Goal: Transaction & Acquisition: Purchase product/service

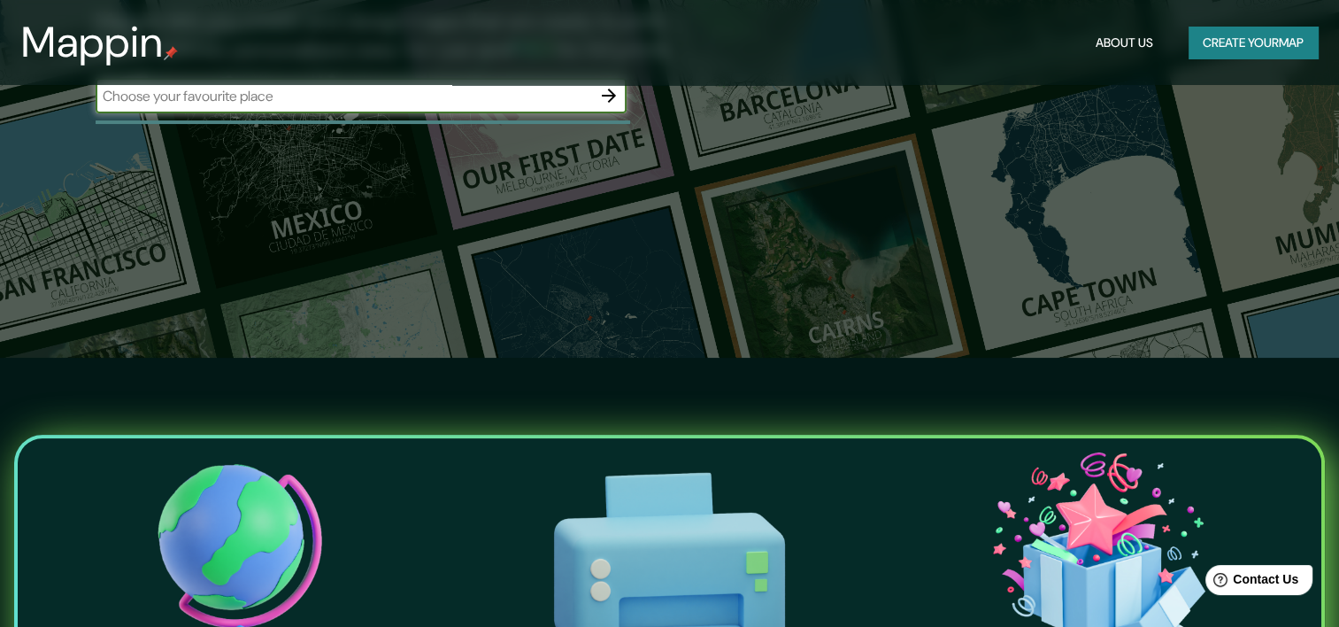
scroll to position [266, 0]
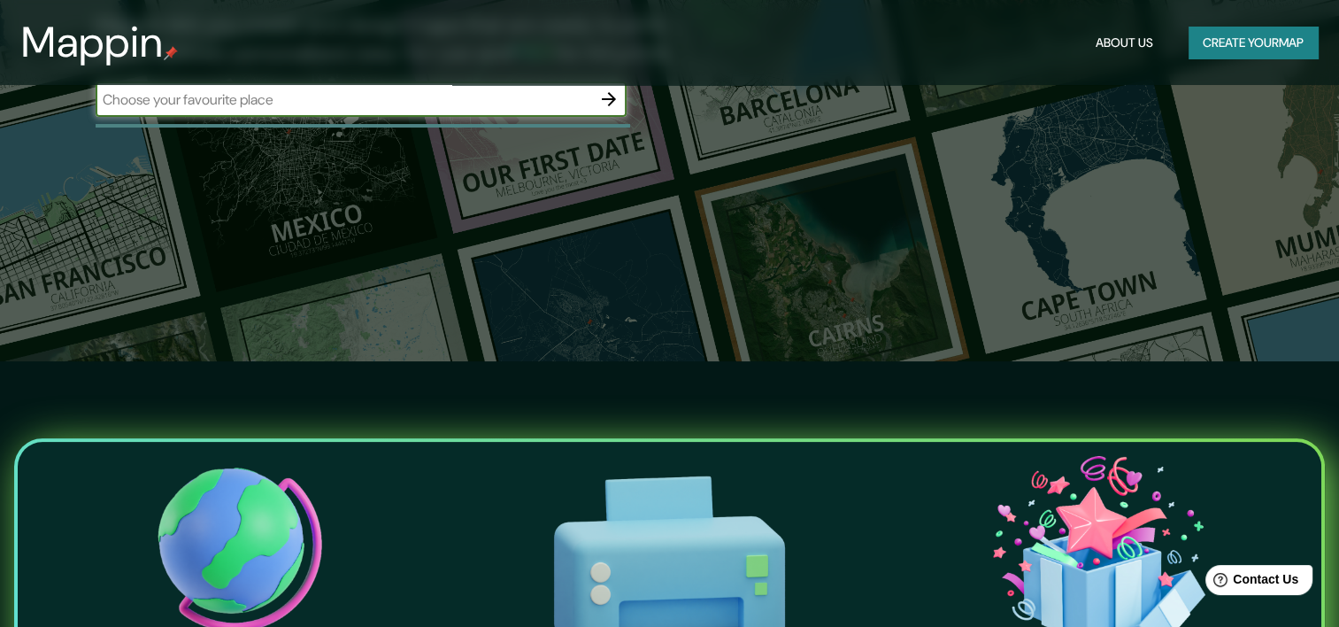
click at [375, 82] on header "Mappin About Us Create your map" at bounding box center [669, 42] width 1339 height 85
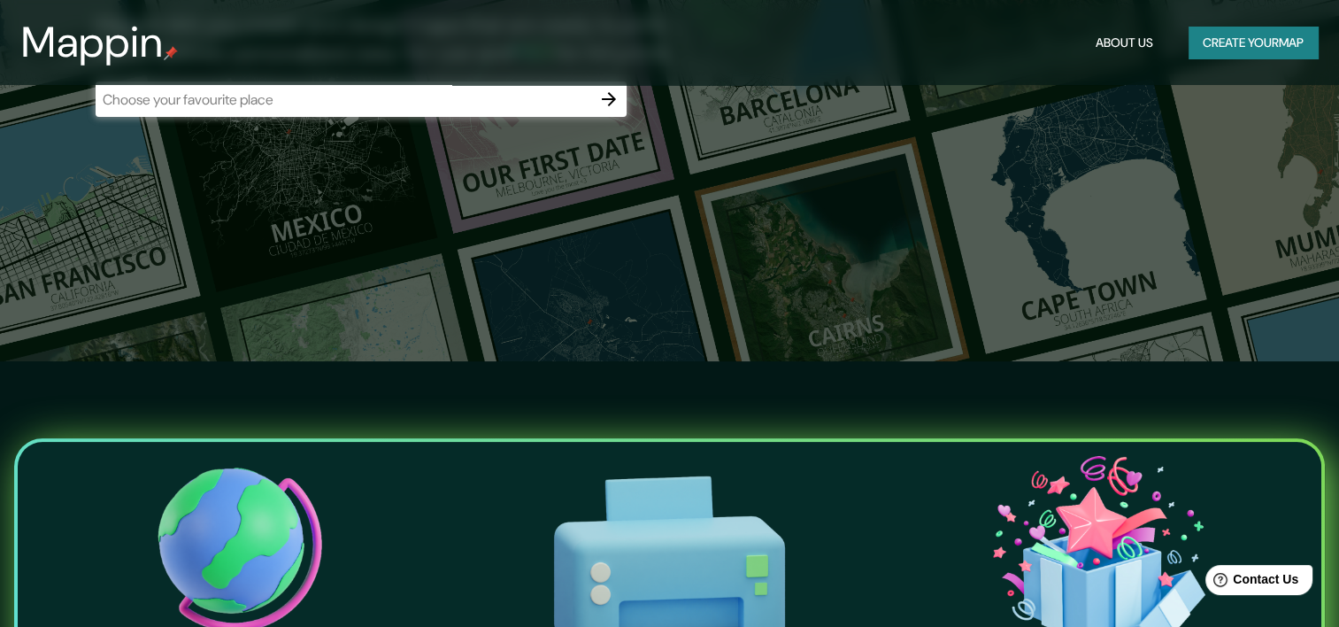
click at [379, 92] on input "text" at bounding box center [344, 99] width 496 height 20
click at [372, 103] on input "text" at bounding box center [344, 99] width 496 height 20
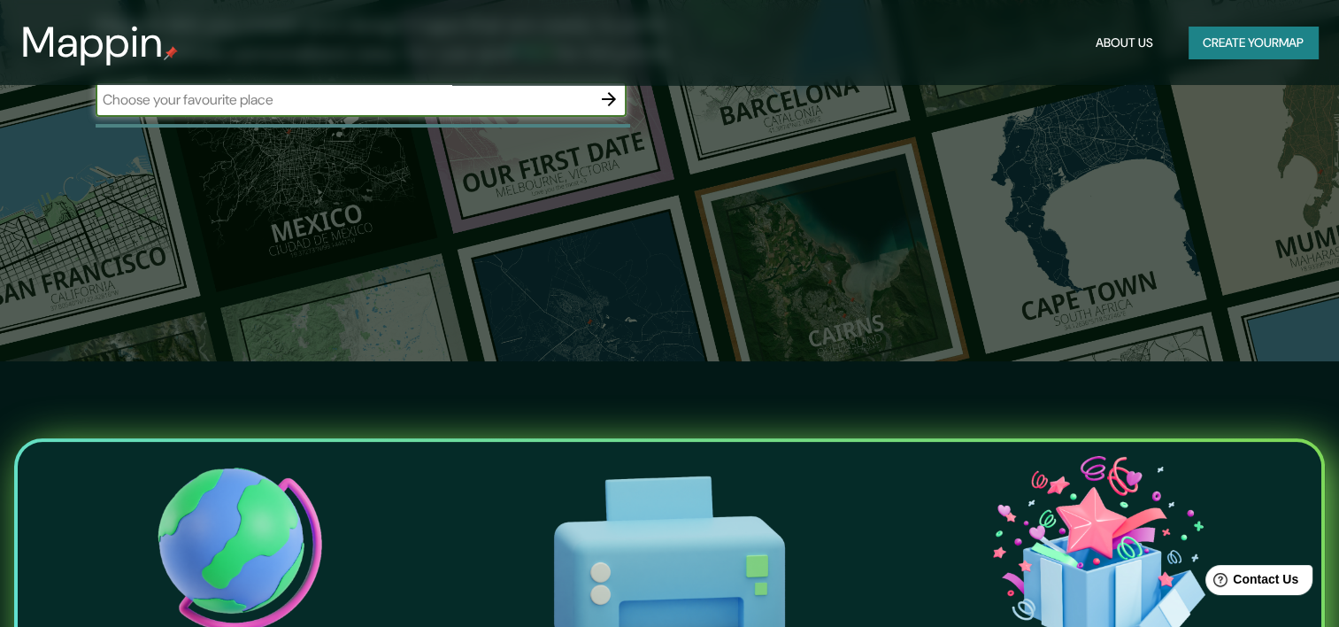
type input "Perú"
click at [623, 100] on button "button" at bounding box center [608, 98] width 35 height 35
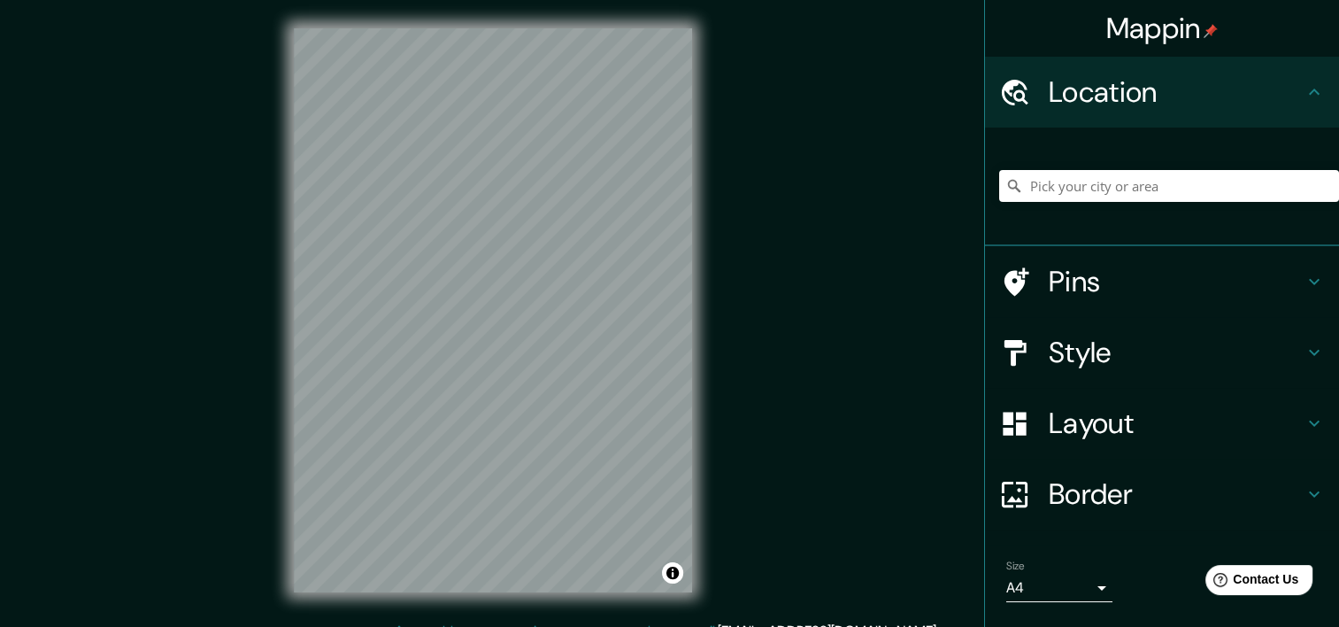
click at [705, 330] on div "© Mapbox © OpenStreetMap Improve this map" at bounding box center [493, 310] width 455 height 620
click at [1063, 180] on input "Pick your city or area" at bounding box center [1169, 186] width 340 height 32
click at [1062, 180] on input "Pick your city or area" at bounding box center [1169, 186] width 340 height 32
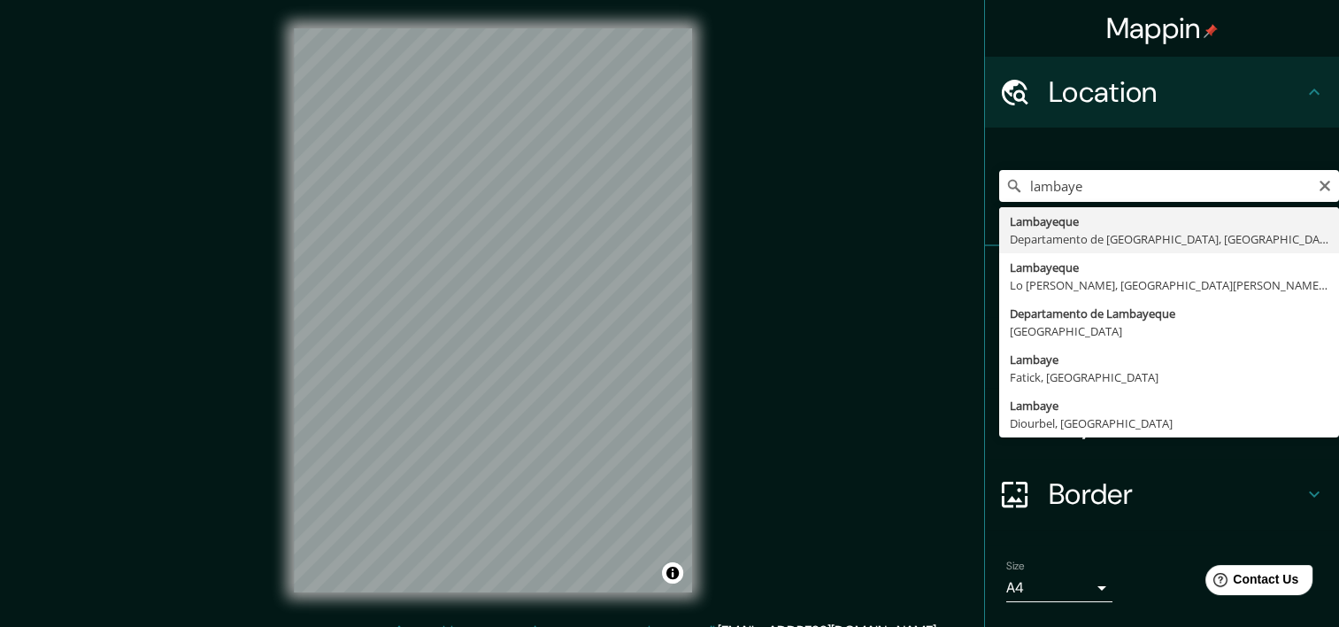
type input "Lambayeque, Departamento de Lambayeque, Perú"
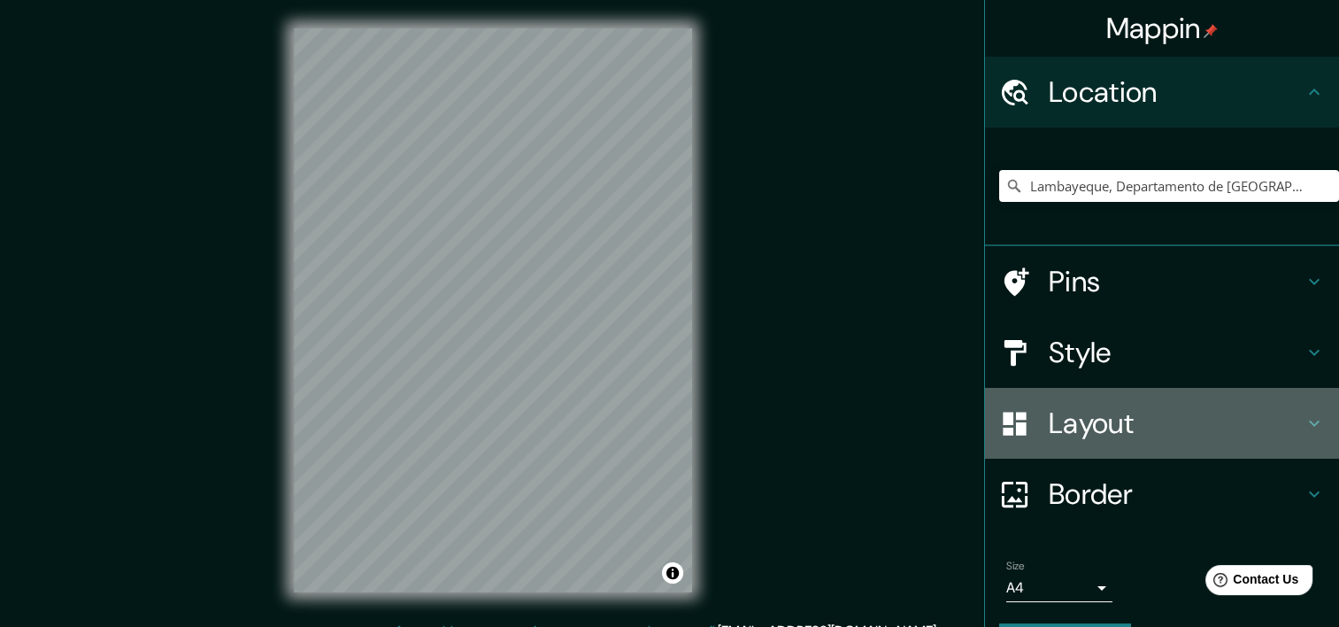
click at [1112, 417] on h4 "Layout" at bounding box center [1176, 422] width 255 height 35
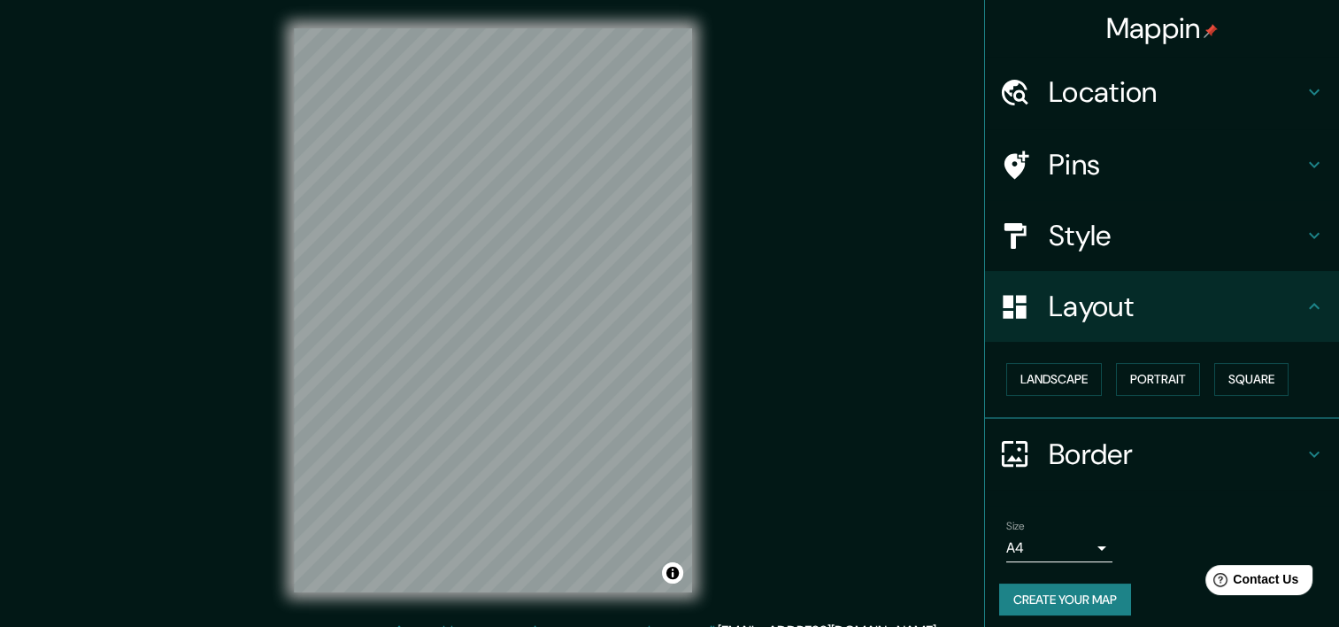
click at [1095, 312] on h4 "Layout" at bounding box center [1176, 306] width 255 height 35
click at [1072, 450] on h4 "Border" at bounding box center [1176, 453] width 255 height 35
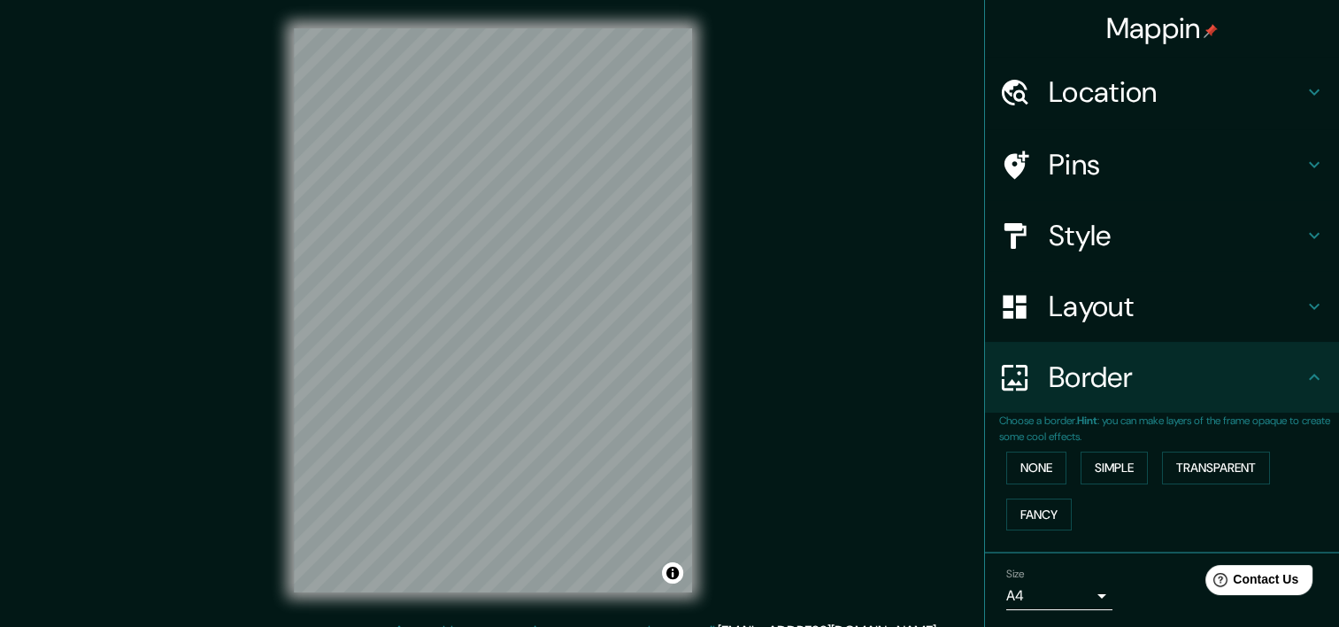
click at [1112, 375] on h4 "Border" at bounding box center [1176, 376] width 255 height 35
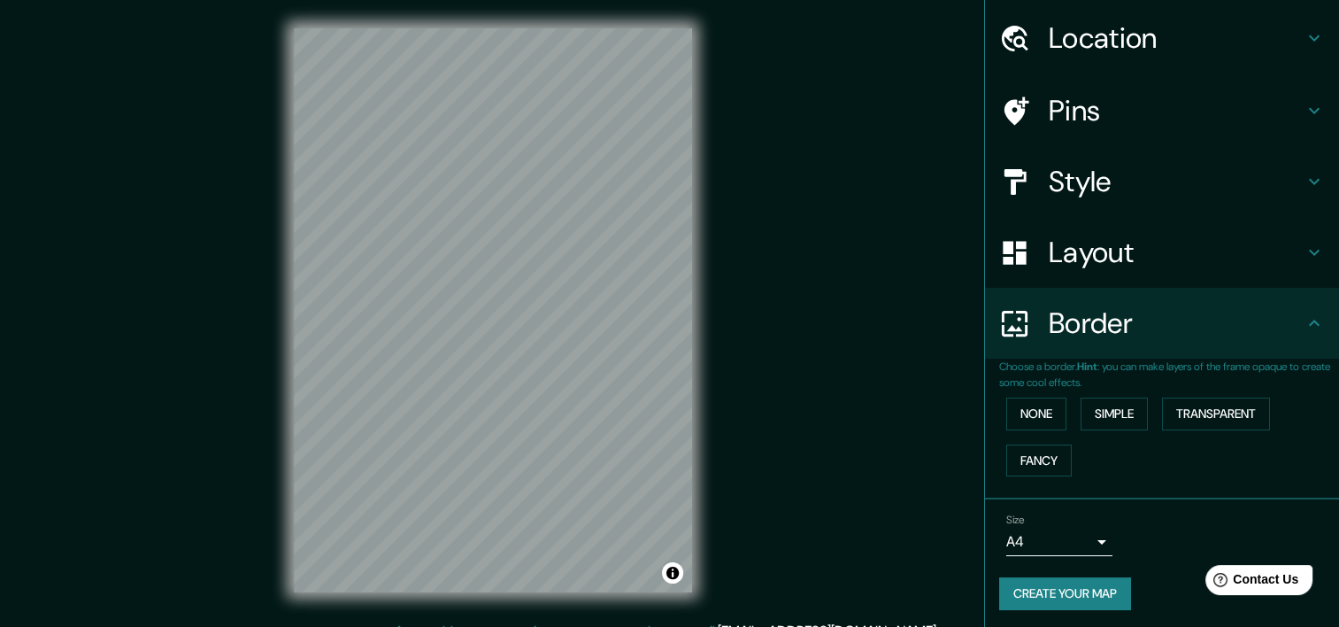
scroll to position [57, 0]
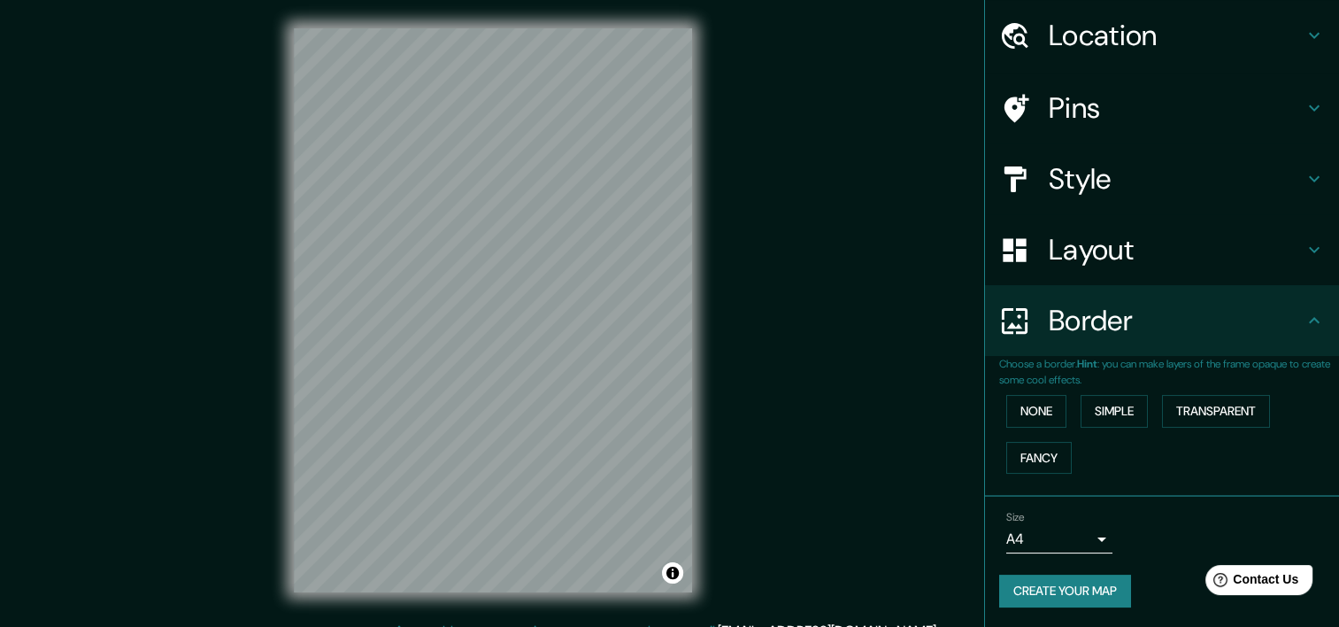
click at [1061, 522] on div "Size A4 single" at bounding box center [1059, 532] width 106 height 42
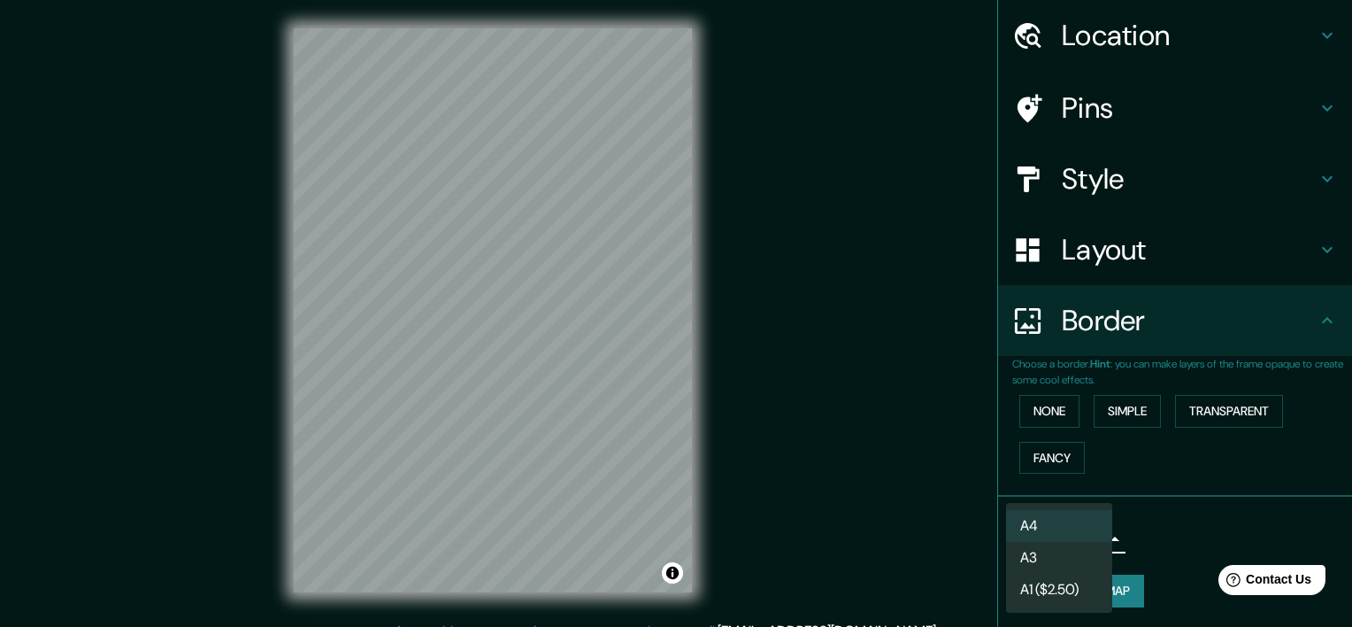
click at [1063, 535] on body "Mappin Location Lambayeque, Departamento de Lambayeque, Perú Pins Style Layout …" at bounding box center [676, 313] width 1352 height 627
click at [1062, 562] on li "A3" at bounding box center [1059, 558] width 106 height 32
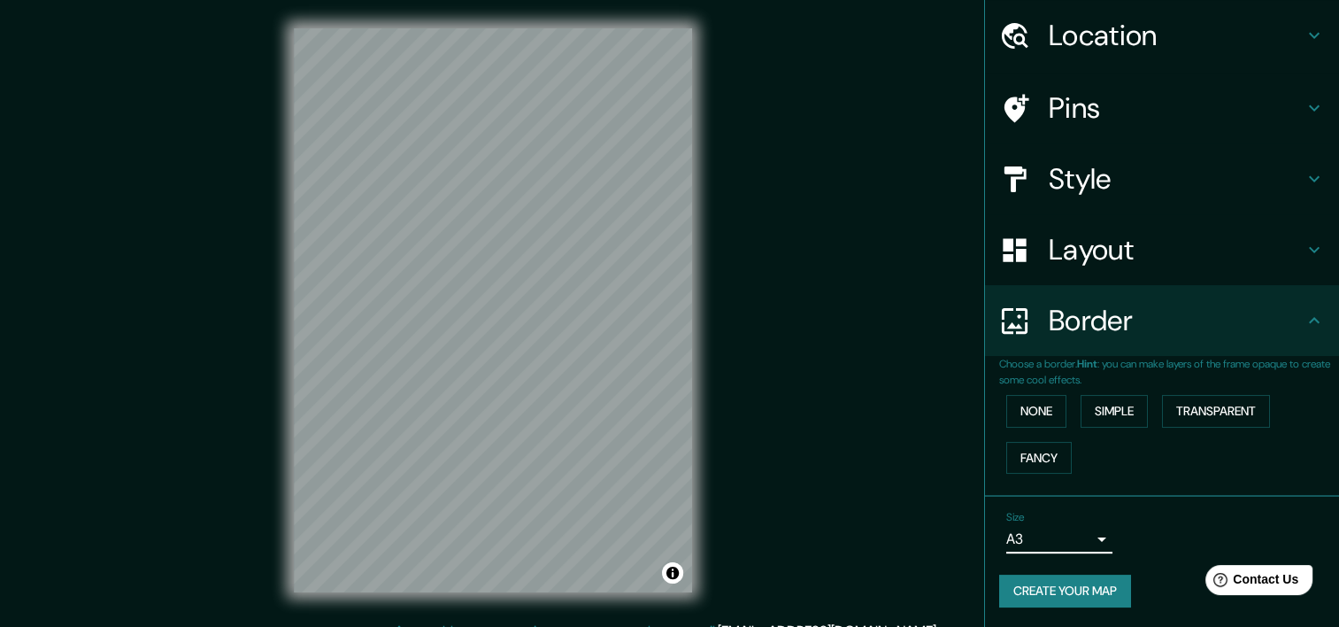
click at [1092, 322] on h4 "Border" at bounding box center [1176, 320] width 255 height 35
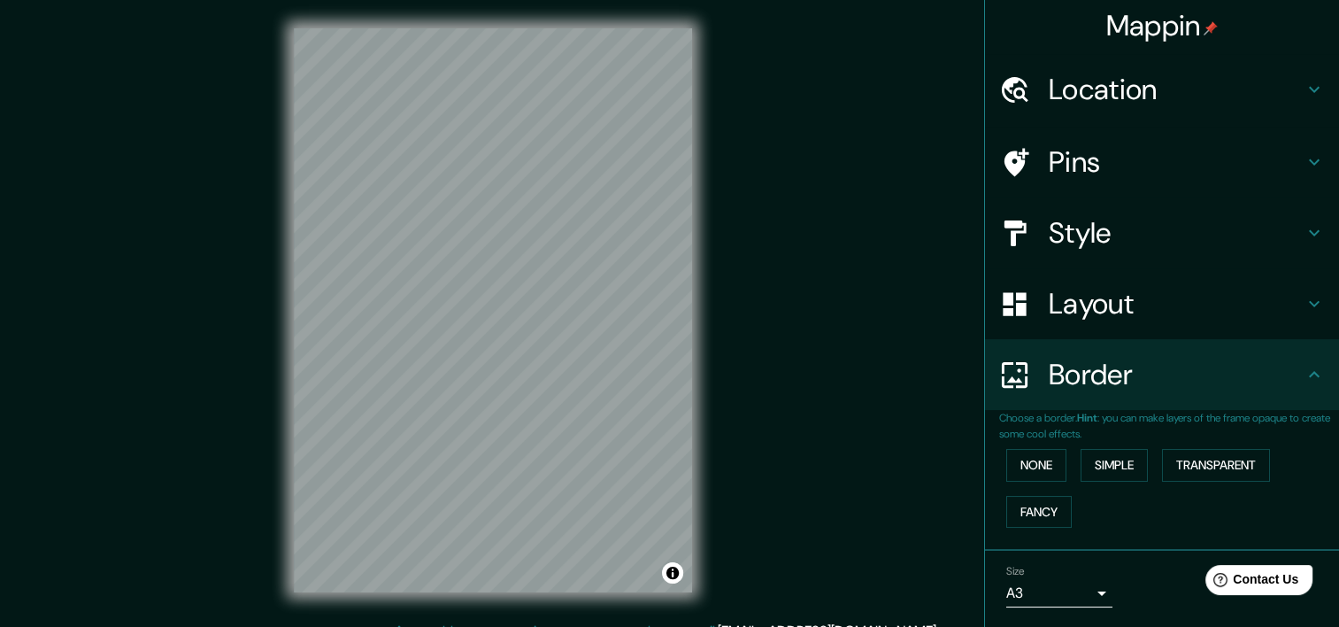
scroll to position [0, 0]
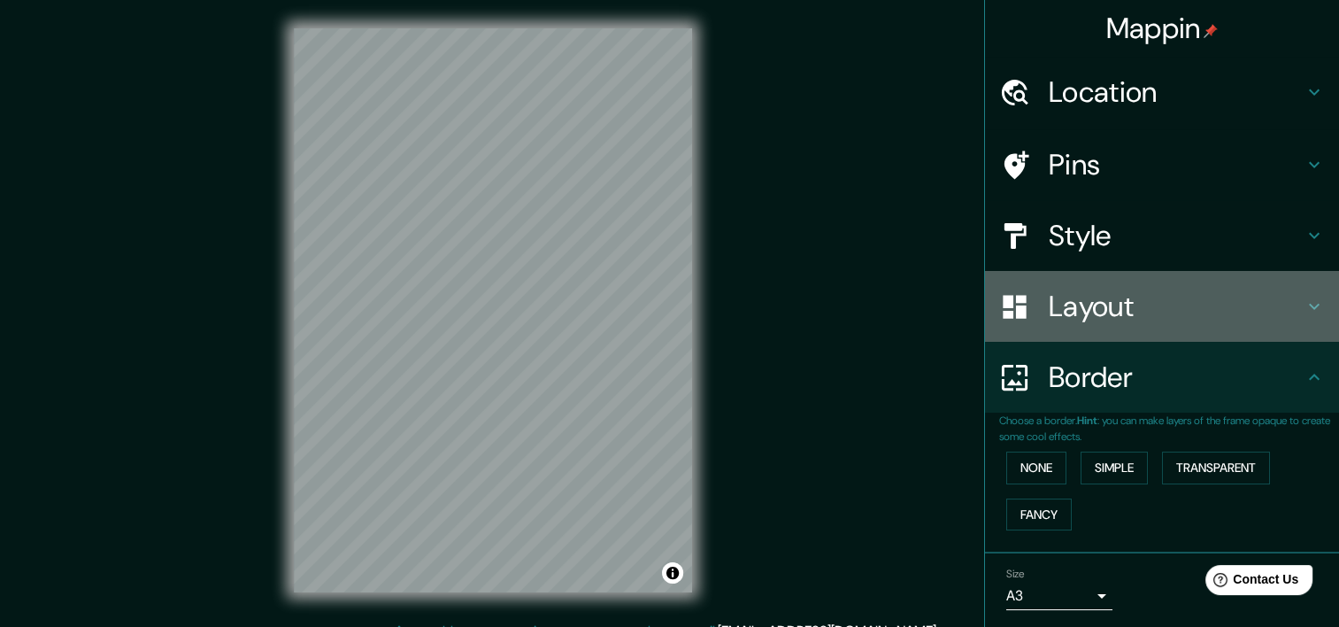
click at [1100, 292] on h4 "Layout" at bounding box center [1176, 306] width 255 height 35
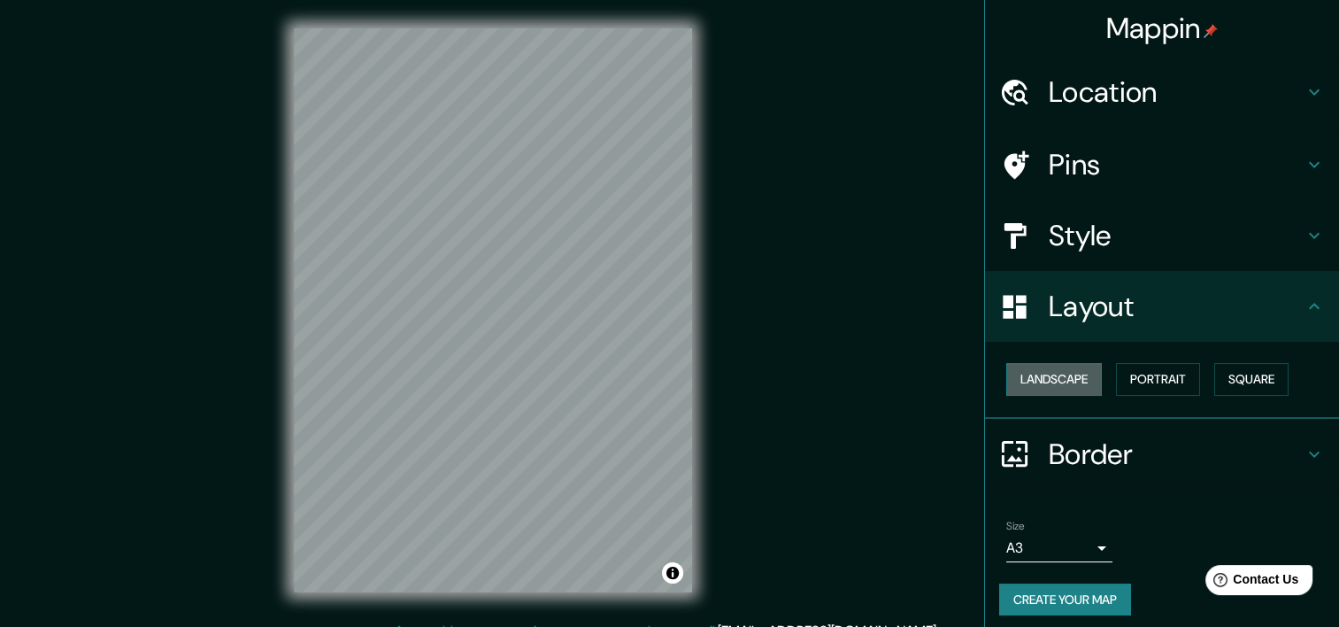
click at [1064, 386] on button "Landscape" at bounding box center [1054, 379] width 96 height 33
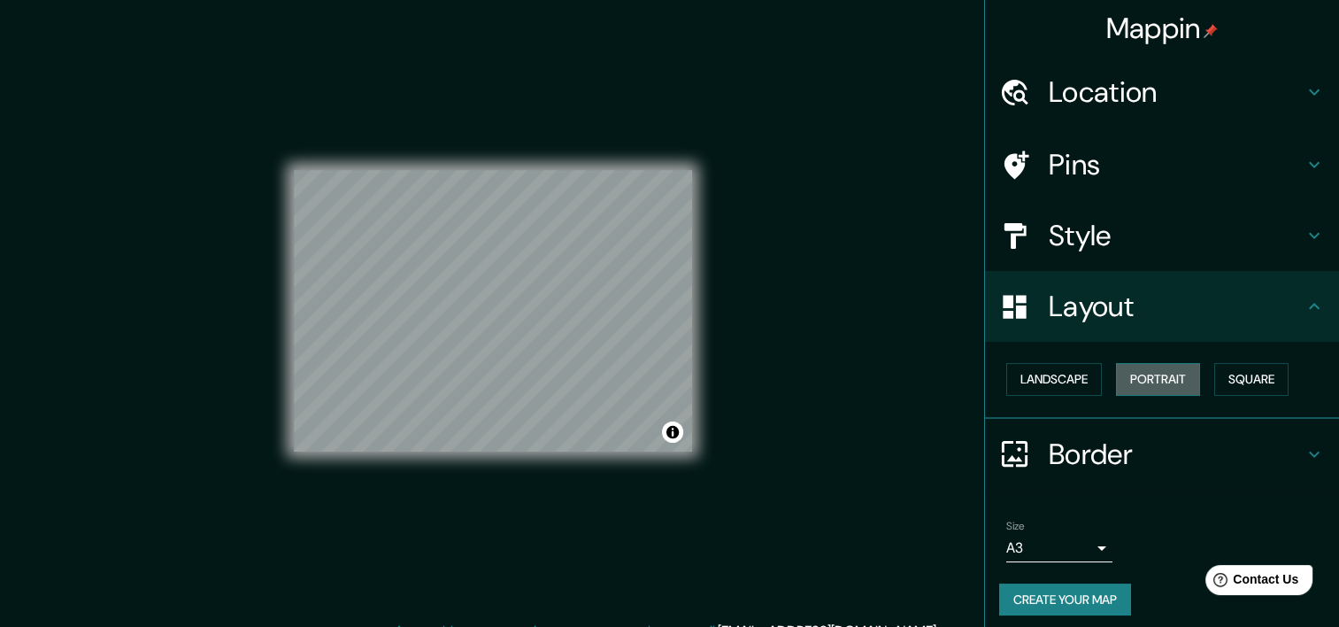
click at [1133, 380] on button "Portrait" at bounding box center [1158, 379] width 84 height 33
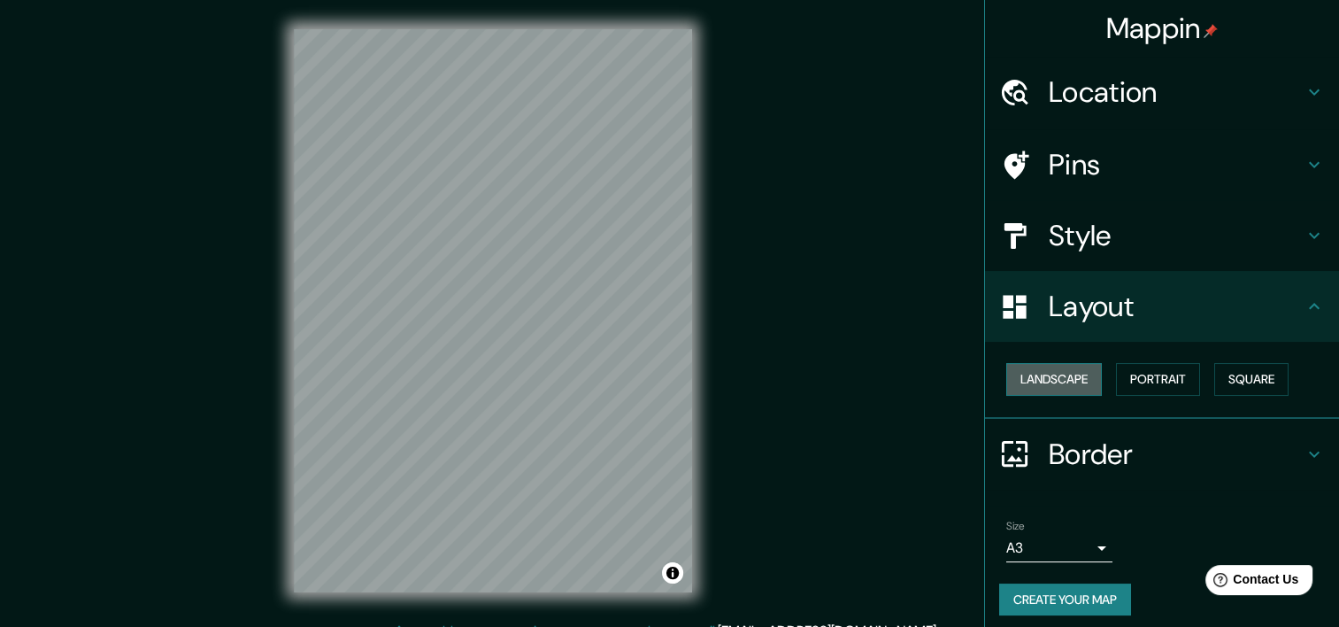
click at [1080, 378] on button "Landscape" at bounding box center [1054, 379] width 96 height 33
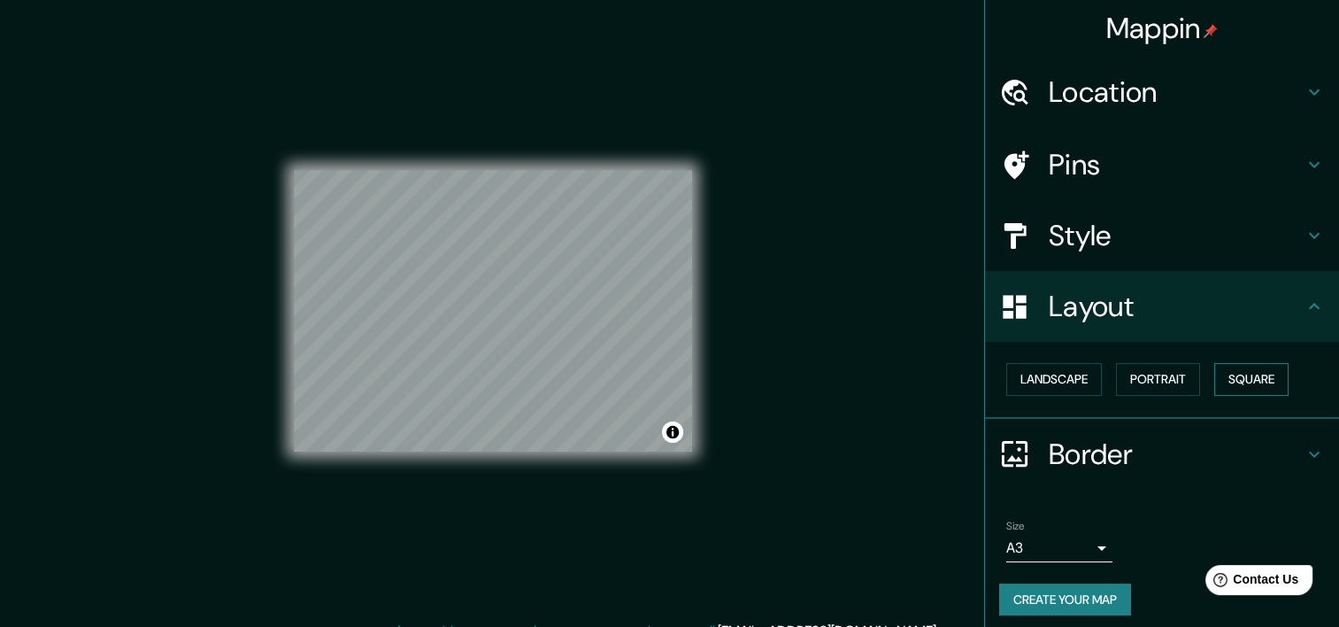
click at [1225, 378] on button "Square" at bounding box center [1251, 379] width 74 height 33
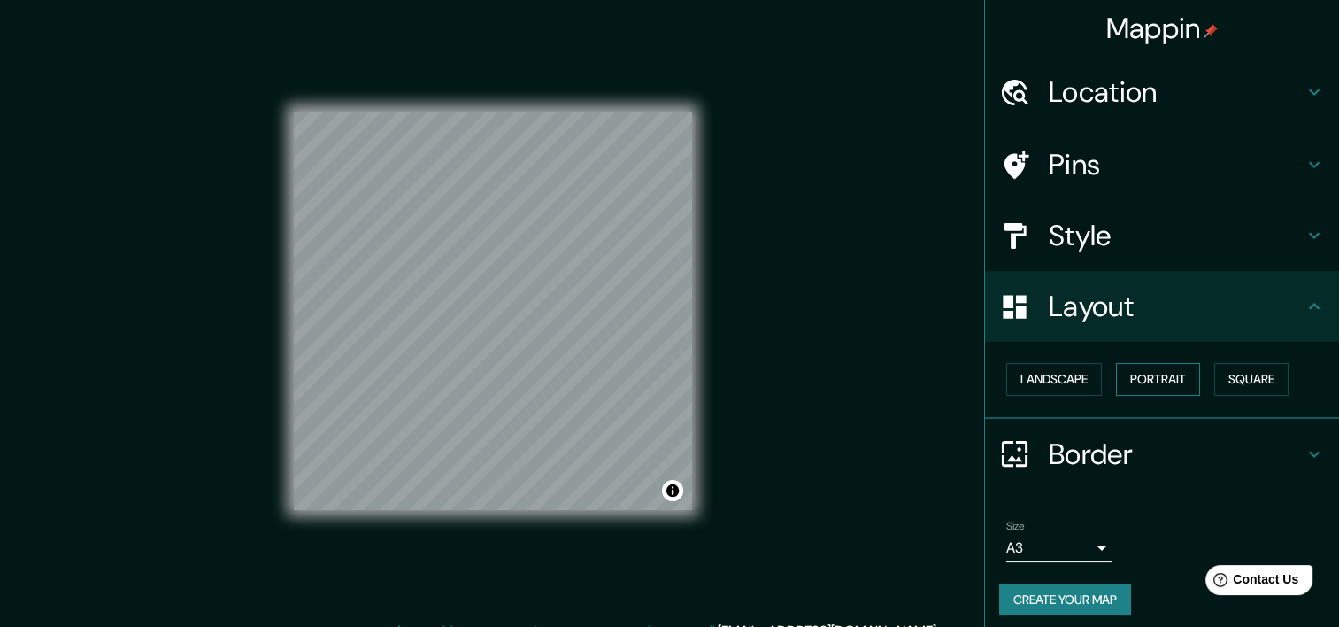
click at [1156, 379] on button "Portrait" at bounding box center [1158, 379] width 84 height 33
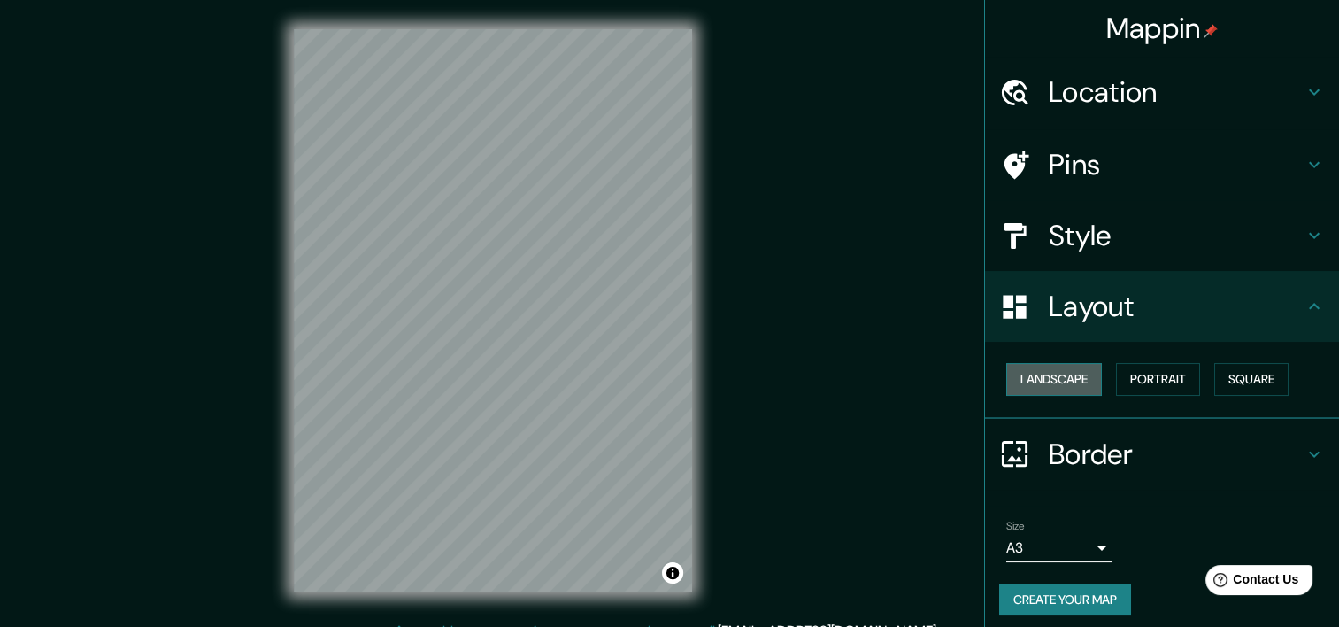
click at [1087, 375] on button "Landscape" at bounding box center [1054, 379] width 96 height 33
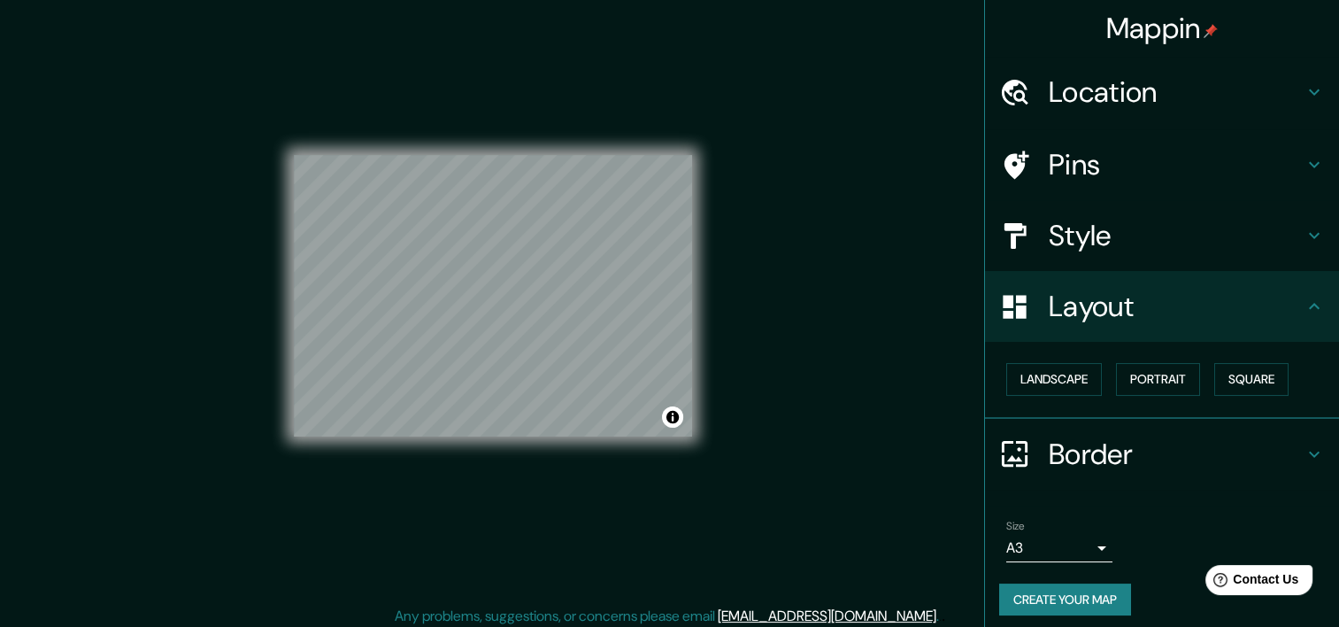
scroll to position [18, 0]
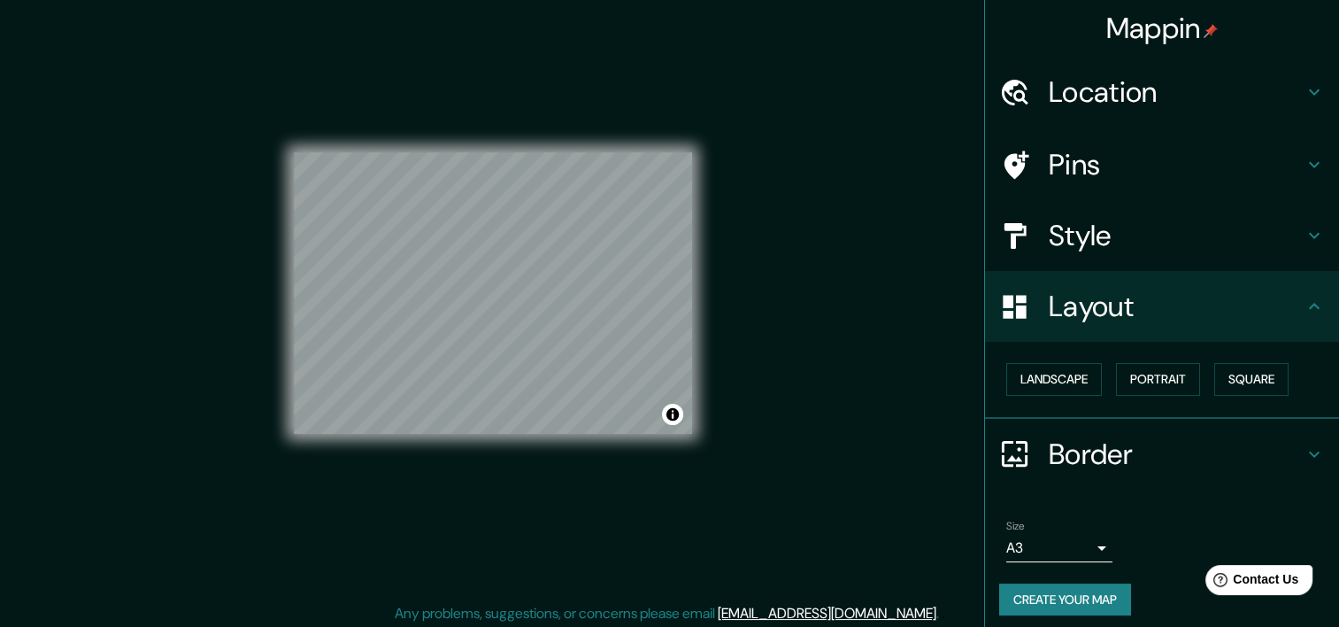
click at [1088, 245] on h4 "Style" at bounding box center [1176, 235] width 255 height 35
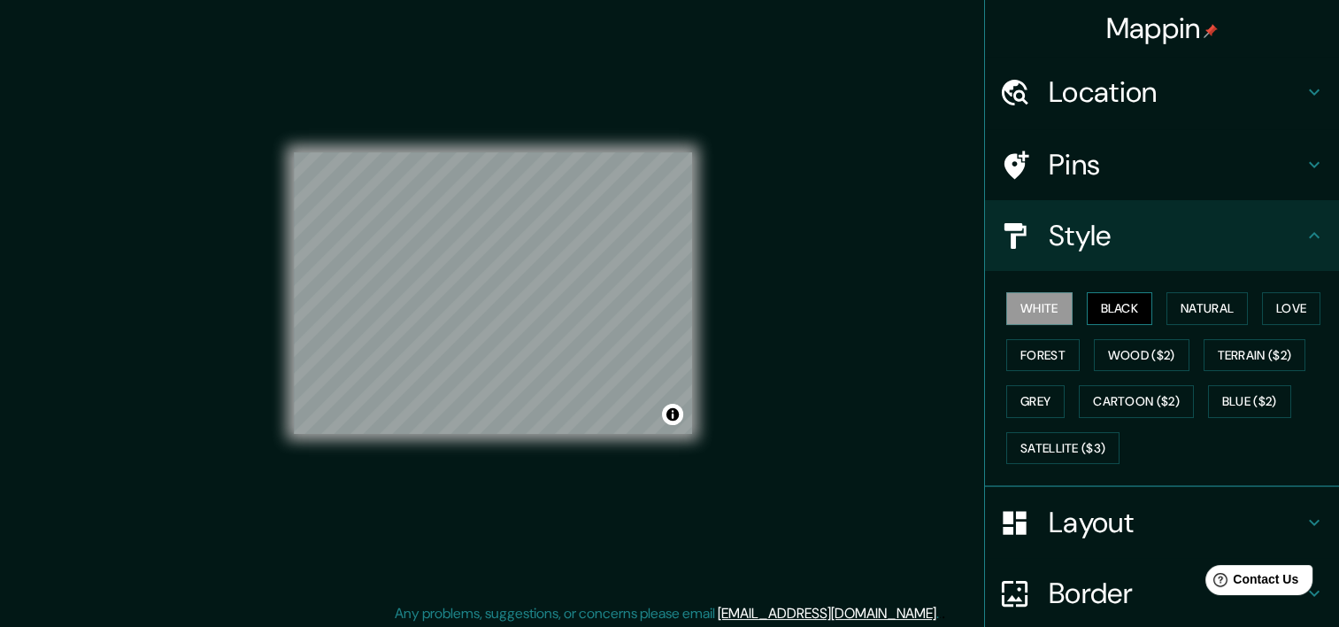
click at [1107, 307] on button "Black" at bounding box center [1120, 308] width 66 height 33
click at [1006, 308] on button "White" at bounding box center [1039, 308] width 66 height 33
click at [1190, 303] on button "Natural" at bounding box center [1207, 308] width 81 height 33
click at [1028, 304] on button "White" at bounding box center [1039, 308] width 66 height 33
click at [1027, 347] on button "Forest" at bounding box center [1042, 355] width 73 height 33
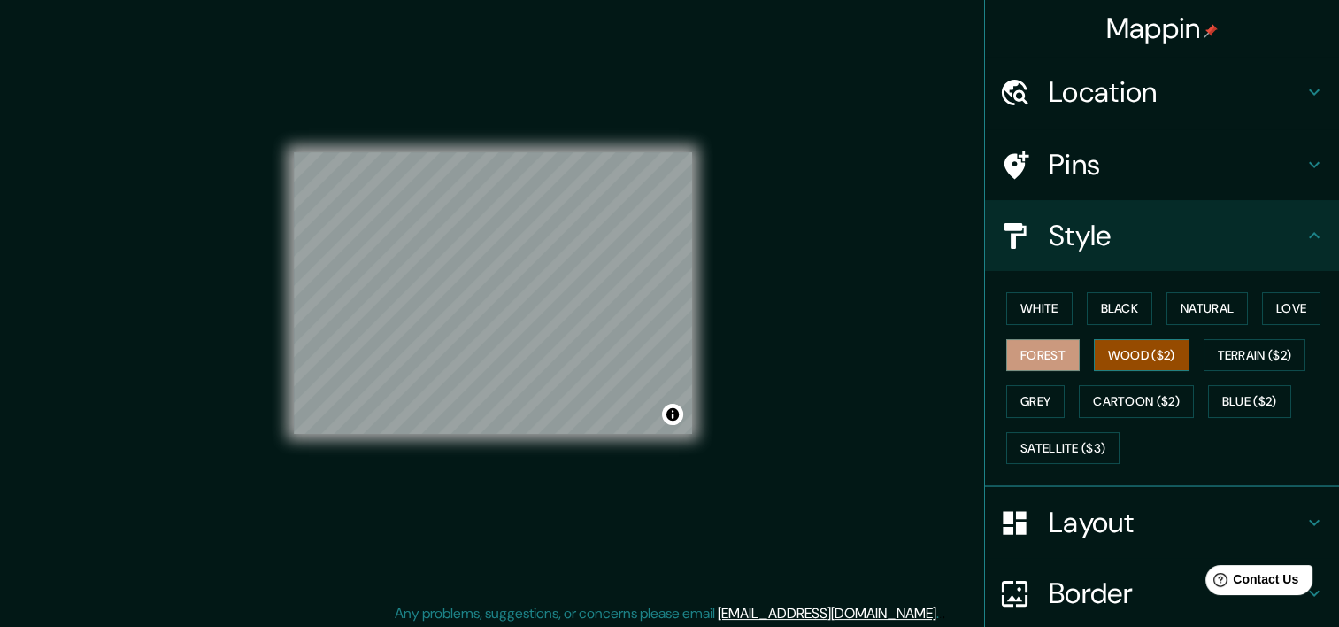
click at [1113, 350] on button "Wood ($2)" at bounding box center [1142, 355] width 96 height 33
click at [1221, 346] on button "Terrain ($2)" at bounding box center [1255, 355] width 103 height 33
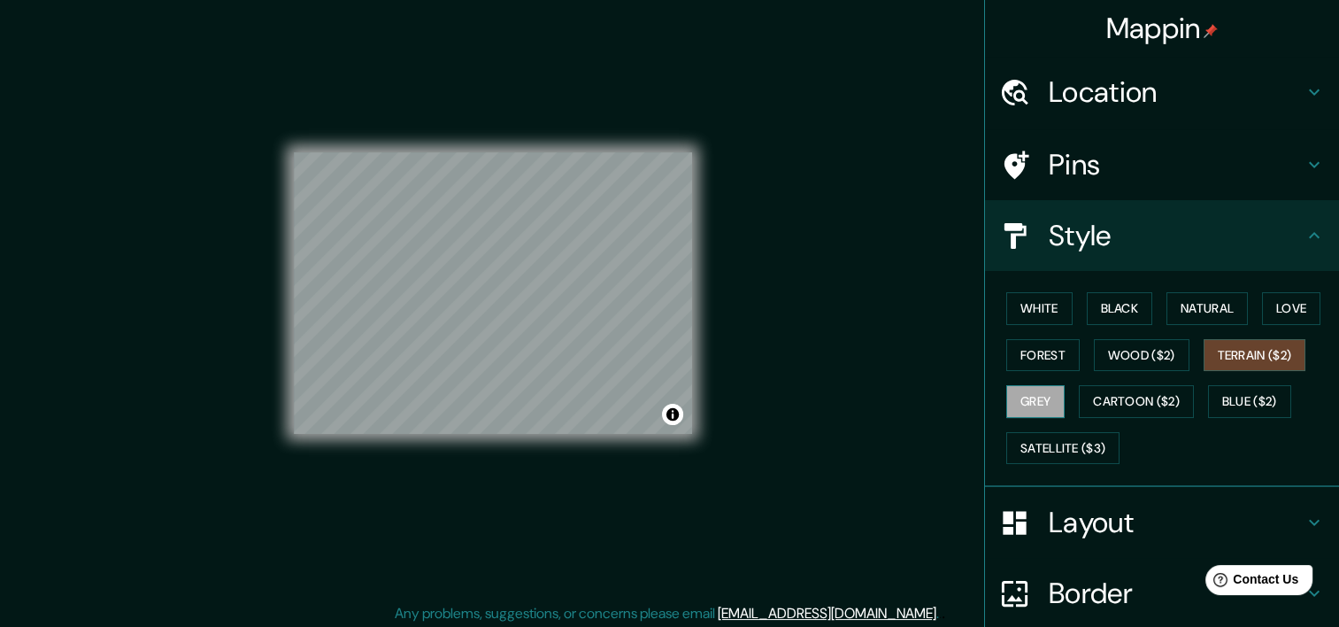
click at [1007, 407] on button "Grey" at bounding box center [1035, 401] width 58 height 33
click at [1113, 402] on button "Cartoon ($2)" at bounding box center [1136, 401] width 115 height 33
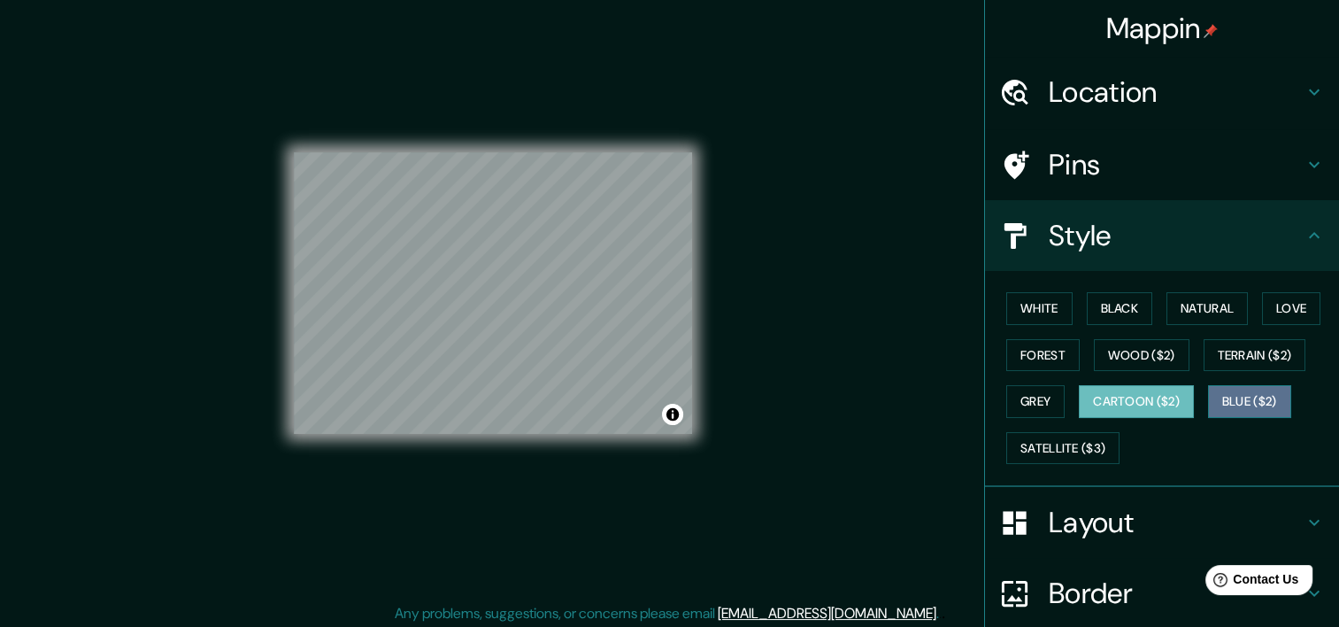
click at [1208, 389] on button "Blue ($2)" at bounding box center [1249, 401] width 83 height 33
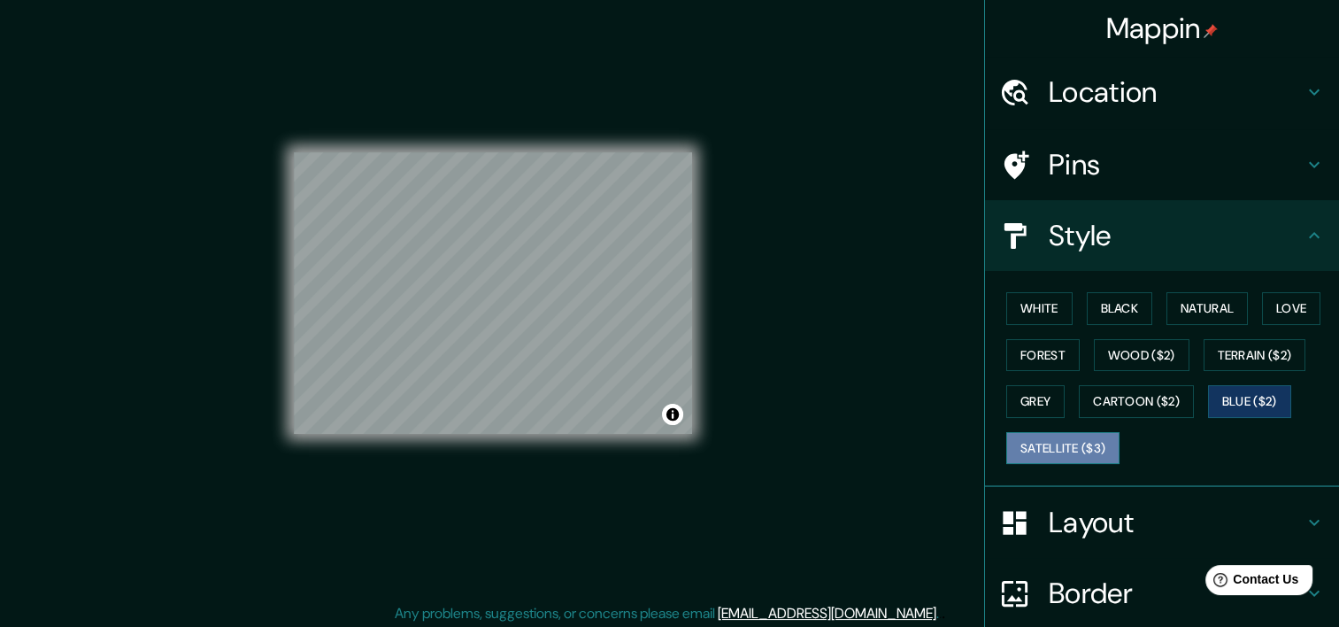
click at [1022, 448] on button "Satellite ($3)" at bounding box center [1062, 448] width 113 height 33
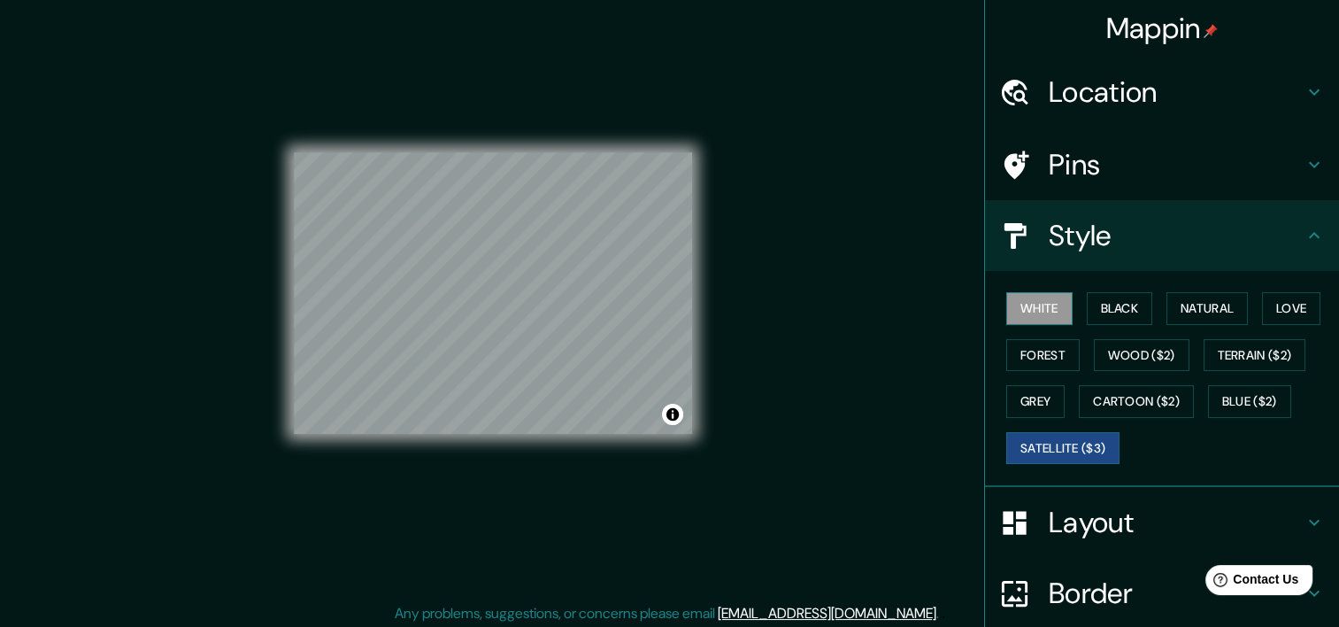
click at [1034, 302] on button "White" at bounding box center [1039, 308] width 66 height 33
click at [1055, 244] on h4 "Style" at bounding box center [1176, 235] width 255 height 35
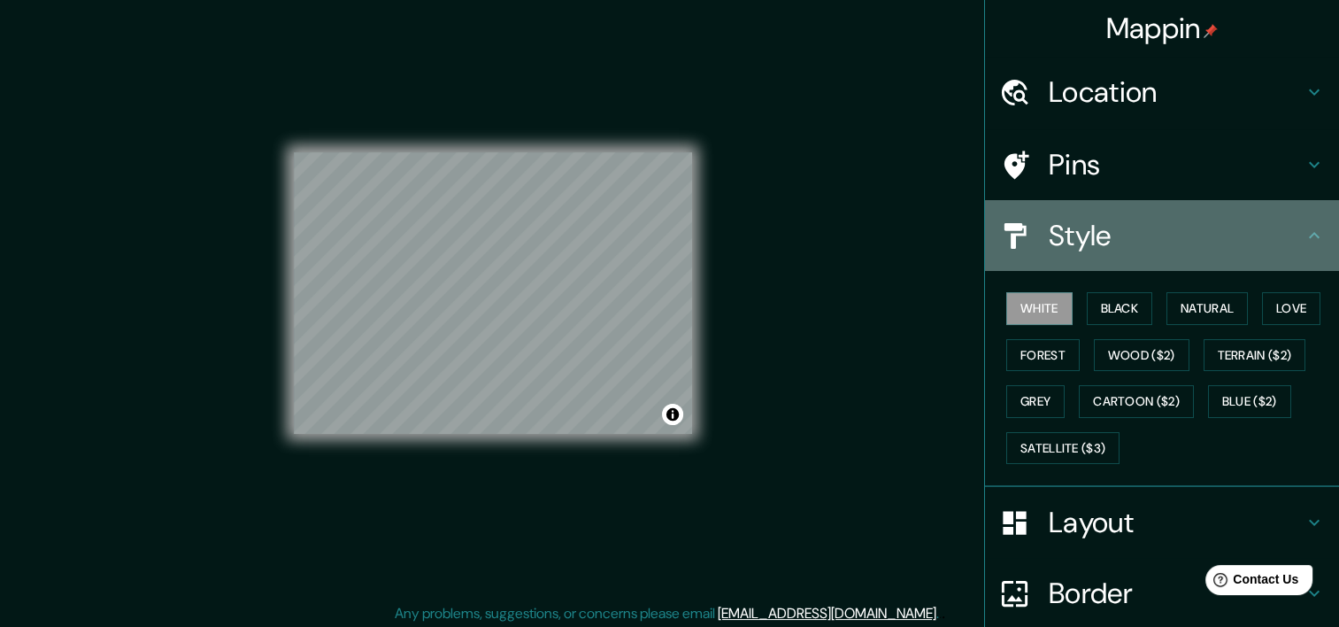
click at [1200, 215] on div "Style" at bounding box center [1162, 235] width 354 height 71
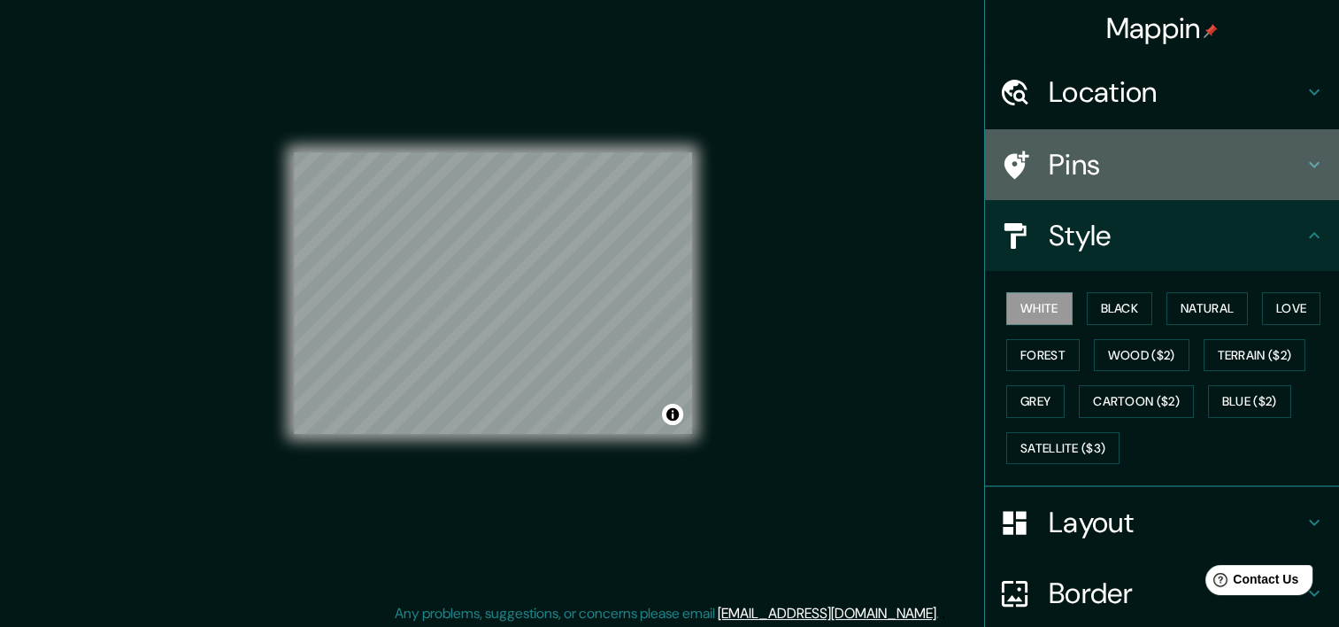
click at [1133, 175] on h4 "Pins" at bounding box center [1176, 164] width 255 height 35
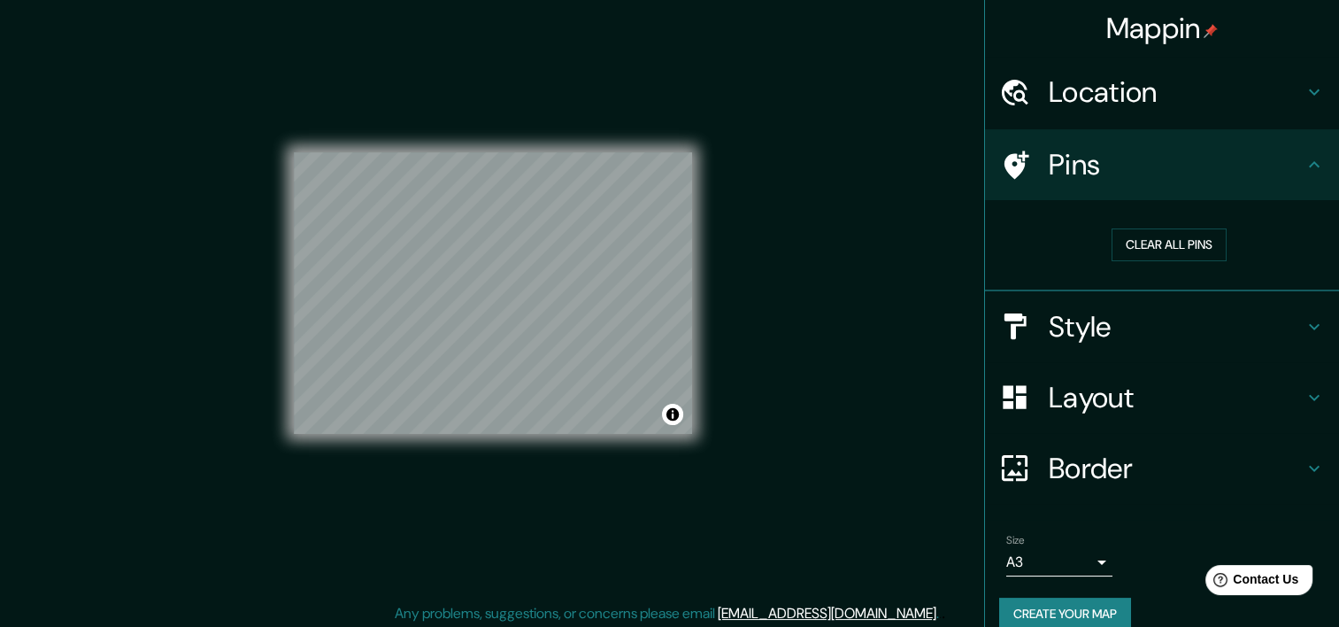
click at [1130, 171] on h4 "Pins" at bounding box center [1176, 164] width 255 height 35
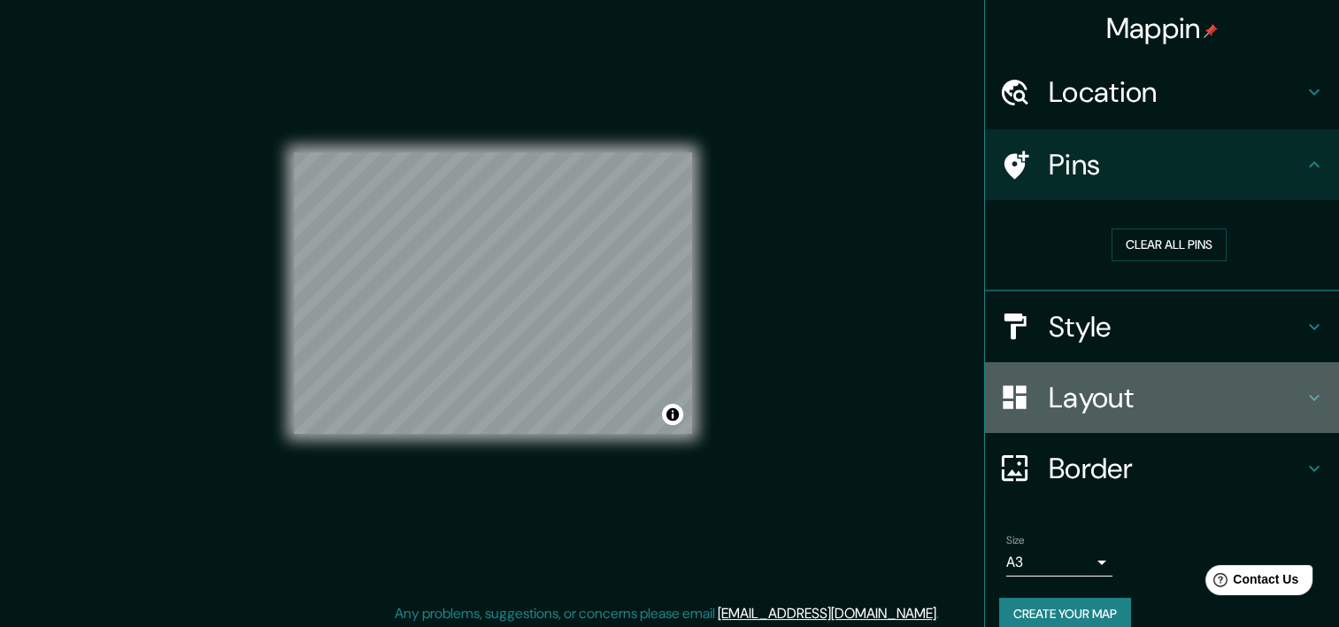
click at [1118, 416] on div "Layout" at bounding box center [1162, 397] width 354 height 71
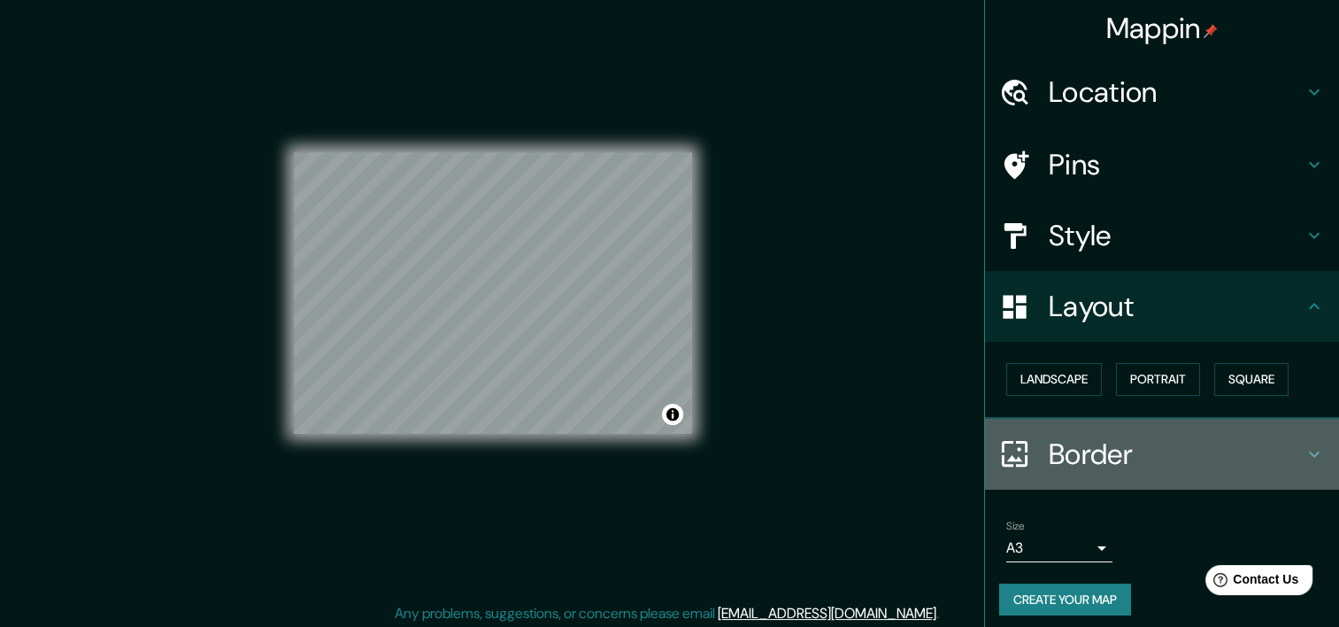
click at [1080, 459] on h4 "Border" at bounding box center [1176, 453] width 255 height 35
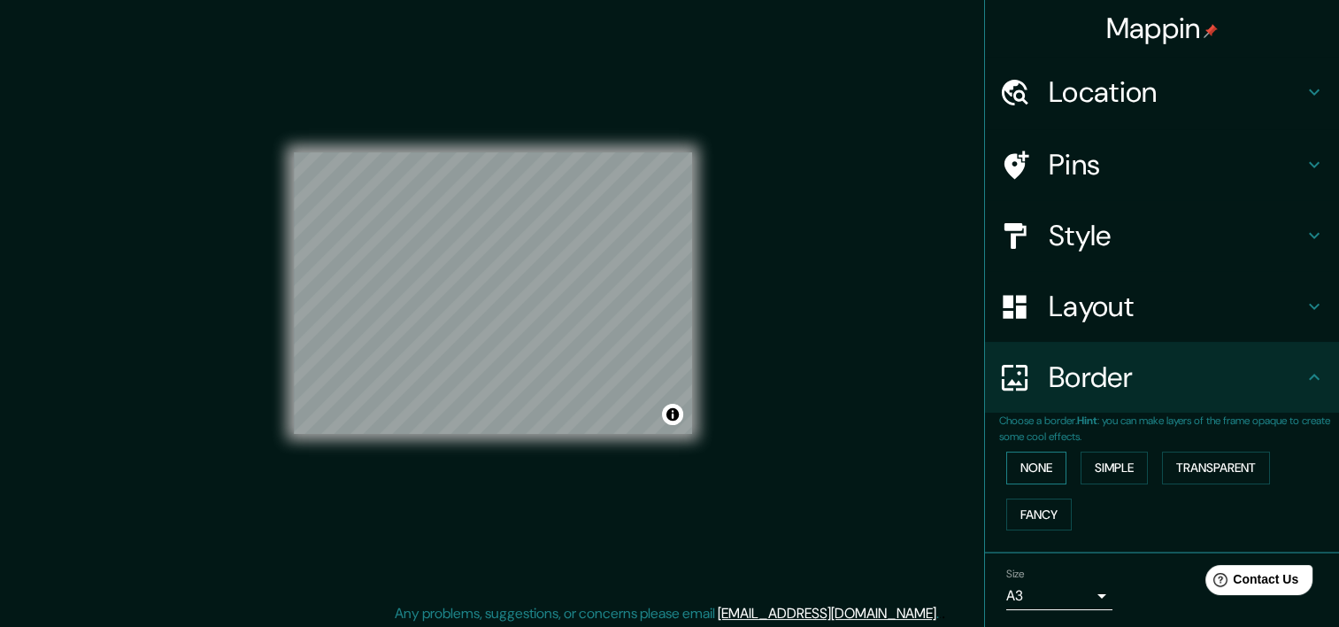
click at [1023, 460] on button "None" at bounding box center [1036, 467] width 60 height 33
click at [1087, 469] on button "Simple" at bounding box center [1114, 467] width 67 height 33
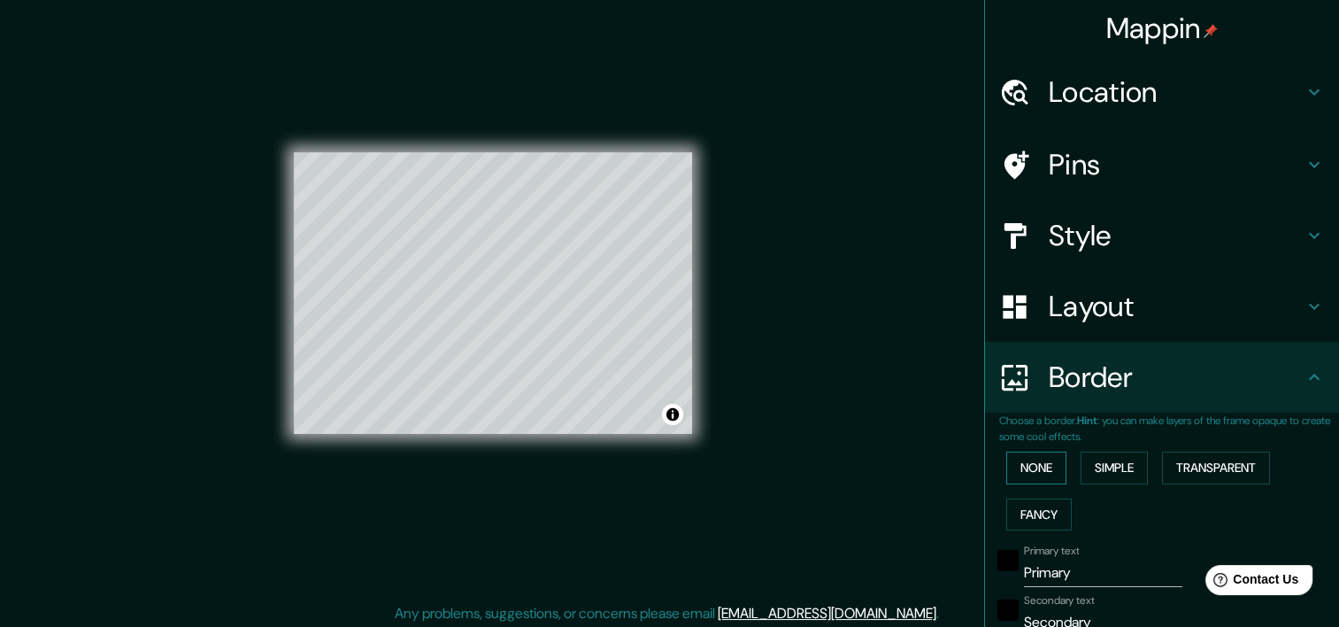
click at [1031, 457] on button "None" at bounding box center [1036, 467] width 60 height 33
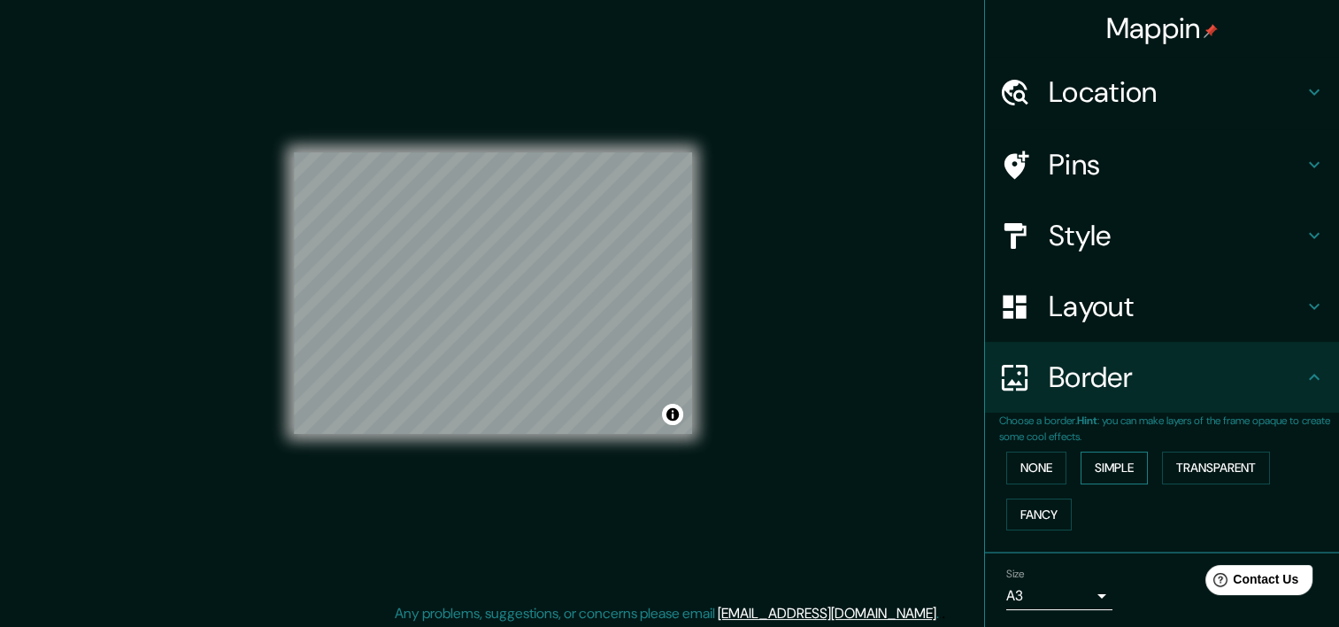
click at [1081, 464] on button "Simple" at bounding box center [1114, 467] width 67 height 33
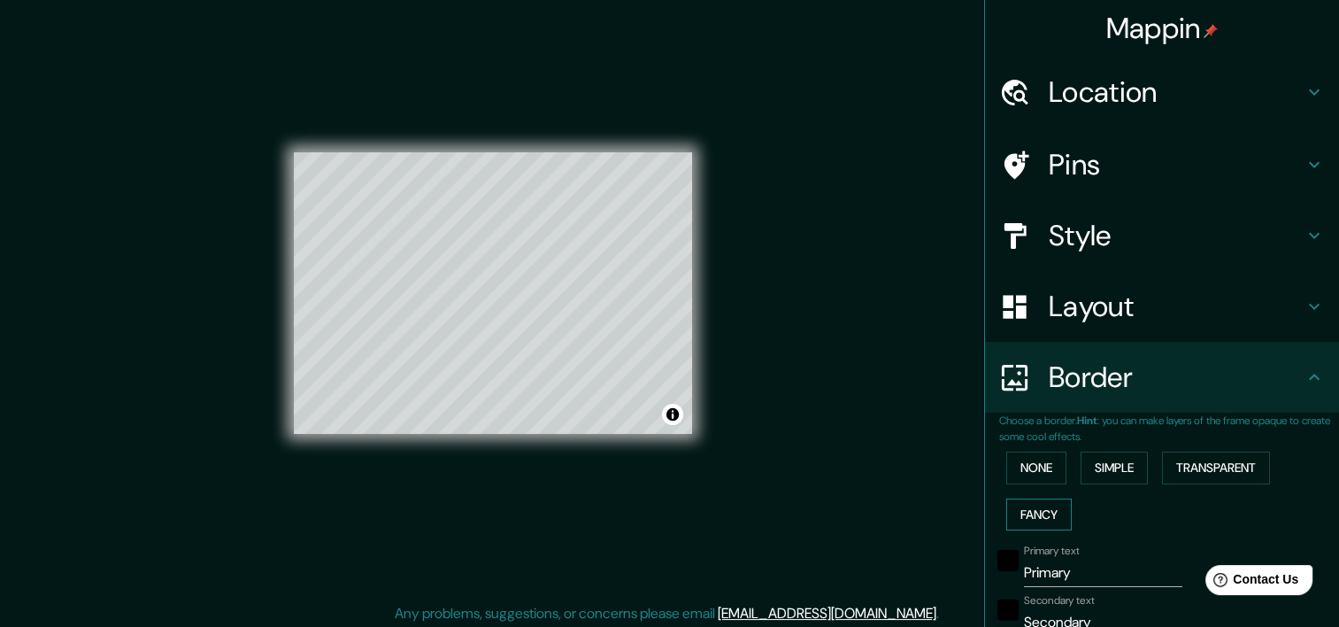
click at [1037, 506] on button "Fancy" at bounding box center [1038, 514] width 65 height 33
click at [1162, 471] on button "Transparent" at bounding box center [1216, 467] width 108 height 33
click at [1013, 460] on button "None" at bounding box center [1036, 467] width 60 height 33
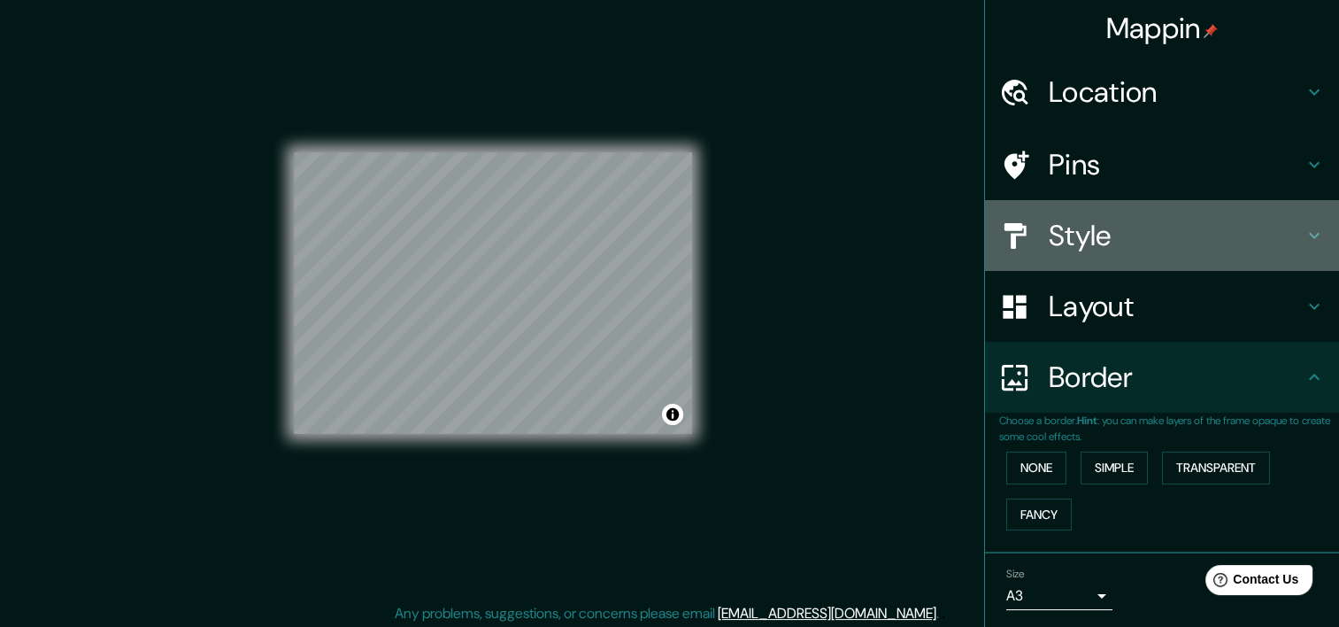
click at [1066, 235] on h4 "Style" at bounding box center [1176, 235] width 255 height 35
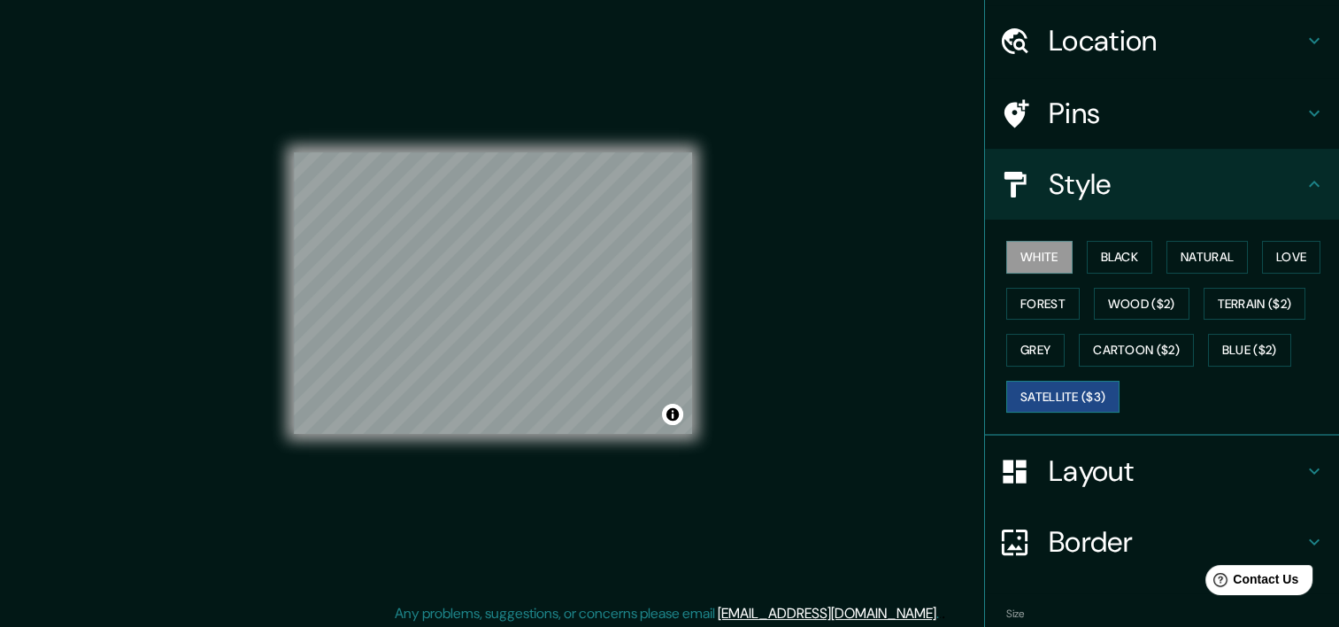
scroll to position [146, 0]
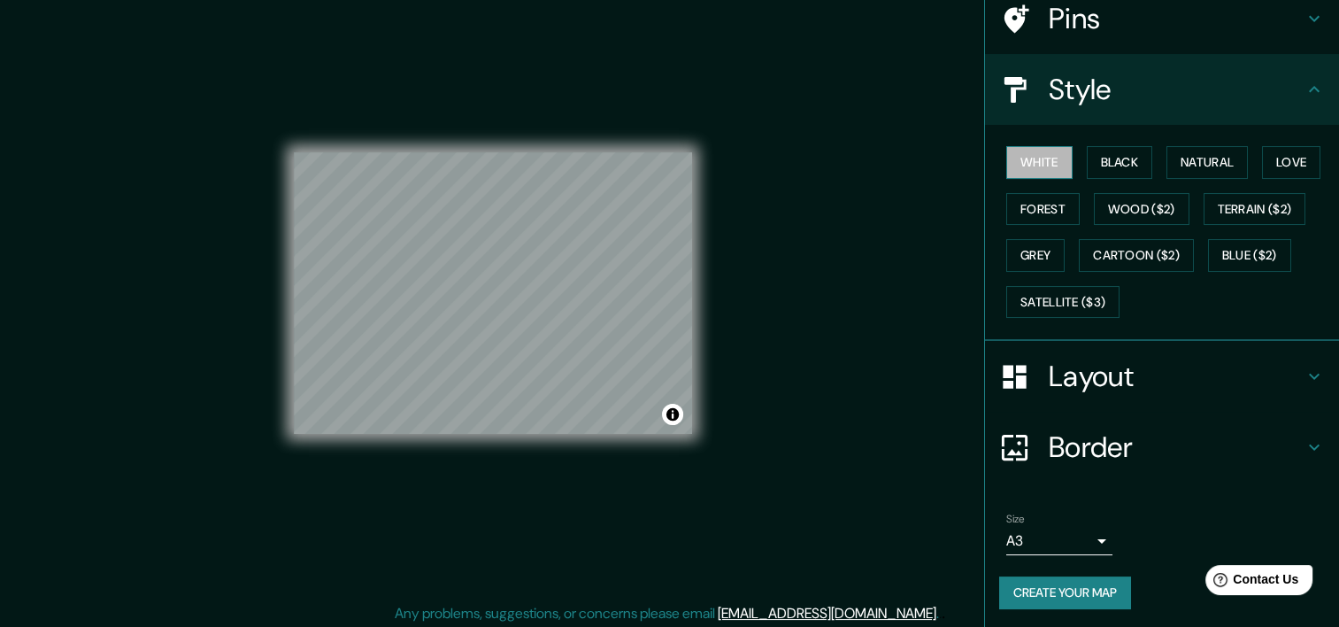
click at [1036, 153] on button "White" at bounding box center [1039, 162] width 66 height 33
click at [1105, 159] on button "Black" at bounding box center [1120, 162] width 66 height 33
click at [1037, 204] on button "Forest" at bounding box center [1042, 209] width 73 height 33
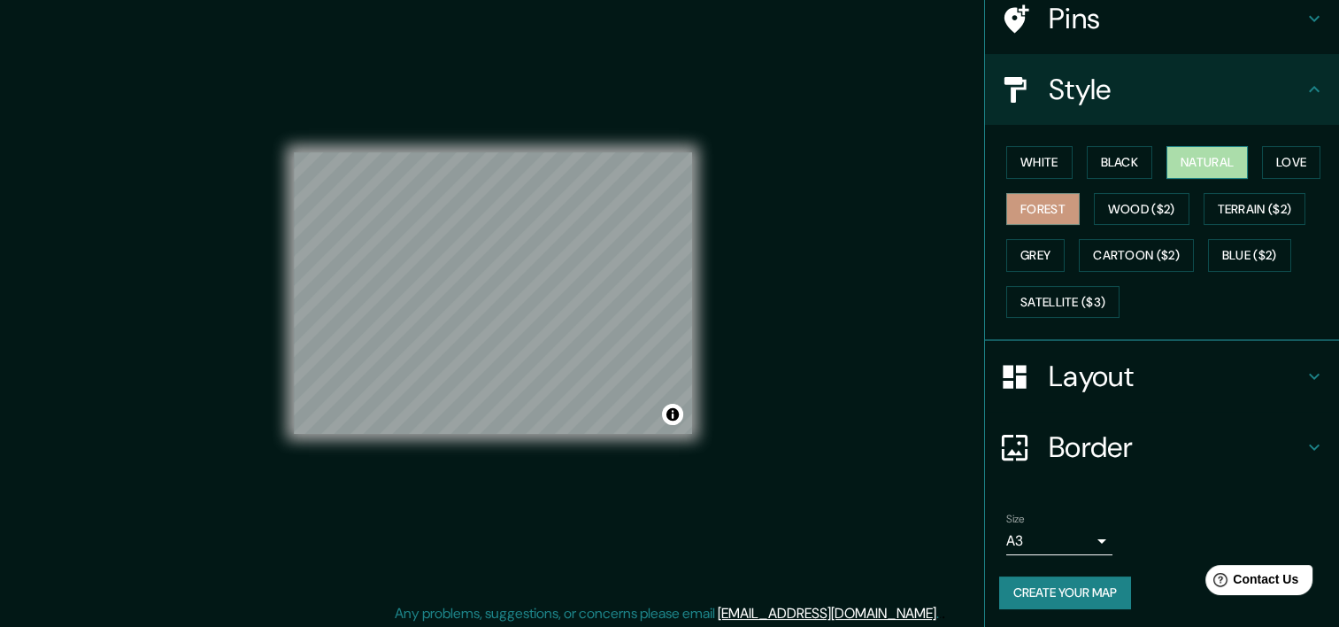
click at [1172, 168] on button "Natural" at bounding box center [1207, 162] width 81 height 33
click at [1044, 154] on button "White" at bounding box center [1039, 162] width 66 height 33
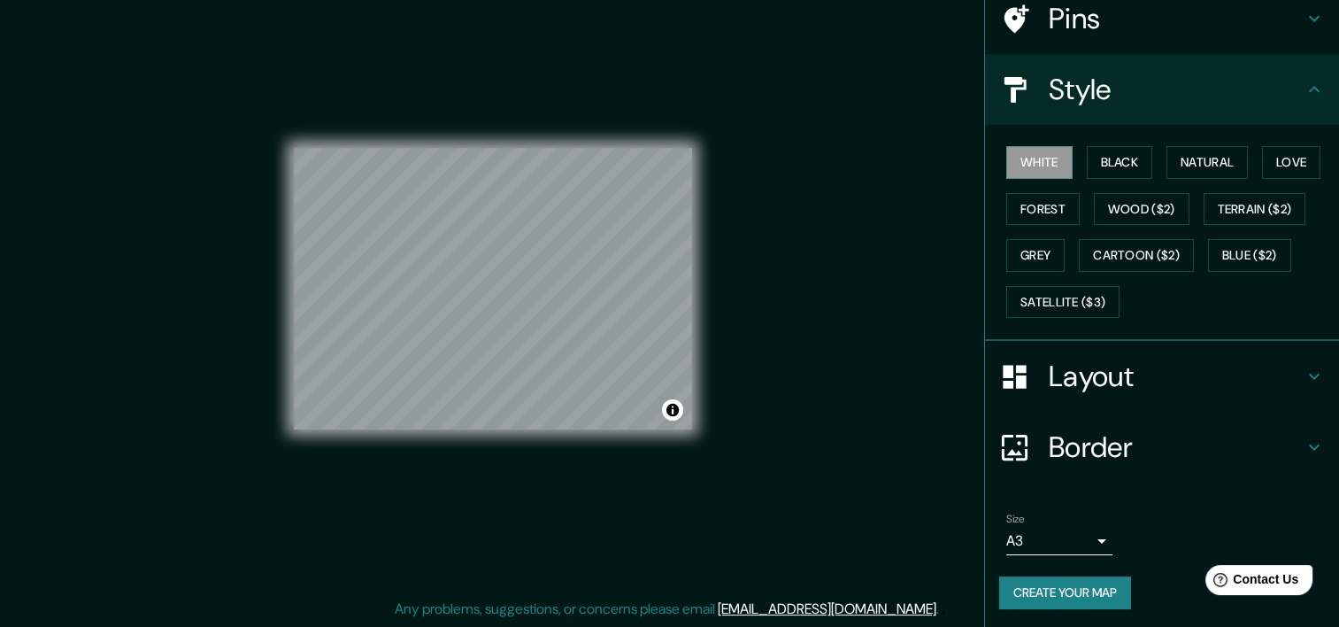
click at [1067, 590] on button "Create your map" at bounding box center [1065, 592] width 132 height 33
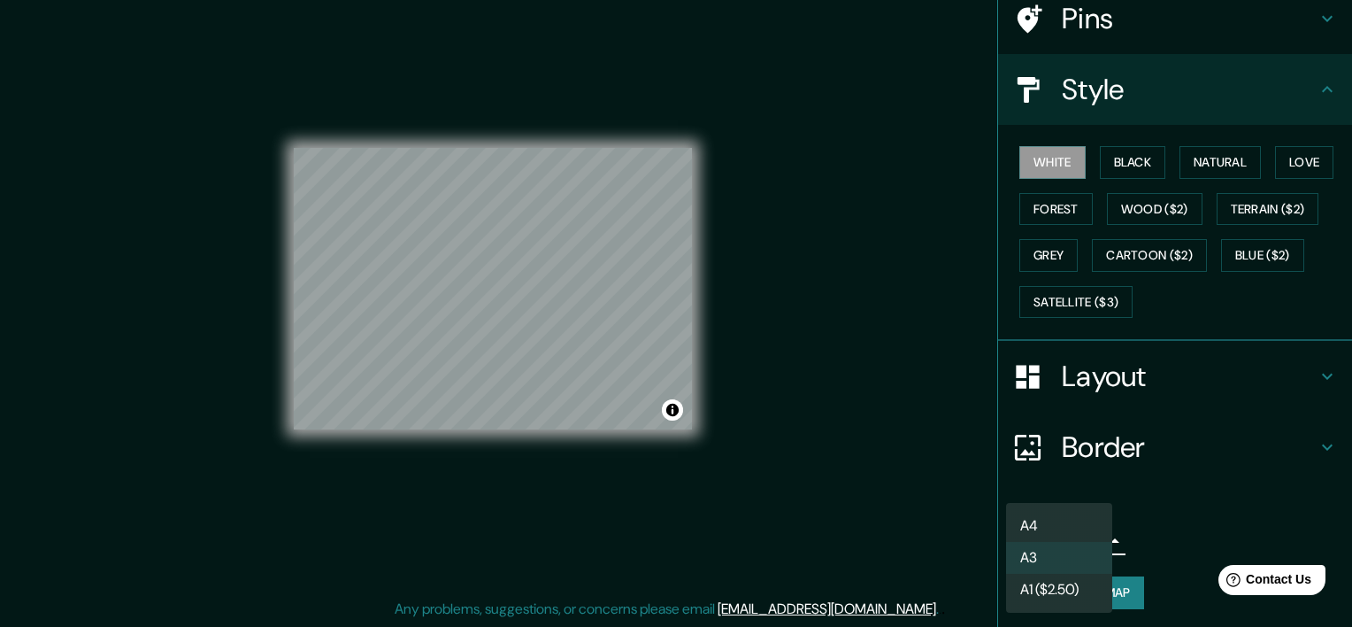
click at [1070, 535] on body "Mappin Location Lambayeque, Departamento de Lambayeque, Perú Pins Style White B…" at bounding box center [676, 291] width 1352 height 627
click at [1065, 579] on li "A1 ($2.50)" at bounding box center [1059, 590] width 106 height 32
click at [1062, 538] on body "Mappin Location Lambayeque, Departamento de Lambayeque, Perú Pins Style White B…" at bounding box center [676, 291] width 1352 height 627
click at [1062, 566] on li "A3" at bounding box center [1059, 558] width 106 height 32
type input "a4"
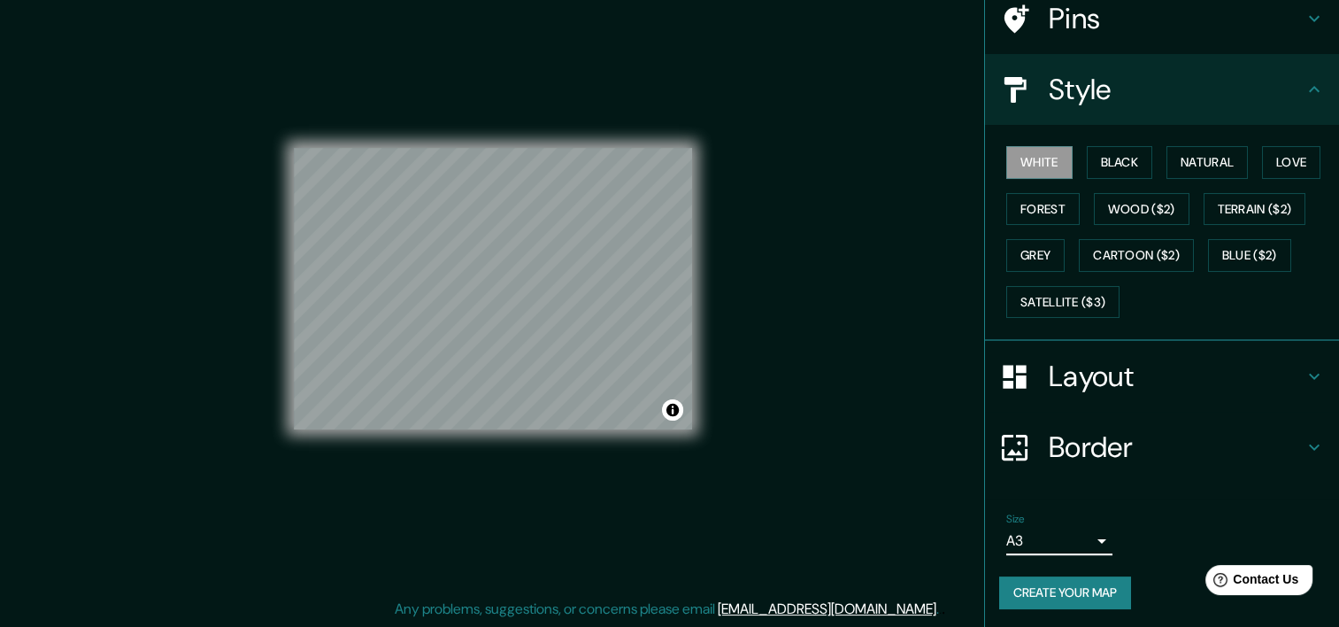
click at [1186, 527] on div "Size A3 a4" at bounding box center [1162, 533] width 326 height 57
click at [1138, 430] on h4 "Border" at bounding box center [1176, 446] width 255 height 35
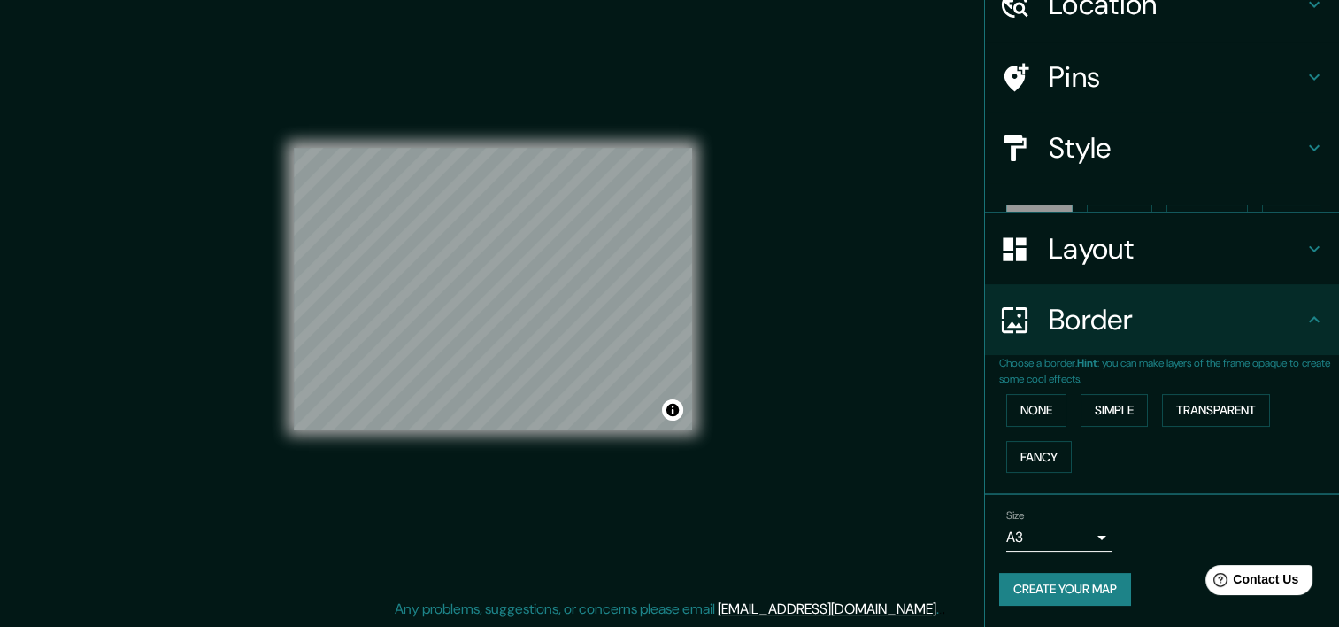
scroll to position [57, 0]
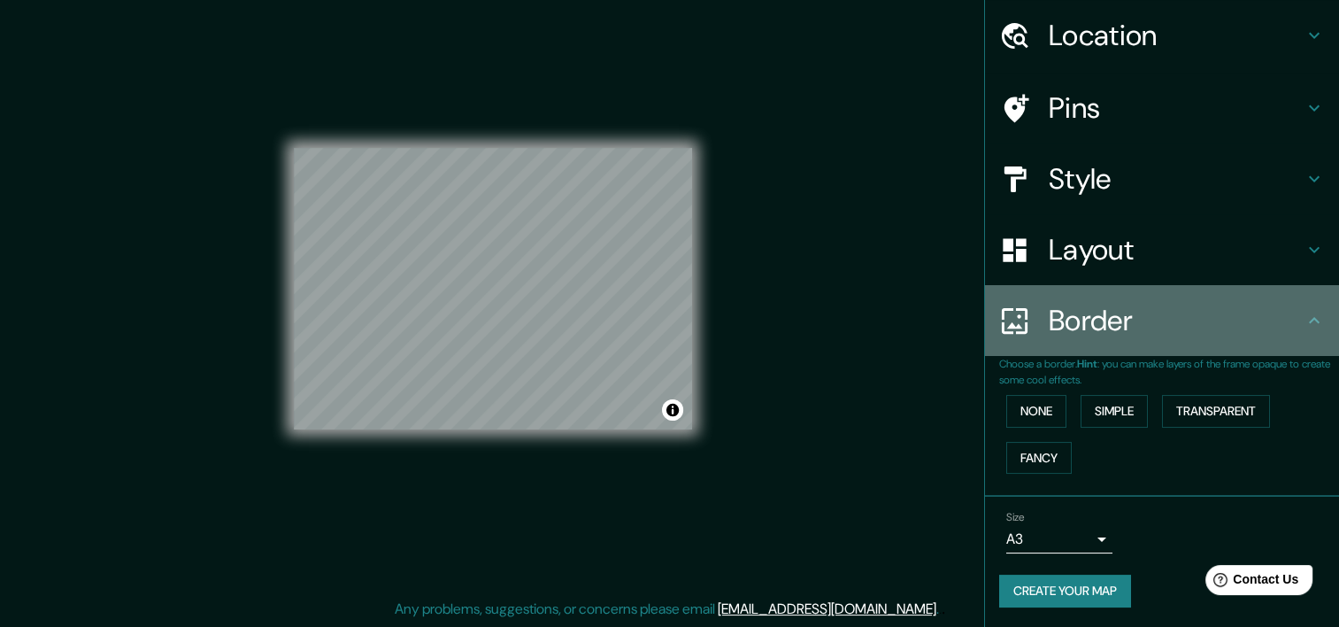
click at [1120, 337] on h4 "Border" at bounding box center [1176, 320] width 255 height 35
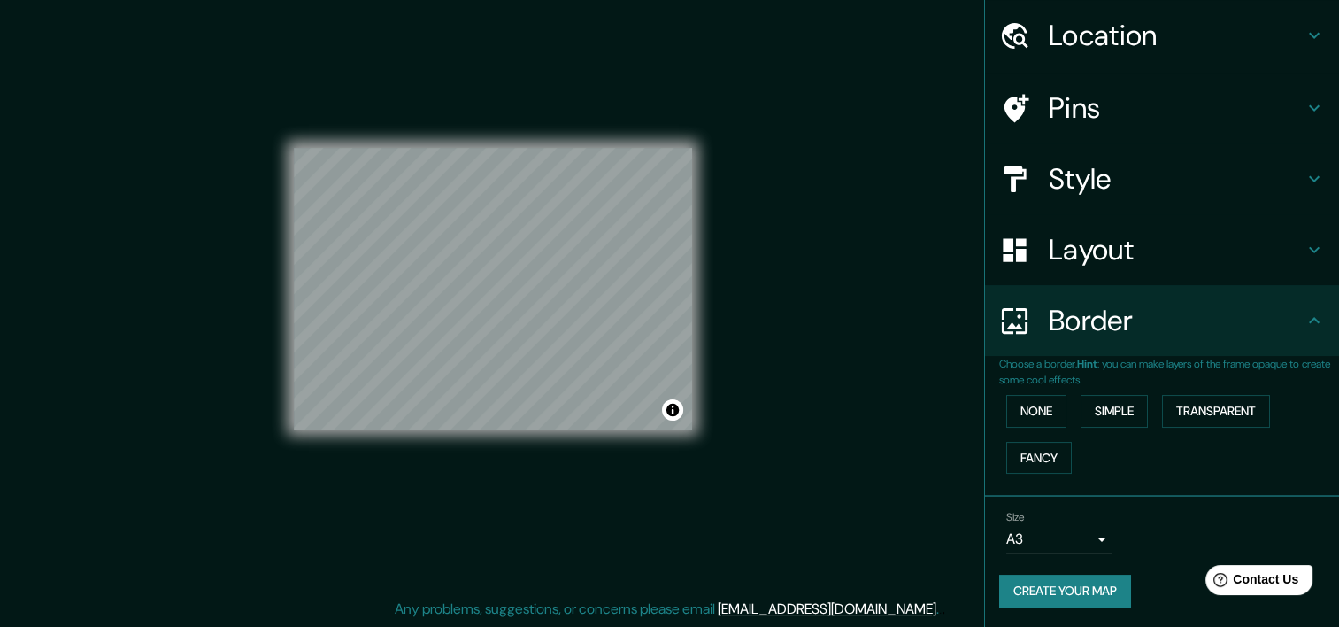
click at [1282, 312] on h4 "Border" at bounding box center [1176, 320] width 255 height 35
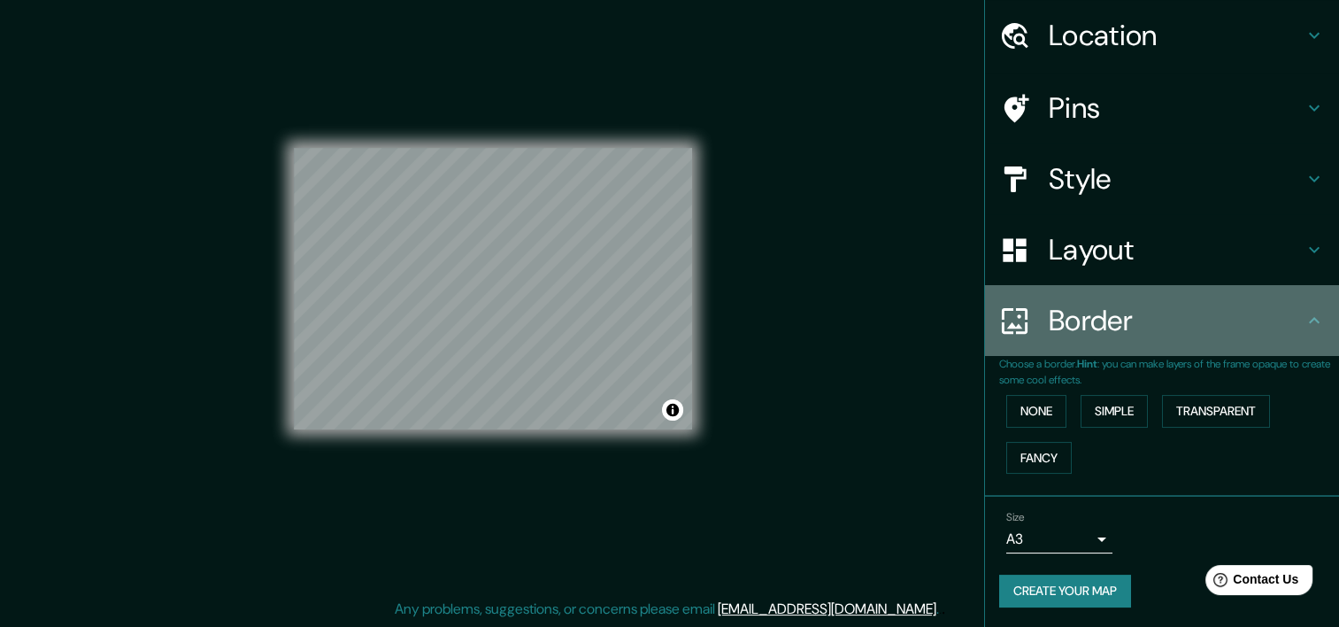
click at [1288, 325] on div "Border" at bounding box center [1162, 320] width 354 height 71
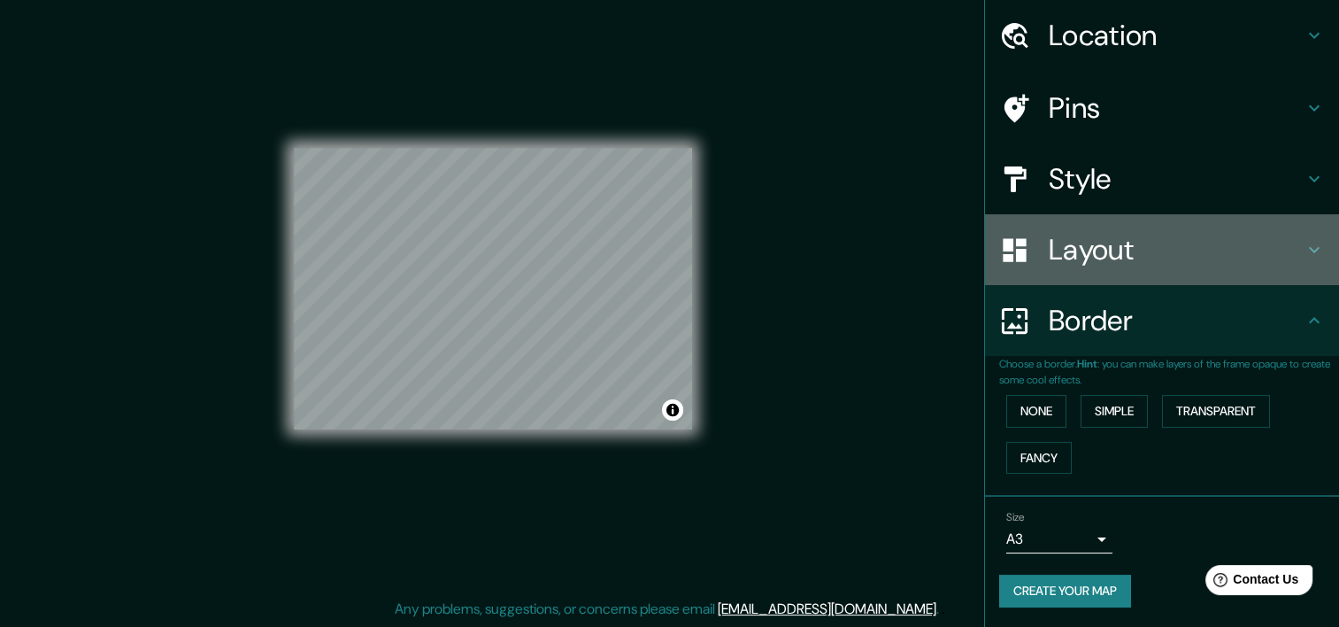
click at [1177, 244] on h4 "Layout" at bounding box center [1176, 249] width 255 height 35
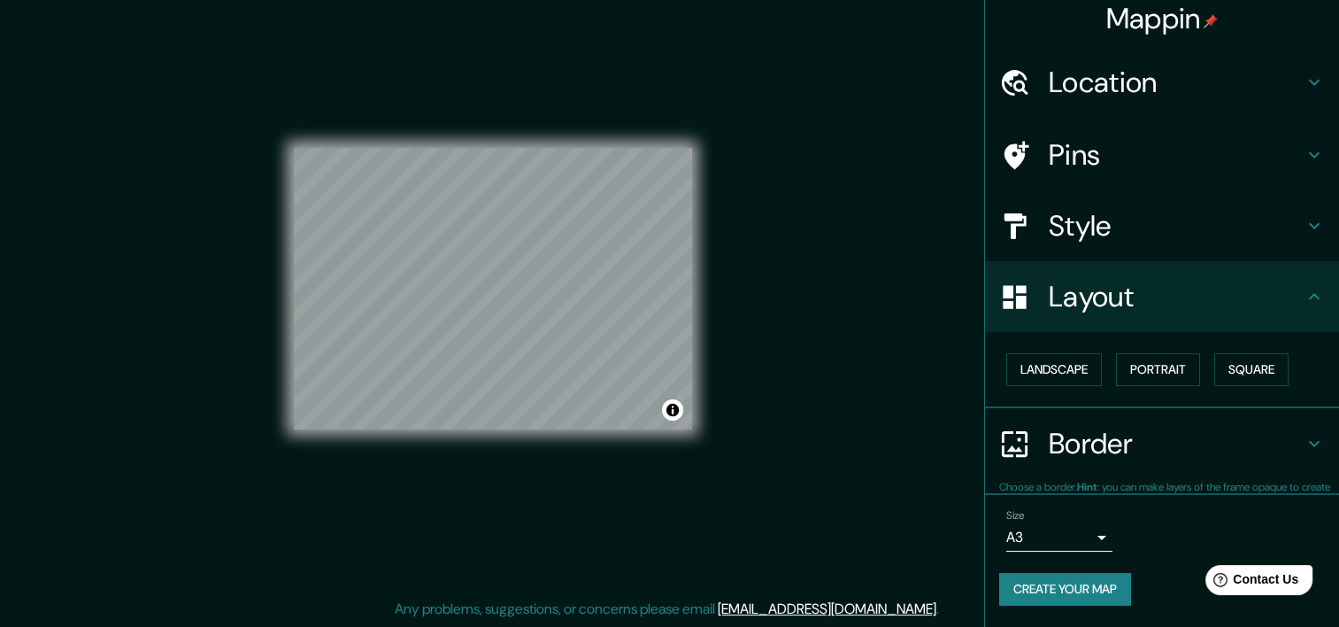
scroll to position [8, 0]
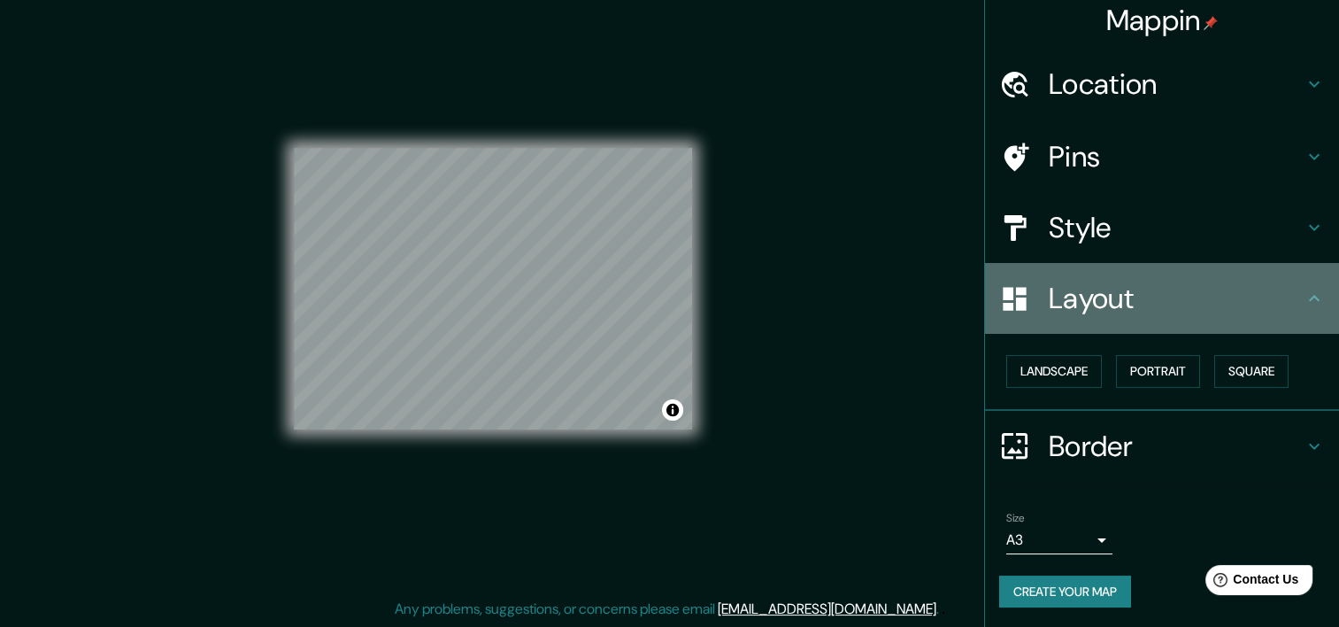
click at [1228, 285] on h4 "Layout" at bounding box center [1176, 298] width 255 height 35
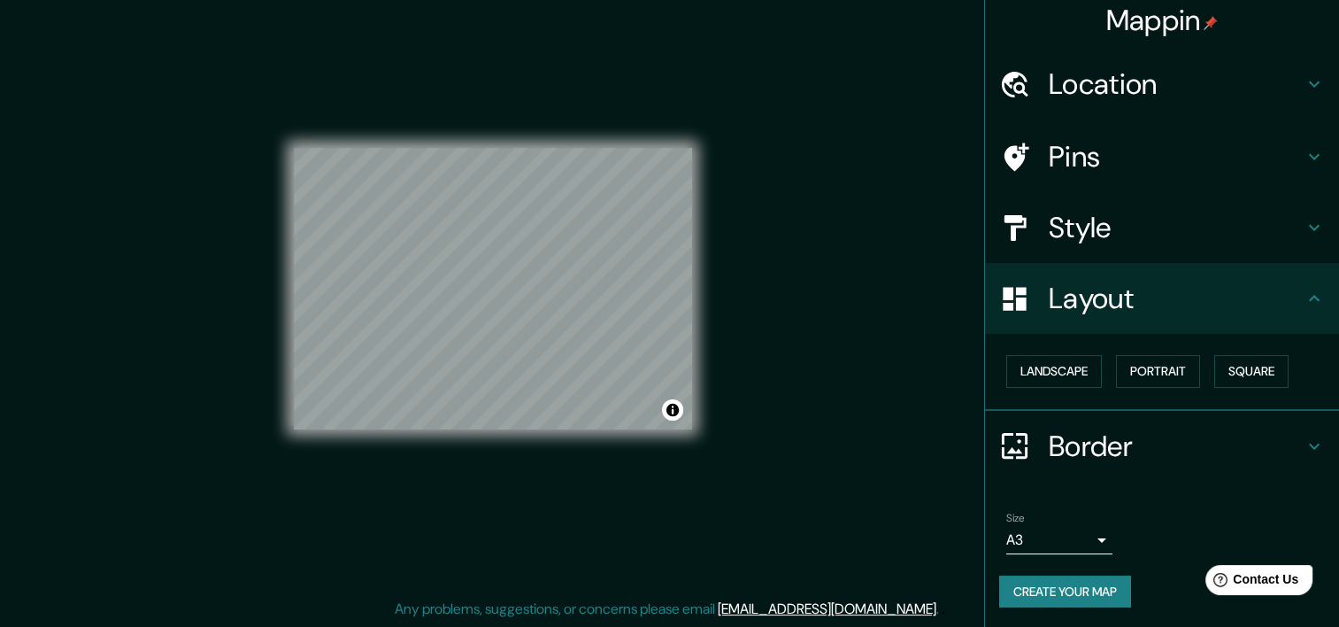
click at [1086, 577] on button "Create your map" at bounding box center [1065, 591] width 132 height 33
click at [806, 379] on div "Mappin Location Lambayeque, Departamento de Lambayeque, Perú Pins Style Layout …" at bounding box center [669, 302] width 1339 height 649
click at [667, 410] on button "Toggle attribution" at bounding box center [672, 409] width 21 height 21
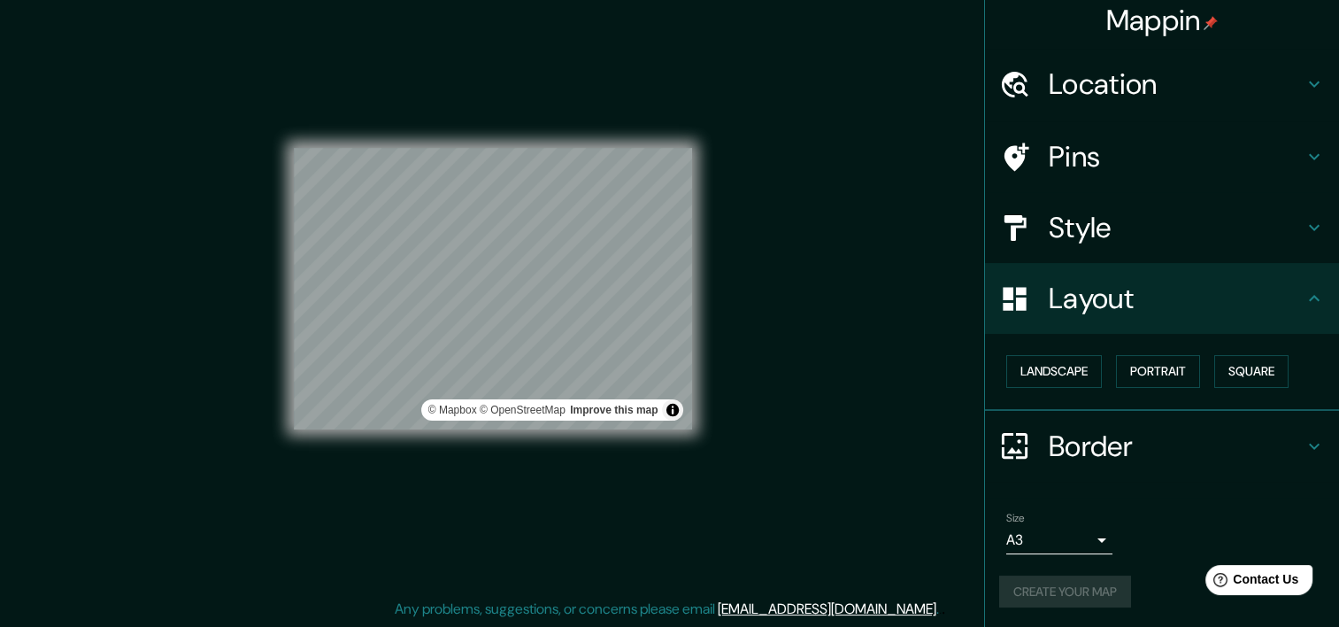
click at [825, 416] on div "Mappin Location Lambayeque, Departamento de Lambayeque, Perú Pins Style Layout …" at bounding box center [669, 302] width 1339 height 649
click at [671, 407] on button "Toggle attribution" at bounding box center [672, 409] width 21 height 21
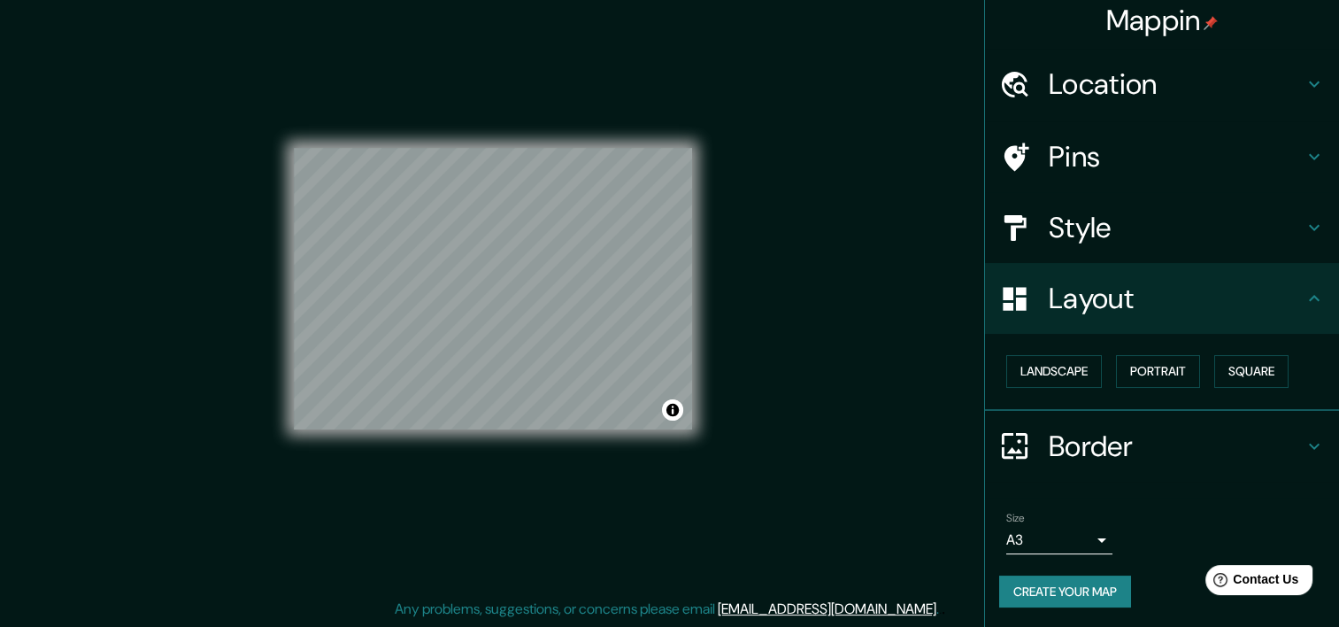
click at [874, 552] on div "Mappin Location Lambayeque, Departamento de Lambayeque, Perú Pins Style Layout …" at bounding box center [669, 302] width 1339 height 649
click at [868, 127] on div "Mappin Location Lambayeque, Departamento de Lambayeque, Perú Pins Style Layout …" at bounding box center [669, 302] width 1339 height 649
click at [1309, 443] on icon at bounding box center [1314, 446] width 11 height 6
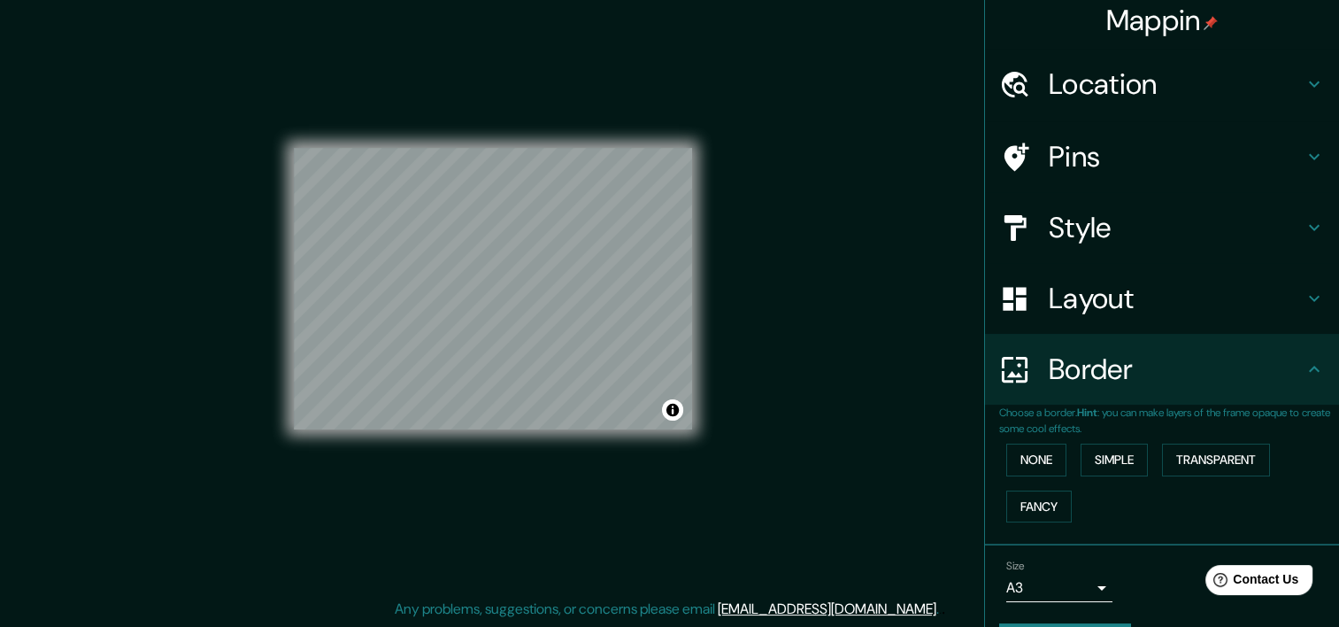
click at [1293, 395] on div "Border" at bounding box center [1162, 369] width 354 height 71
click at [1289, 379] on h4 "Border" at bounding box center [1176, 368] width 255 height 35
click at [1151, 18] on h4 "Mappin" at bounding box center [1162, 20] width 112 height 35
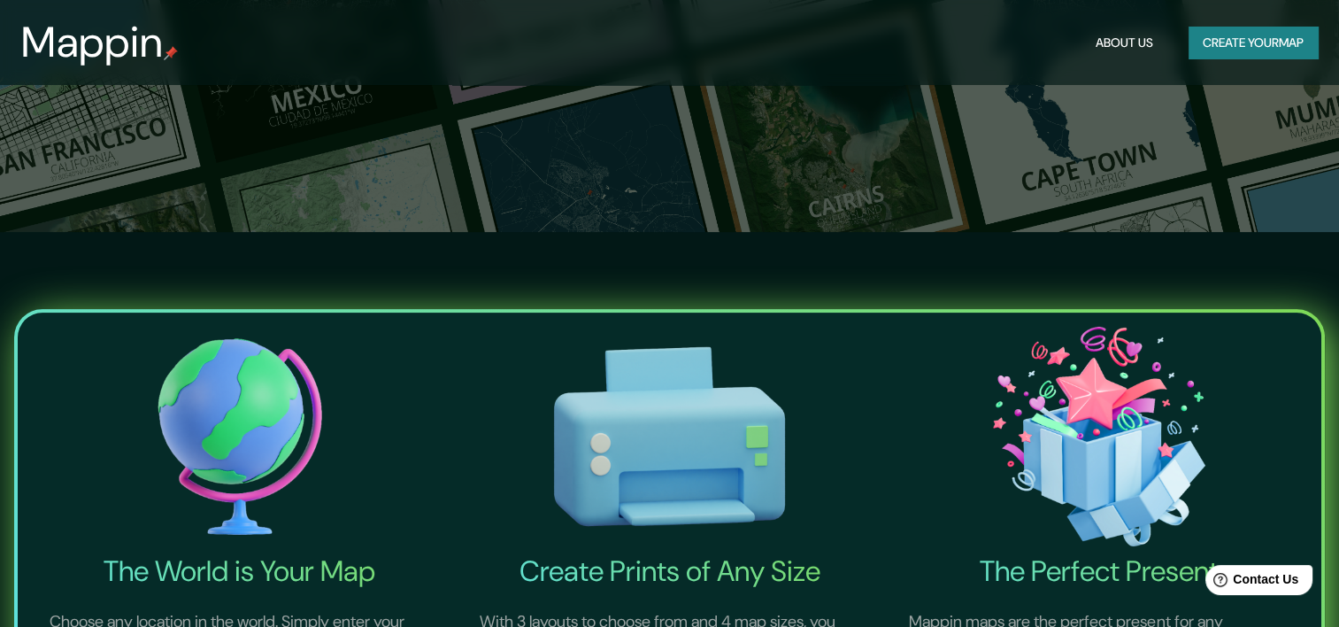
scroll to position [50, 0]
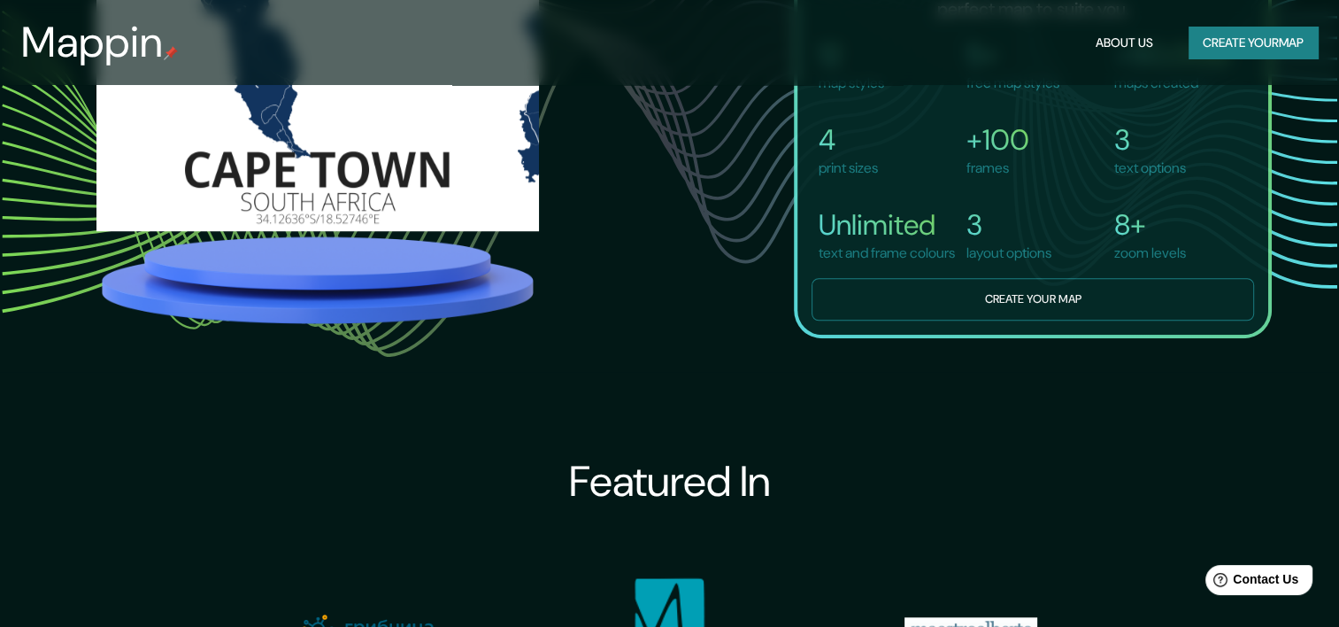
click at [924, 315] on button "Create your map" at bounding box center [1033, 299] width 443 height 43
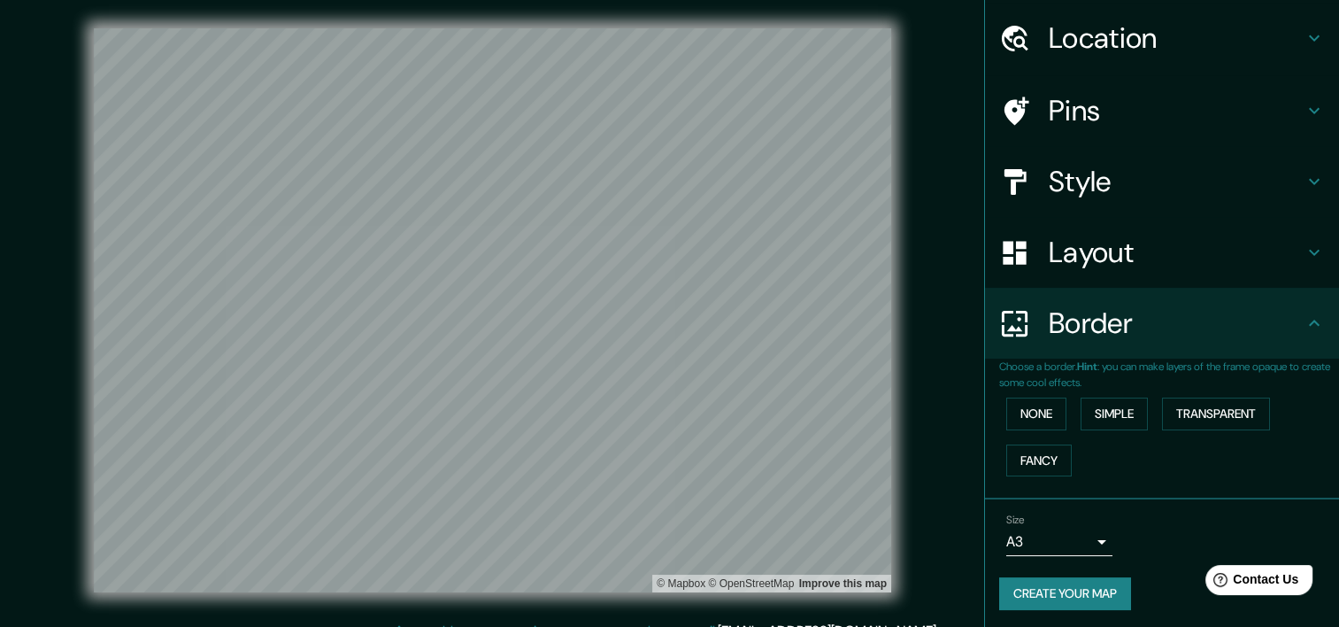
scroll to position [57, 0]
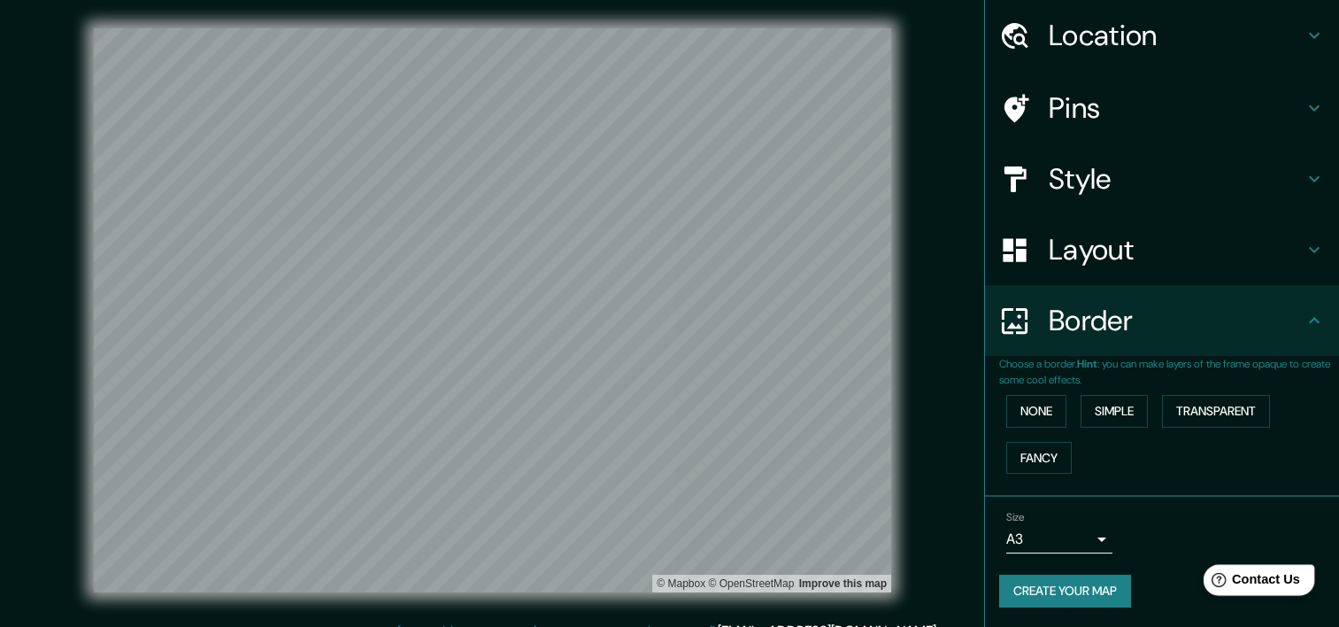
click at [1246, 582] on span "Contact Us" at bounding box center [1266, 579] width 68 height 15
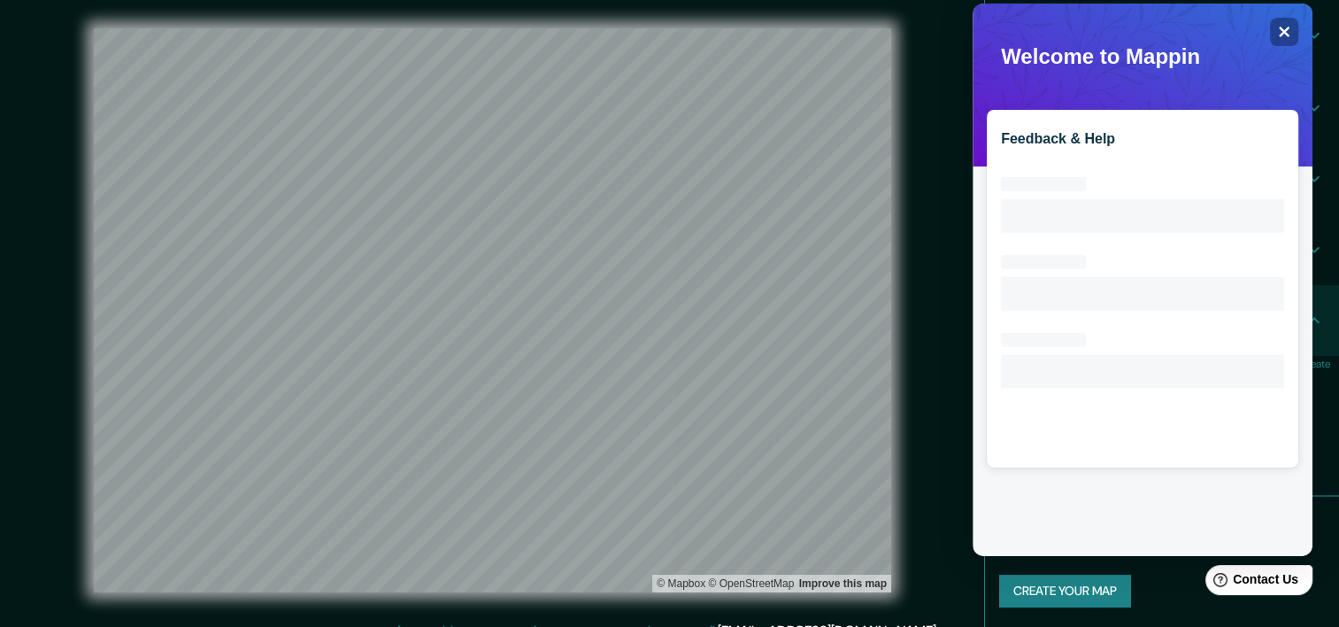
scroll to position [0, 0]
click at [1287, 32] on icon "Close" at bounding box center [1283, 31] width 13 height 13
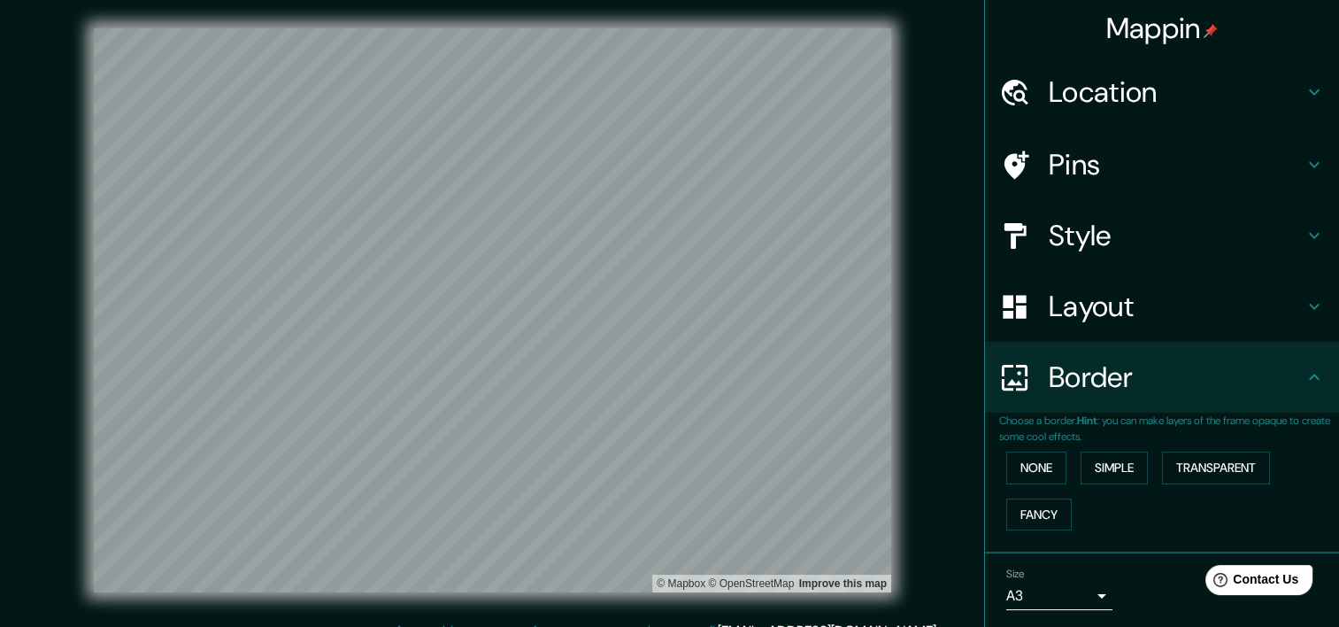
click at [1110, 97] on h4 "Location" at bounding box center [1176, 91] width 255 height 35
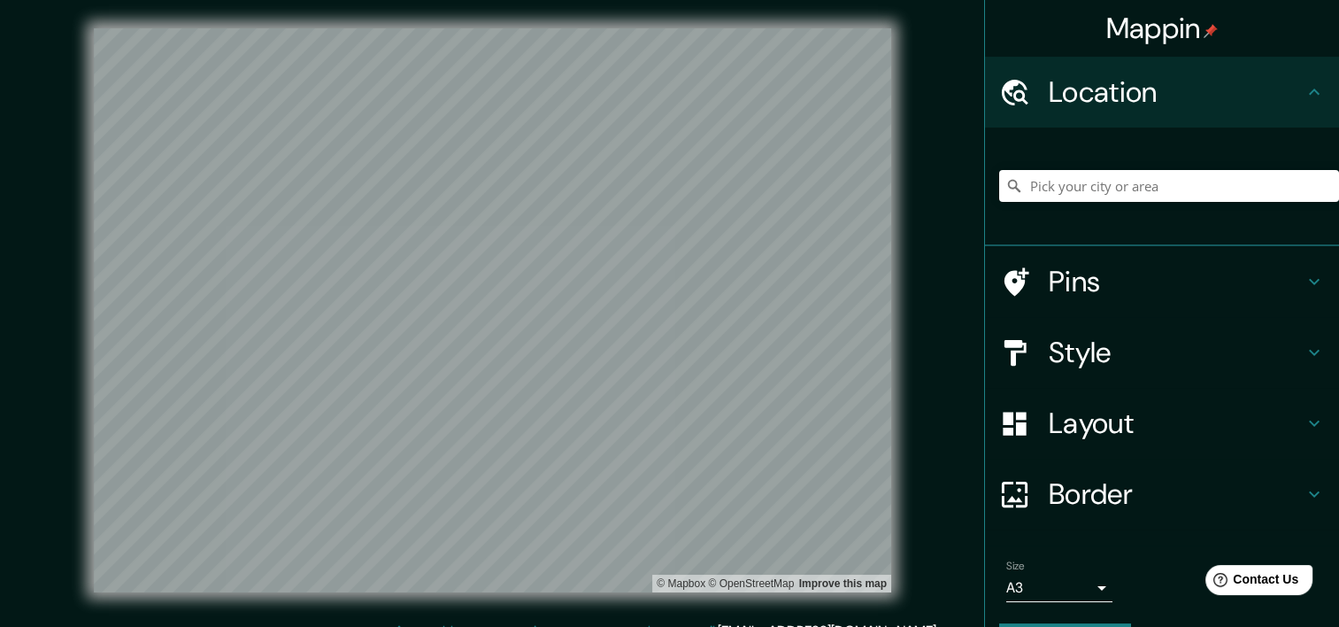
click at [1110, 97] on h4 "Location" at bounding box center [1176, 91] width 255 height 35
click at [1090, 273] on h4 "Pins" at bounding box center [1176, 281] width 255 height 35
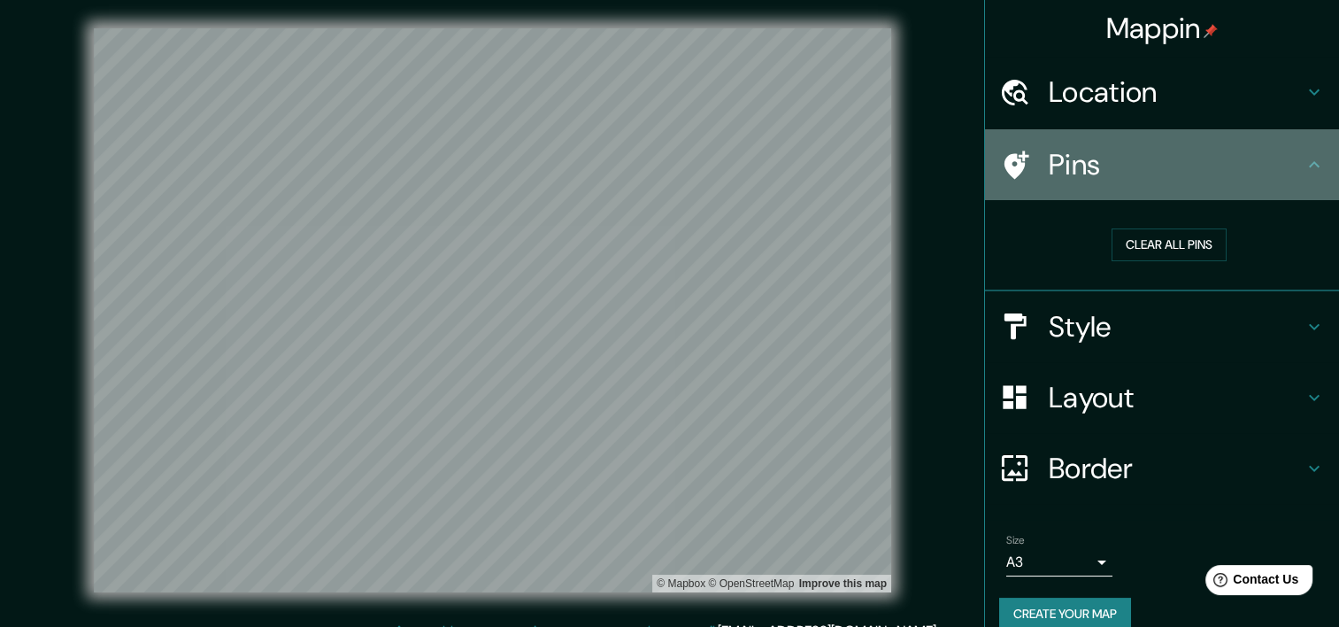
click at [1092, 172] on h4 "Pins" at bounding box center [1176, 164] width 255 height 35
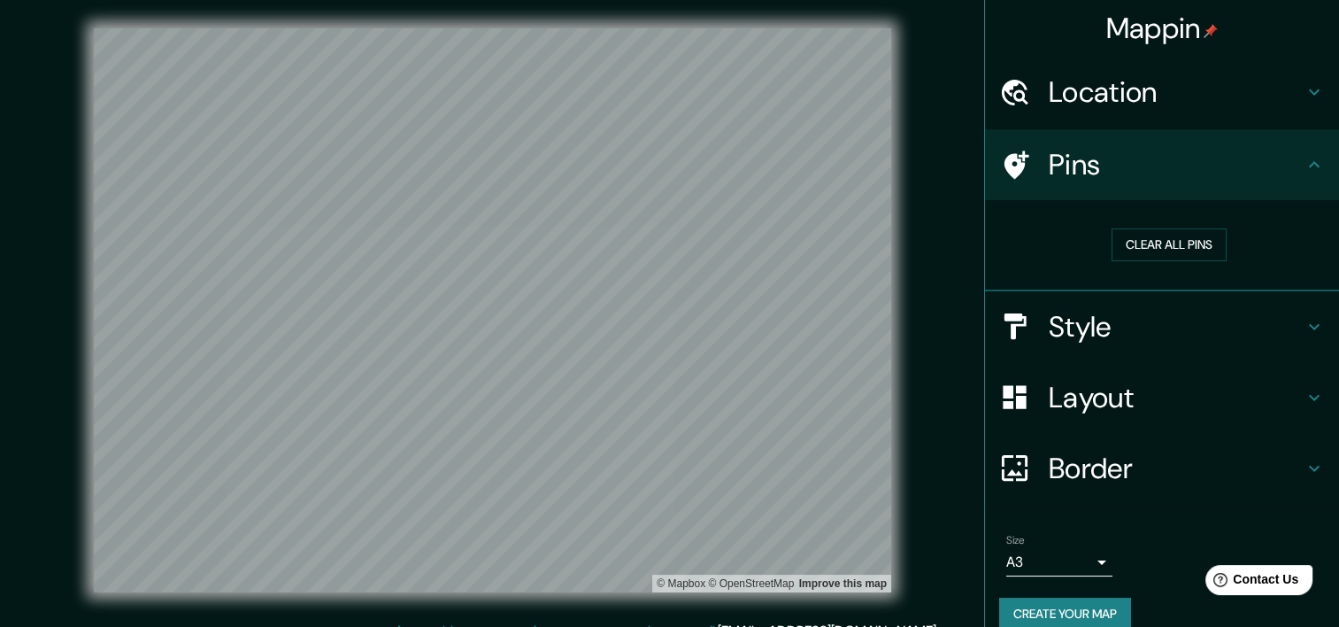
drag, startPoint x: 1129, startPoint y: 369, endPoint x: 1112, endPoint y: 331, distance: 42.0
click at [1123, 365] on div "Layout" at bounding box center [1162, 397] width 354 height 71
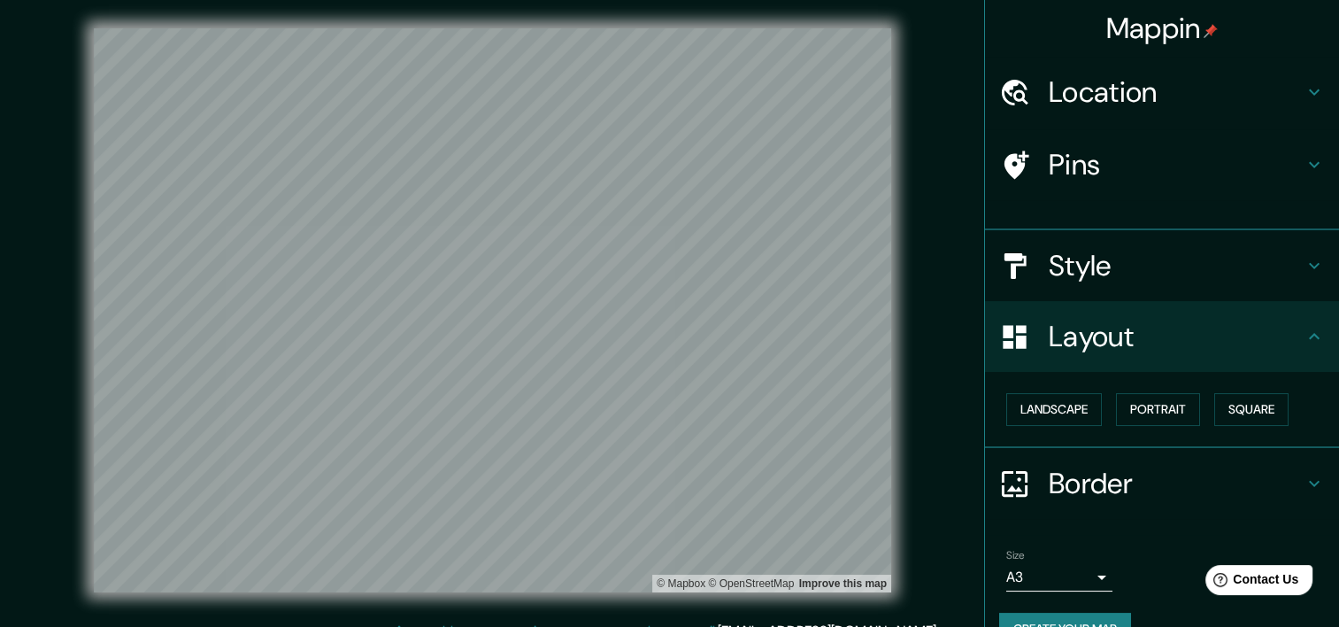
click at [1111, 329] on h4 "Layout" at bounding box center [1176, 336] width 255 height 35
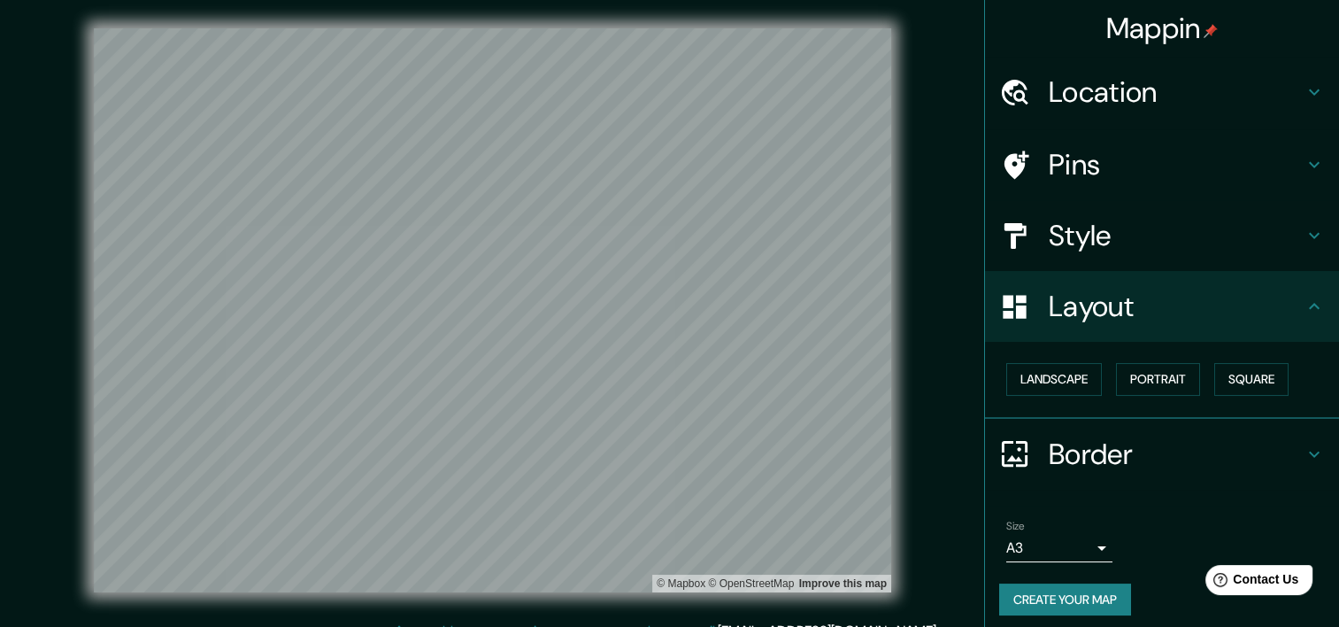
click at [1059, 244] on h4 "Style" at bounding box center [1176, 235] width 255 height 35
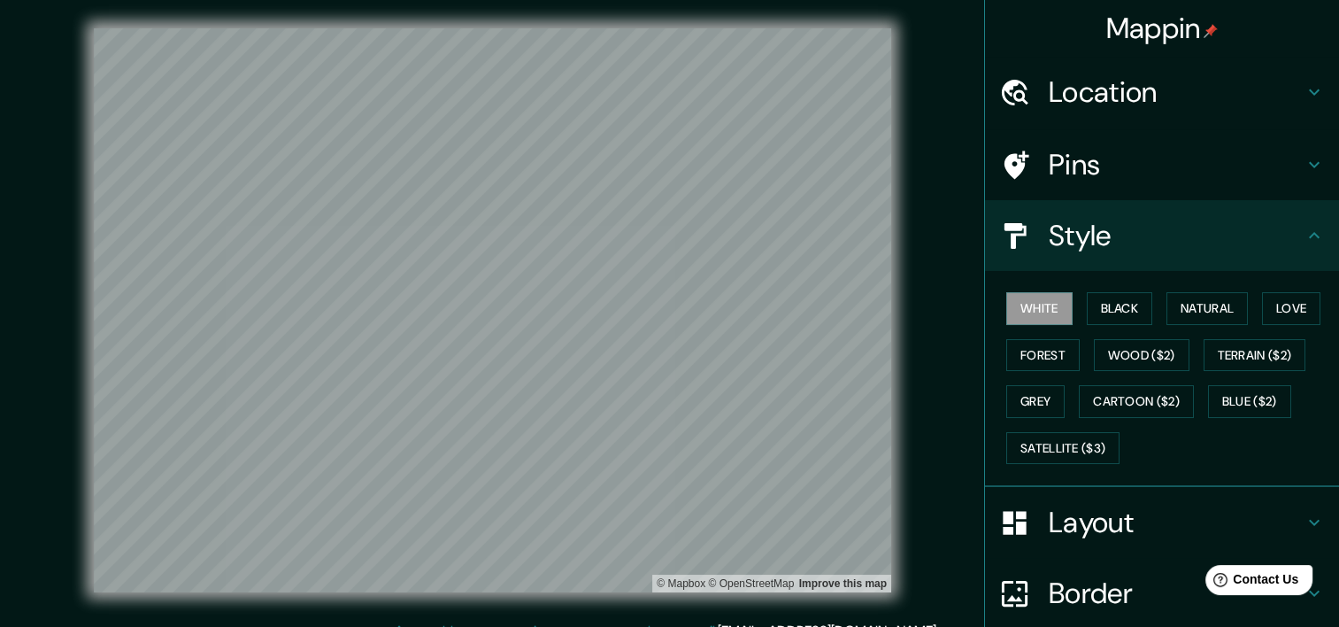
drag, startPoint x: 1062, startPoint y: 318, endPoint x: 1210, endPoint y: 326, distance: 148.0
click at [1210, 326] on div "White Black Natural Love Forest Wood ($2) Terrain ($2) Grey Cartoon ($2) Blue (…" at bounding box center [1169, 378] width 340 height 186
drag, startPoint x: 1227, startPoint y: 317, endPoint x: 1239, endPoint y: 314, distance: 12.7
click at [1226, 317] on button "Natural" at bounding box center [1207, 308] width 81 height 33
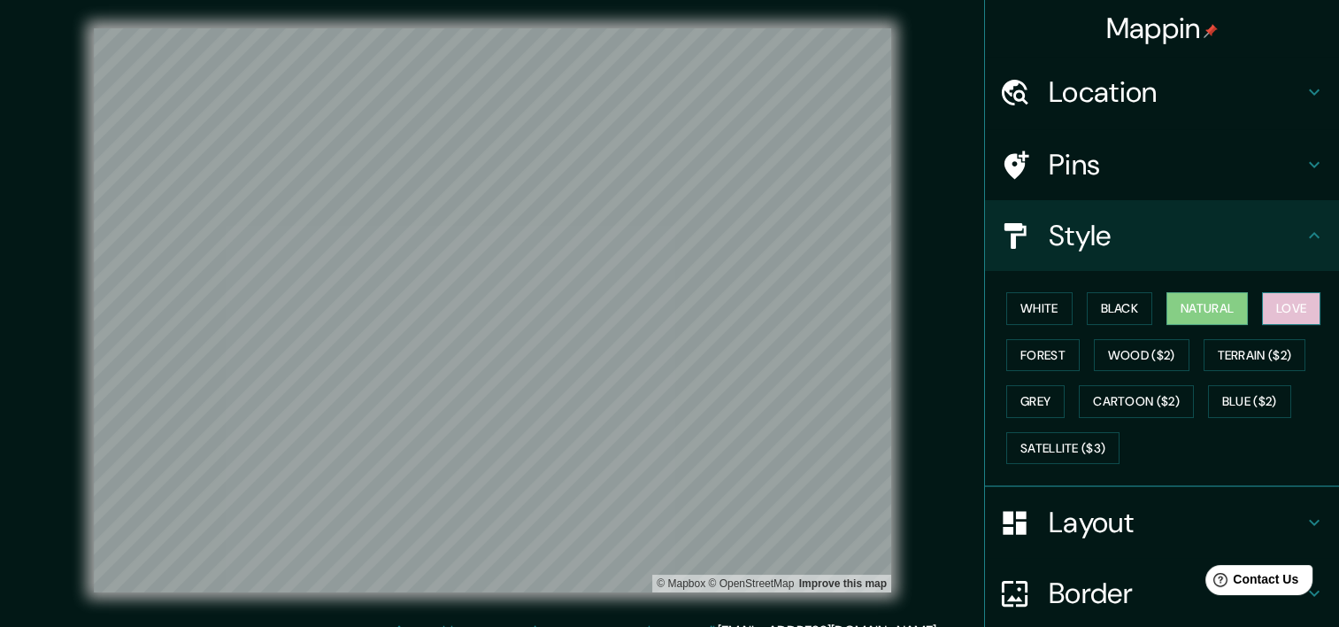
click at [1264, 309] on button "Love" at bounding box center [1291, 308] width 58 height 33
click at [1021, 359] on button "Forest" at bounding box center [1042, 355] width 73 height 33
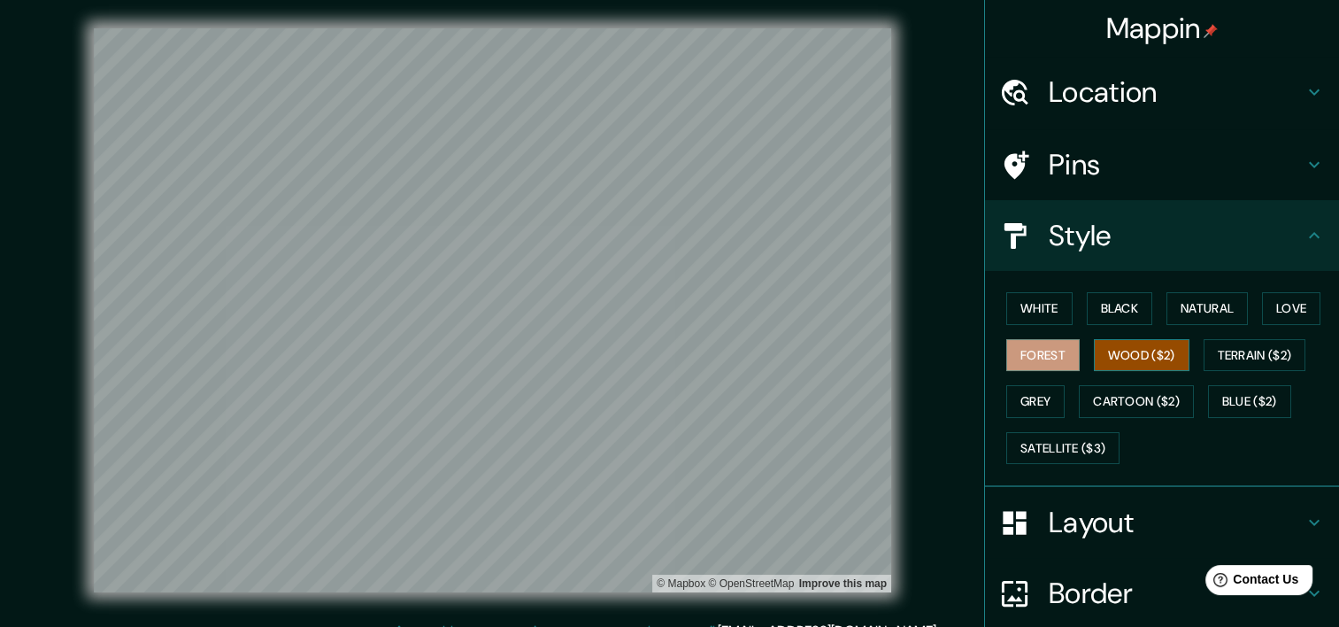
click at [1101, 358] on button "Wood ($2)" at bounding box center [1142, 355] width 96 height 33
click at [1108, 391] on button "Cartoon ($2)" at bounding box center [1136, 401] width 115 height 33
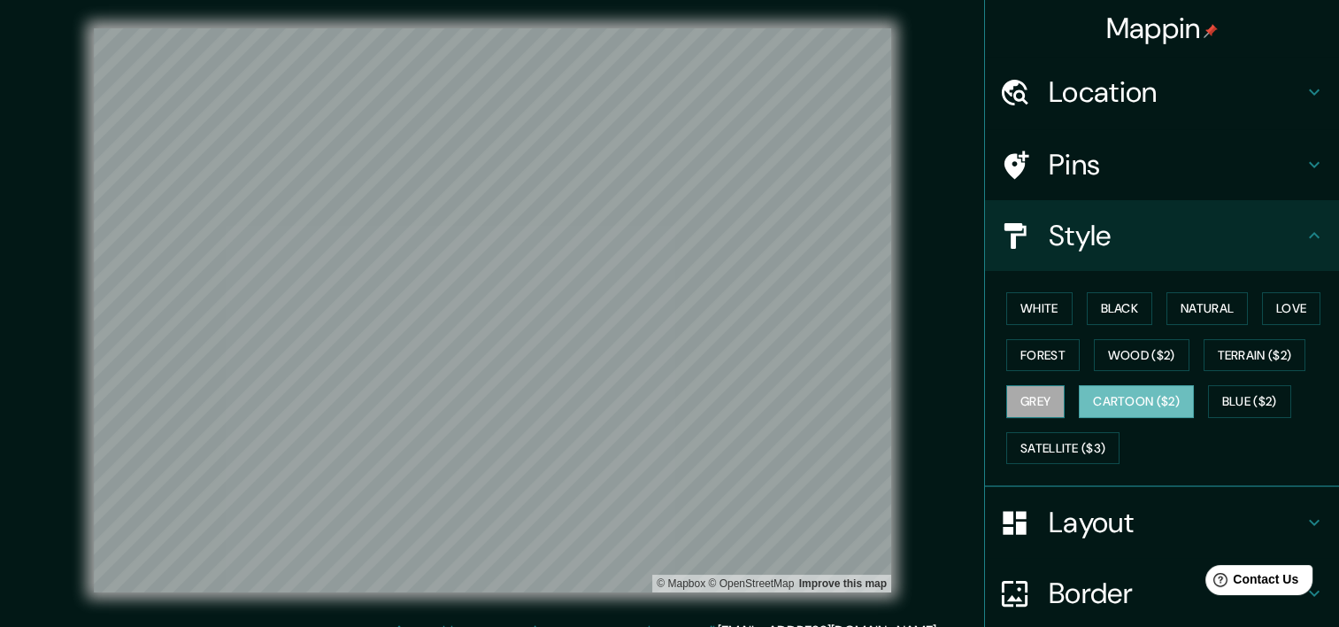
click at [1027, 399] on button "Grey" at bounding box center [1035, 401] width 58 height 33
click at [1228, 358] on button "Terrain ($2)" at bounding box center [1255, 355] width 103 height 33
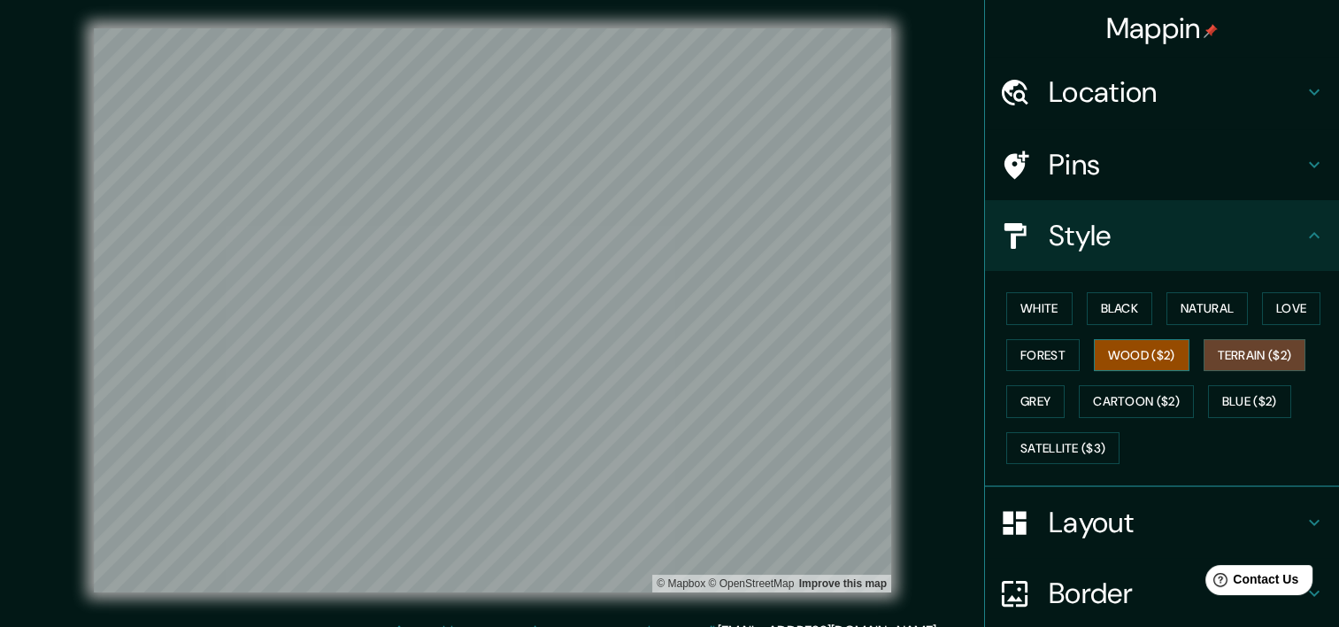
click at [1101, 348] on button "Wood ($2)" at bounding box center [1142, 355] width 96 height 33
click at [1016, 353] on button "Forest" at bounding box center [1042, 355] width 73 height 33
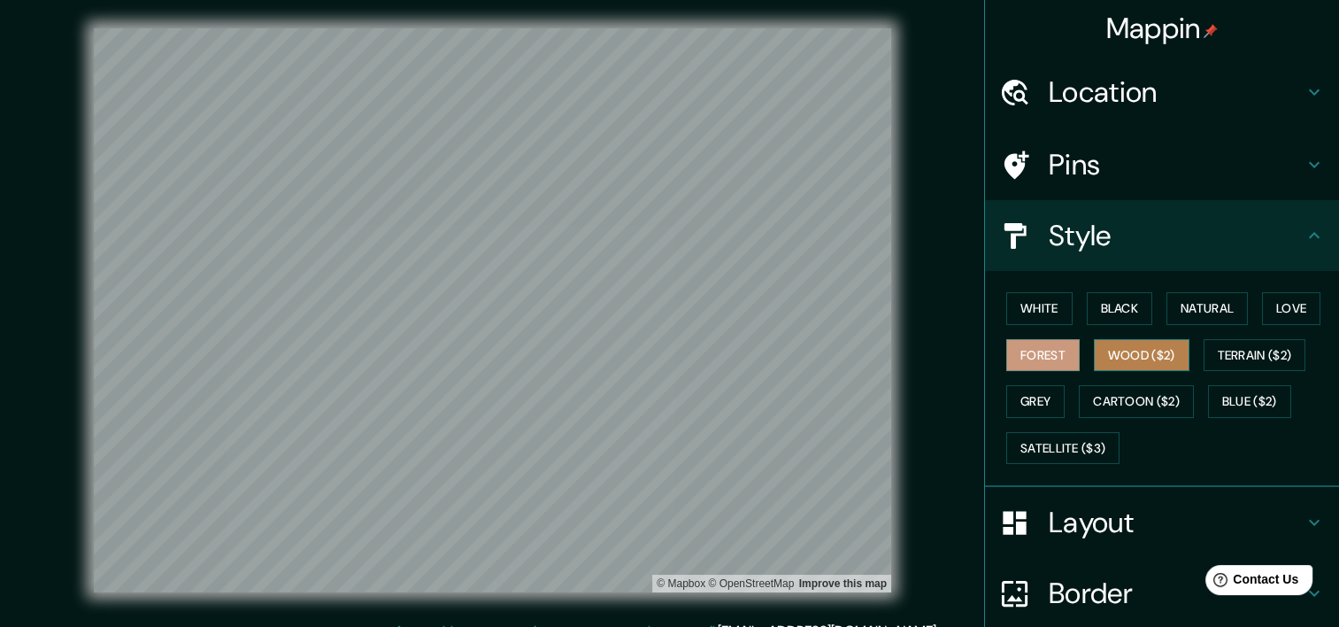
click at [1108, 361] on button "Wood ($2)" at bounding box center [1142, 355] width 96 height 33
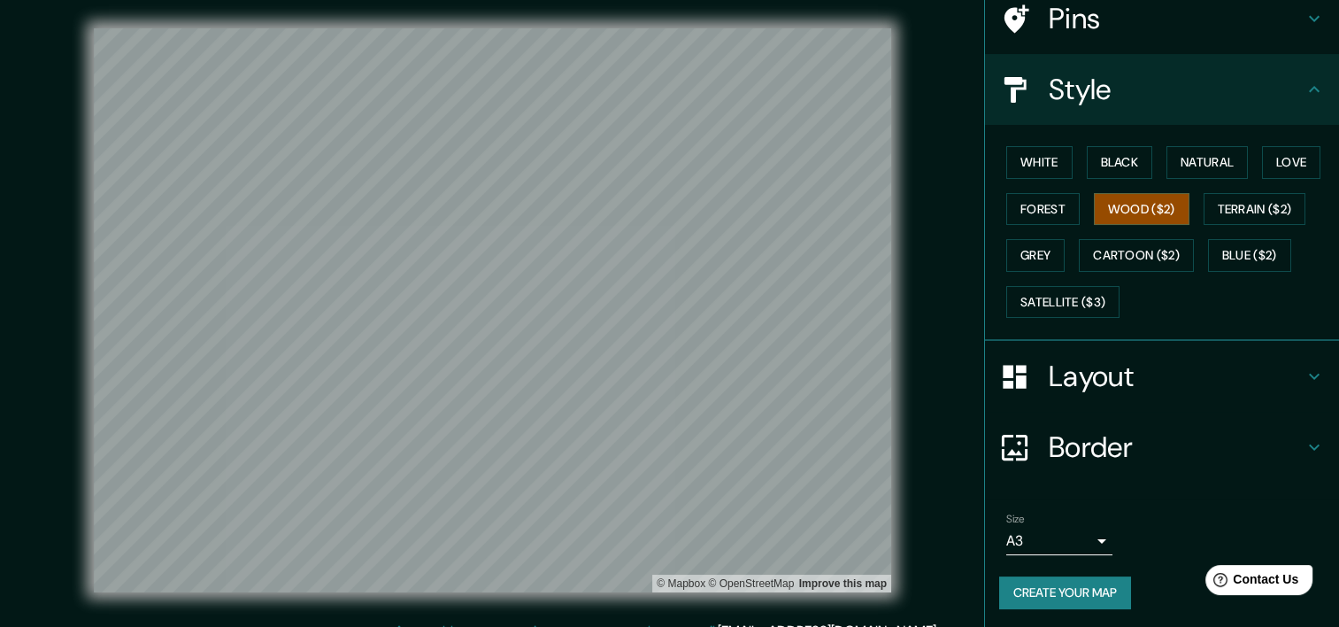
click at [1066, 393] on div "Layout" at bounding box center [1162, 376] width 354 height 71
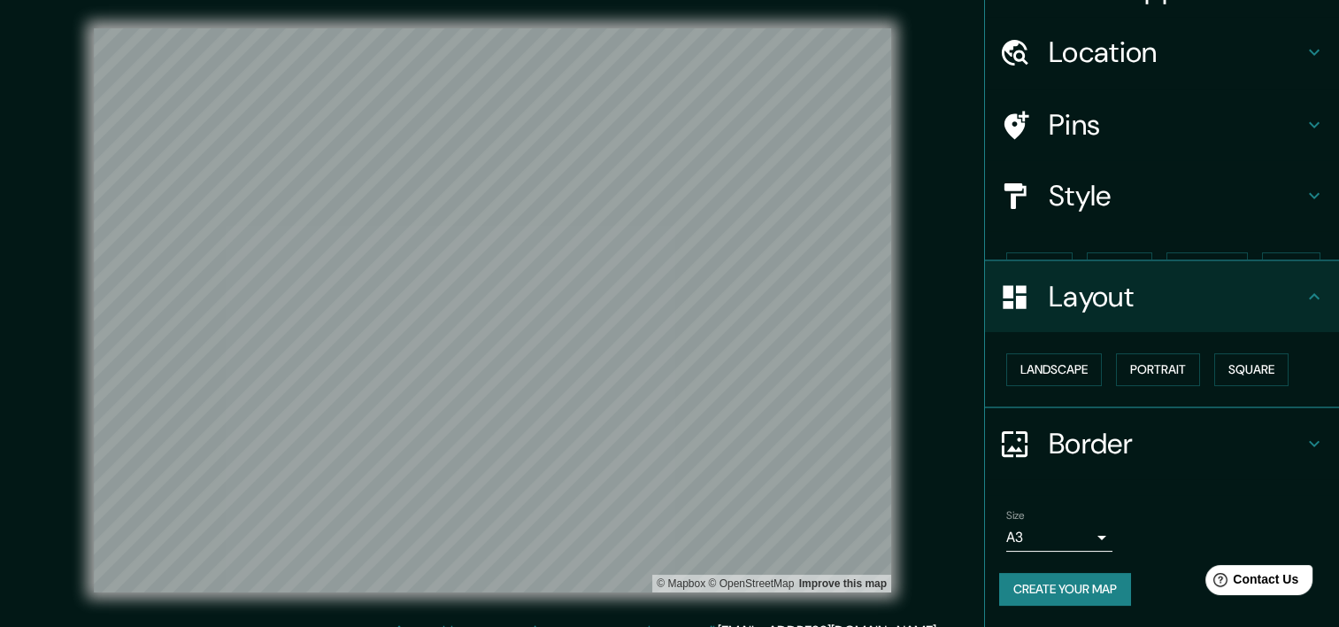
scroll to position [8, 0]
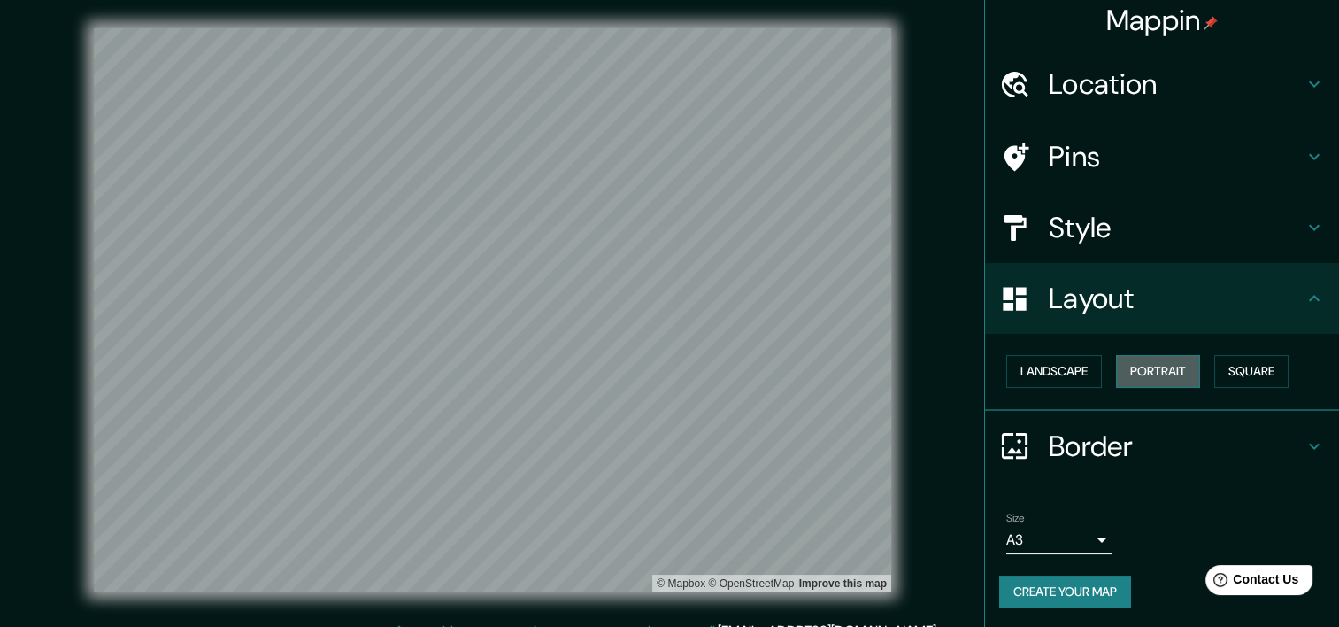
click at [1134, 373] on button "Portrait" at bounding box center [1158, 371] width 84 height 33
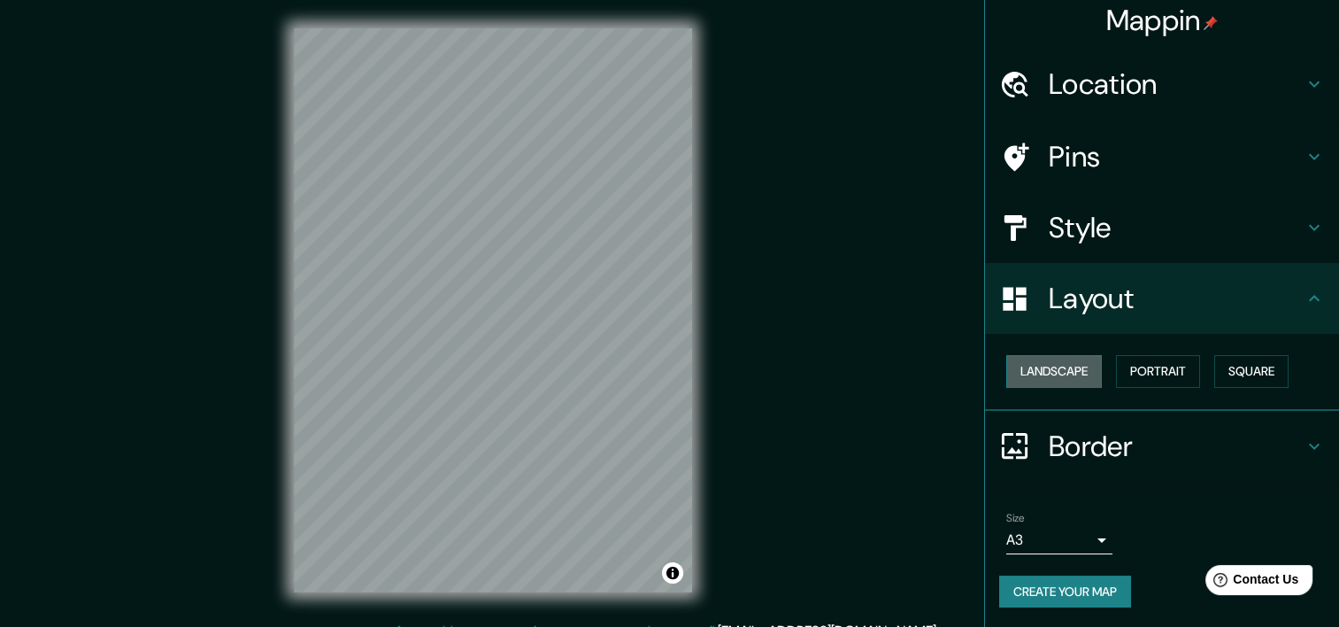
click at [1054, 373] on button "Landscape" at bounding box center [1054, 371] width 96 height 33
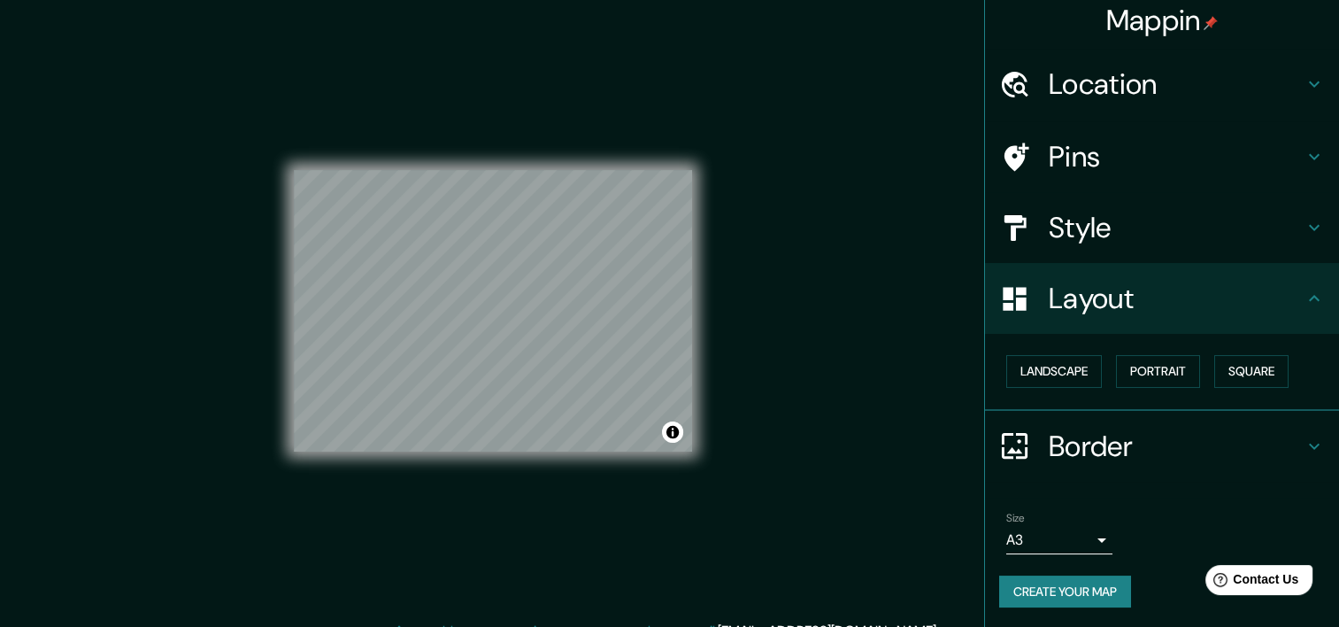
click at [646, 523] on div "© Mapbox © OpenStreetMap Improve this map" at bounding box center [493, 310] width 398 height 564
click at [1236, 378] on button "Square" at bounding box center [1251, 371] width 74 height 33
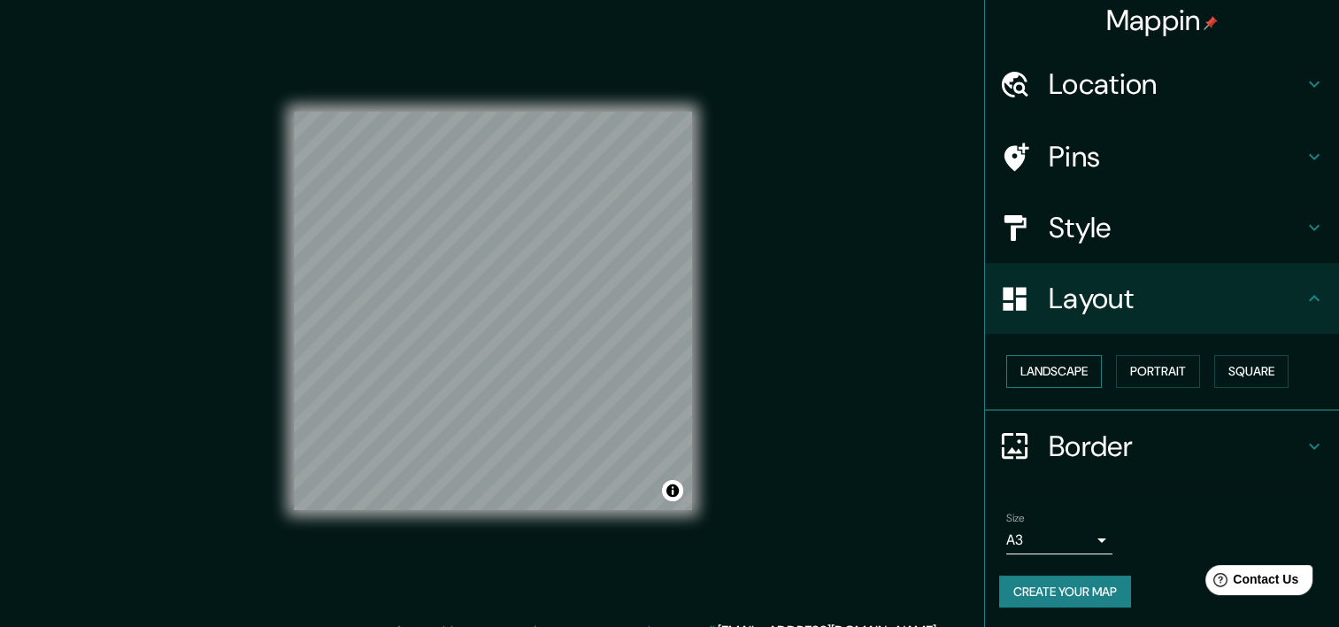
click at [1044, 365] on button "Landscape" at bounding box center [1054, 371] width 96 height 33
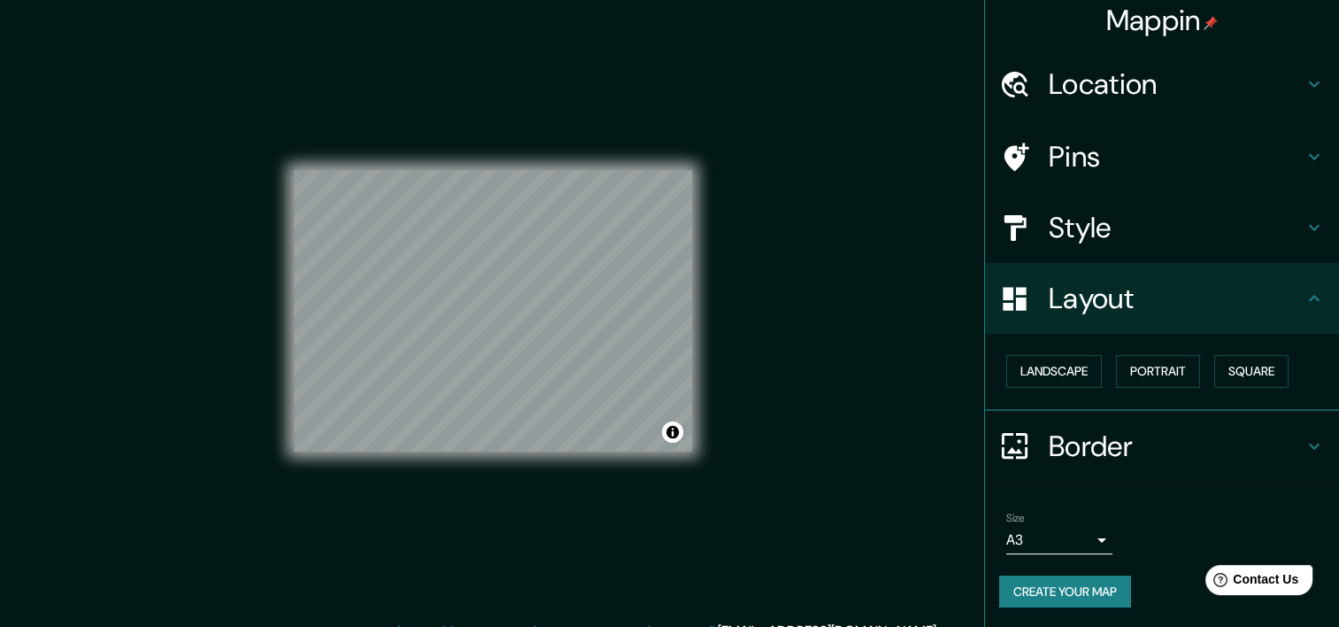
click at [892, 480] on div "Mappin Location Pins Style Layout Landscape Portrait Square Border Choose a bor…" at bounding box center [669, 324] width 1339 height 649
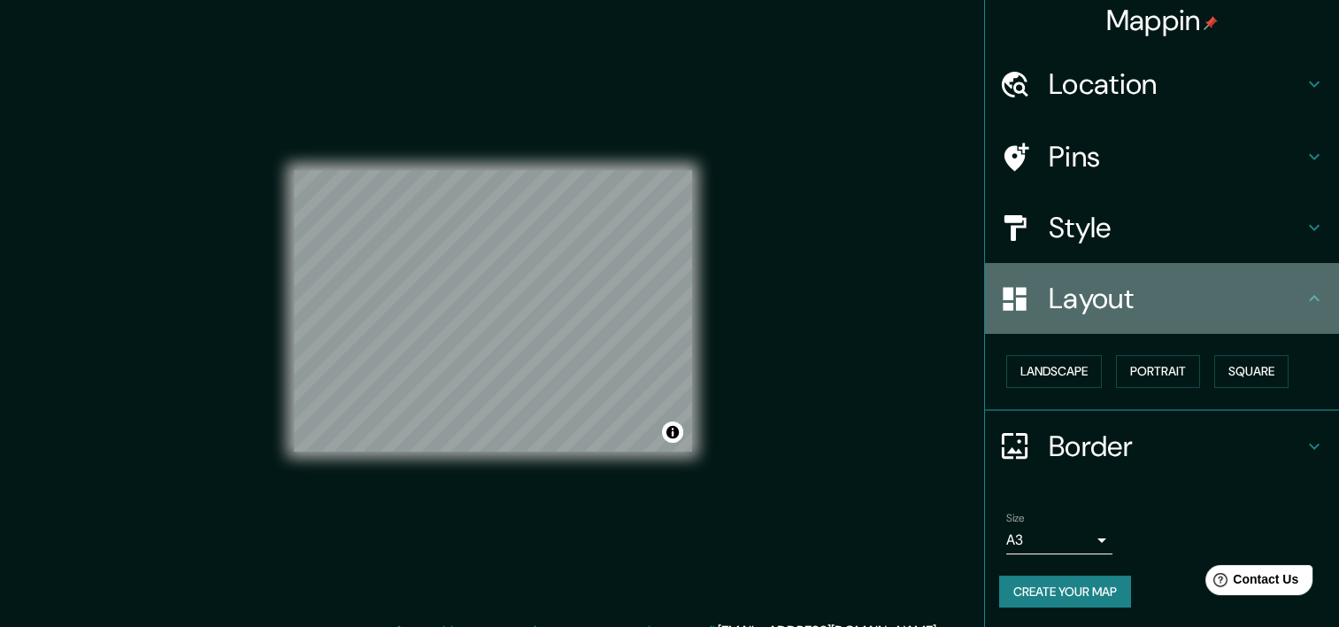
click at [1087, 301] on h4 "Layout" at bounding box center [1176, 298] width 255 height 35
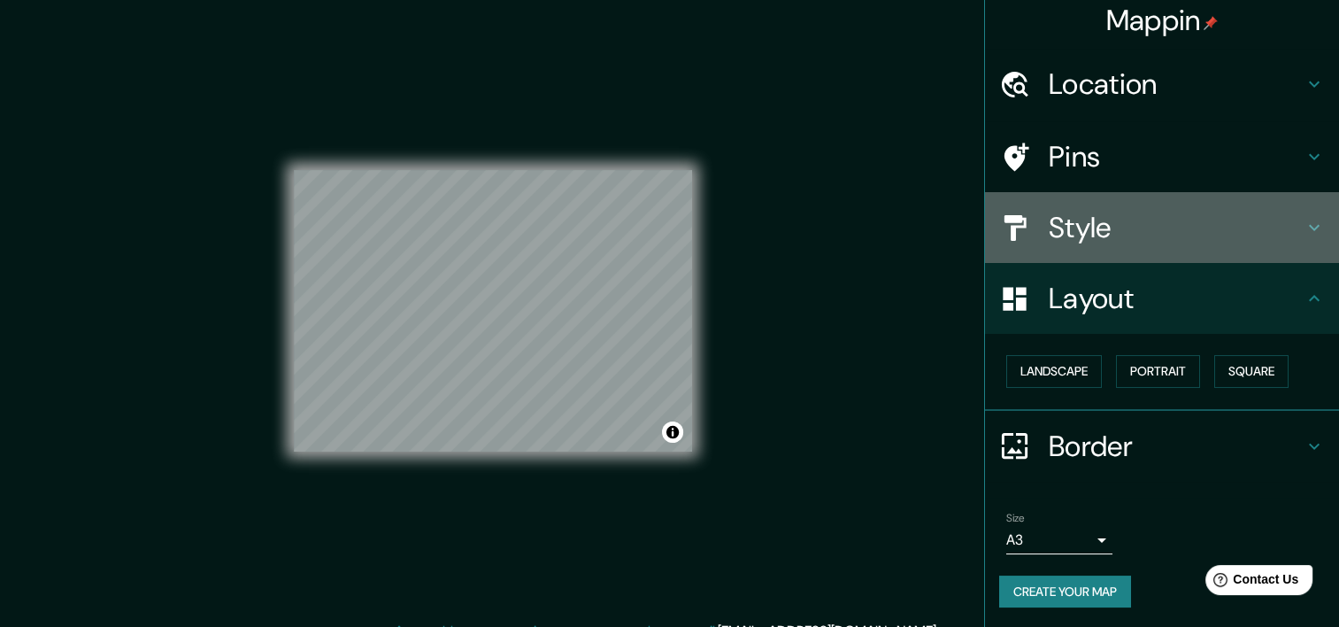
click at [1119, 216] on h4 "Style" at bounding box center [1176, 227] width 255 height 35
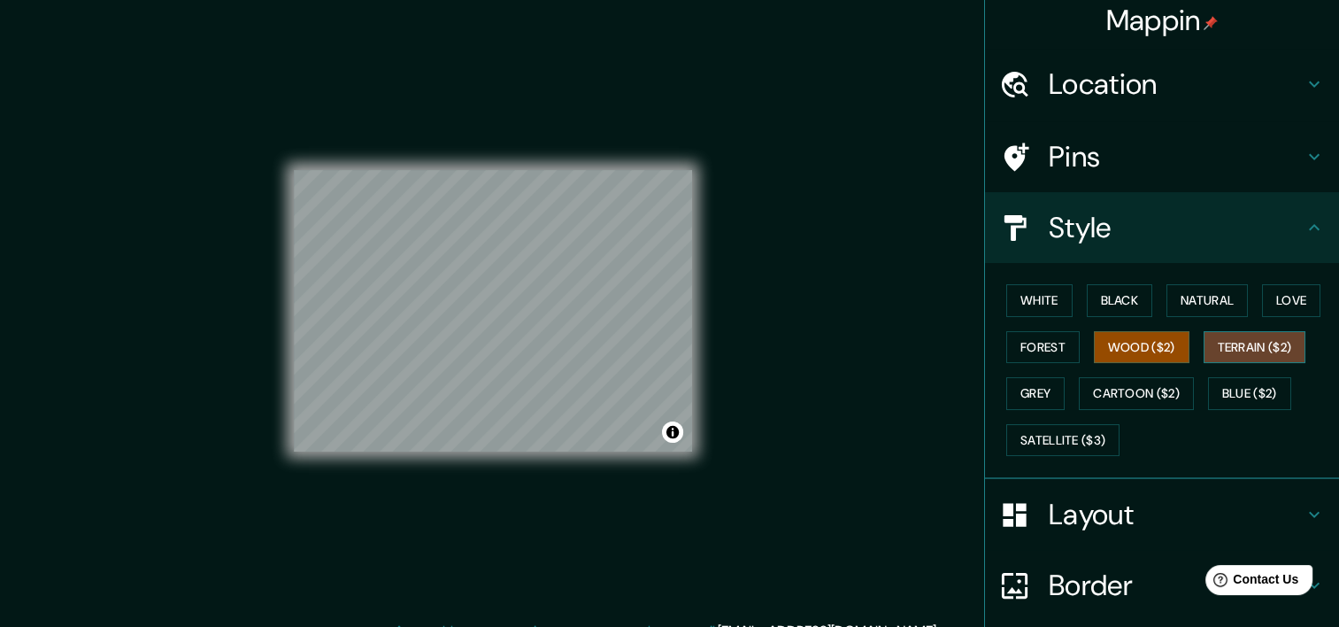
drag, startPoint x: 1193, startPoint y: 350, endPoint x: 1207, endPoint y: 345, distance: 14.8
click at [1204, 349] on button "Terrain ($2)" at bounding box center [1255, 347] width 103 height 33
click at [881, 436] on div "Mappin Location Pins Style White Black Natural Love Forest Wood ($2) Terrain ($…" at bounding box center [669, 324] width 1339 height 649
click at [754, 484] on div "Mappin Location Pins Style White Black Natural Love Forest Wood ($2) Terrain ($…" at bounding box center [669, 324] width 1339 height 649
click at [753, 484] on div "Mappin Location Pins Style White Black Natural Love Forest Wood ($2) Terrain ($…" at bounding box center [669, 324] width 1339 height 649
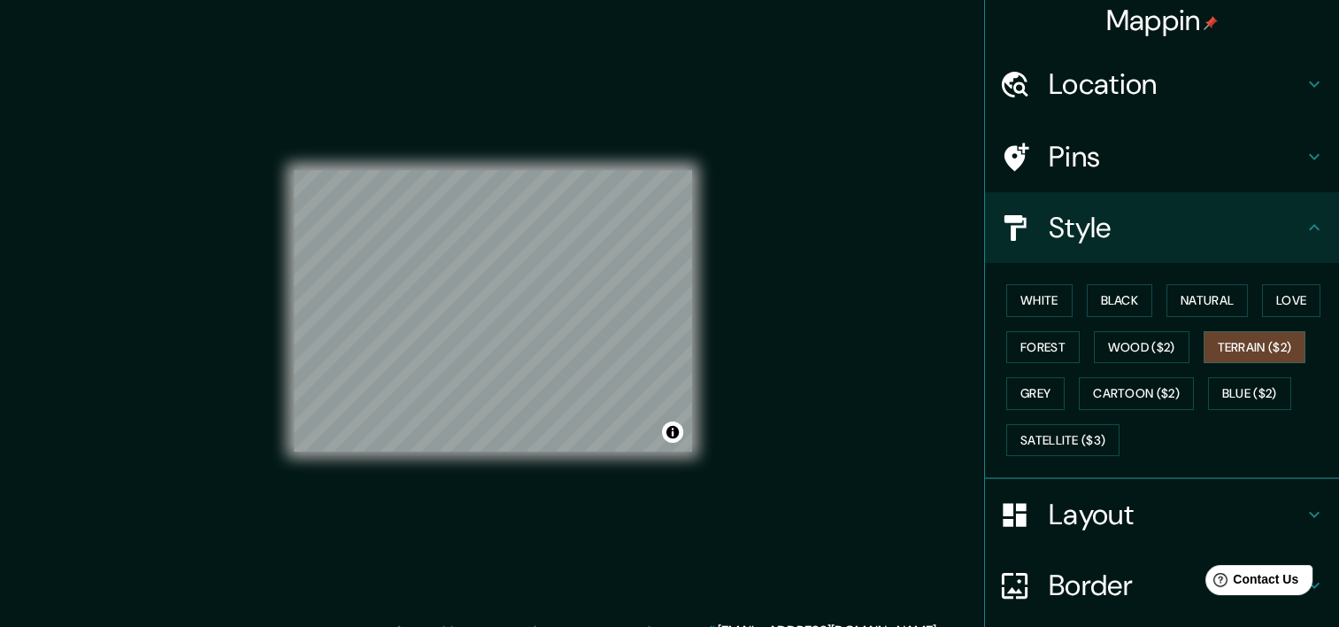
click at [753, 483] on div "Mappin Location Pins Style White Black Natural Love Forest Wood ($2) Terrain ($…" at bounding box center [669, 324] width 1339 height 649
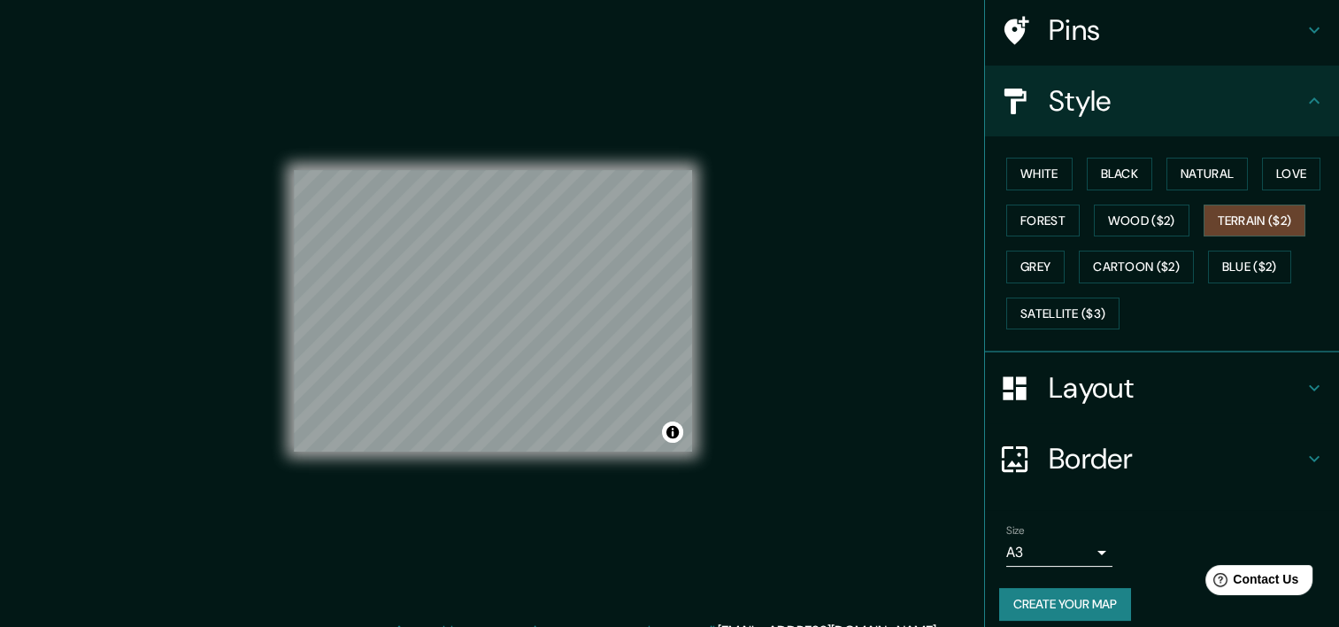
scroll to position [146, 0]
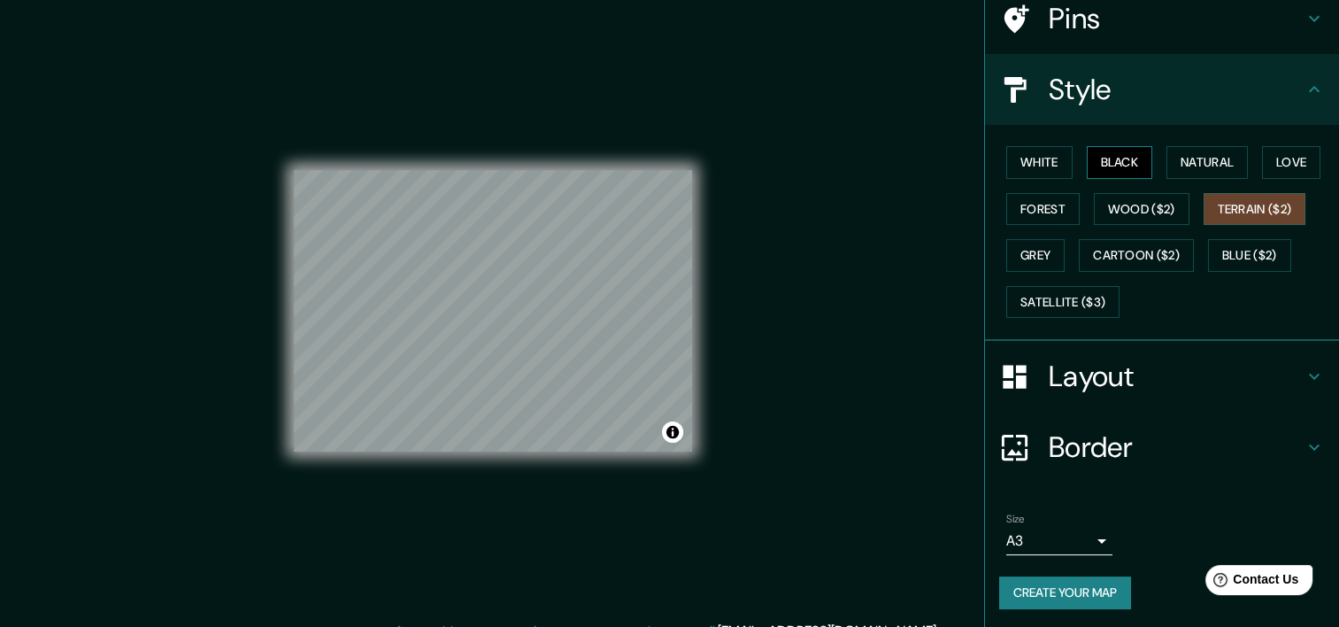
click at [1093, 172] on button "Black" at bounding box center [1120, 162] width 66 height 33
click at [1009, 168] on button "White" at bounding box center [1039, 162] width 66 height 33
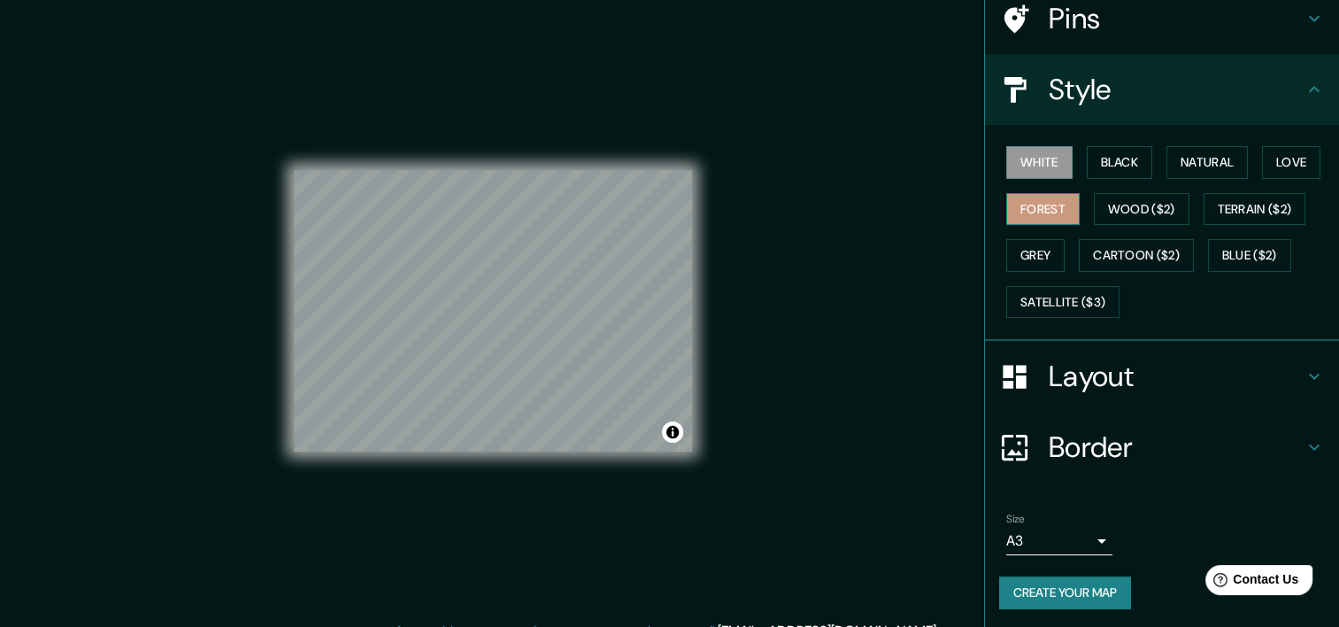
click at [1024, 214] on button "Forest" at bounding box center [1042, 209] width 73 height 33
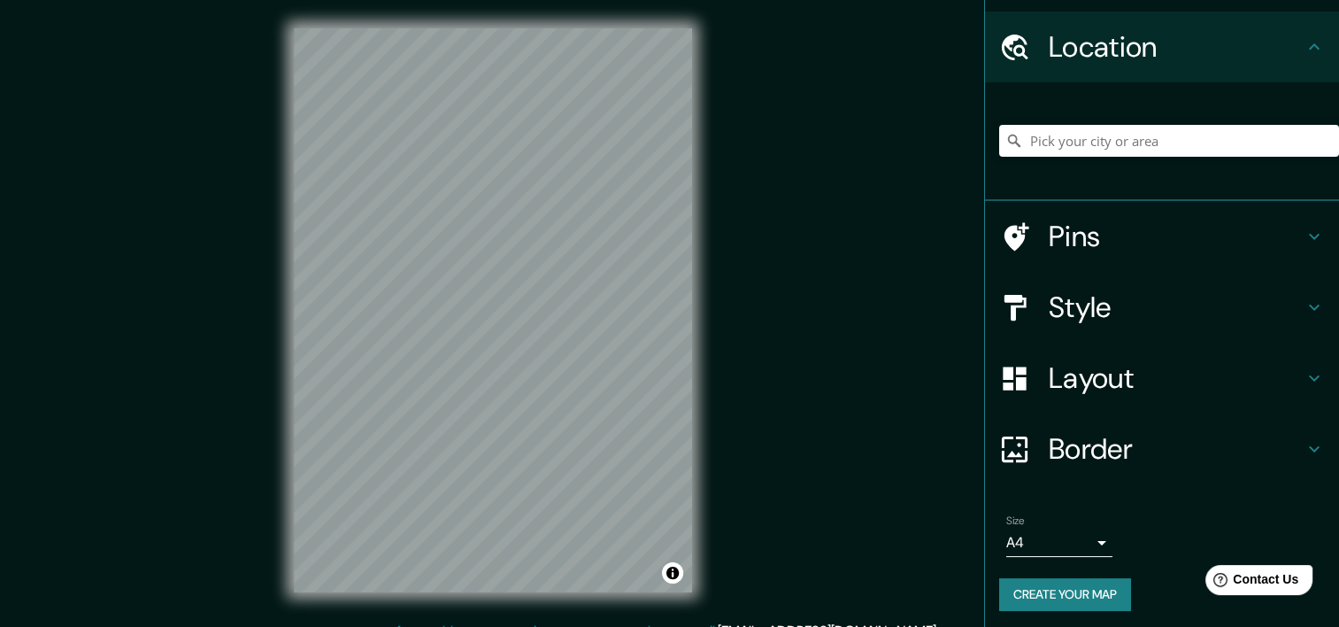
scroll to position [50, 0]
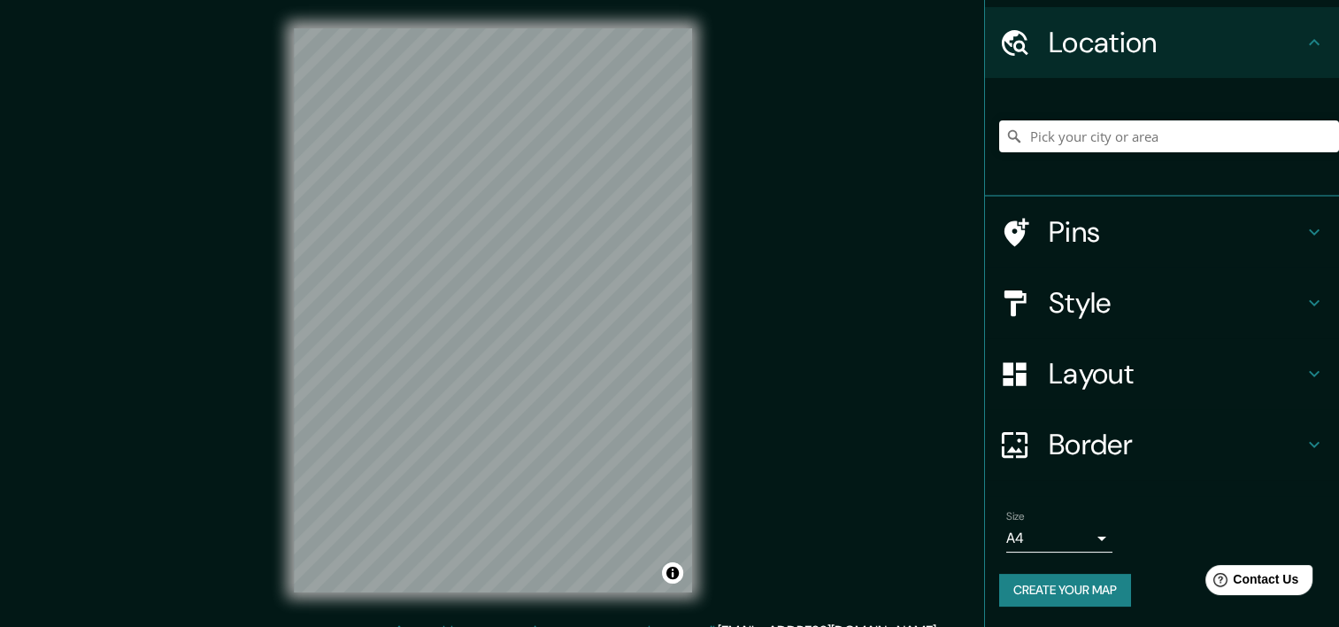
click at [1053, 513] on div "Size A4 single" at bounding box center [1059, 531] width 106 height 42
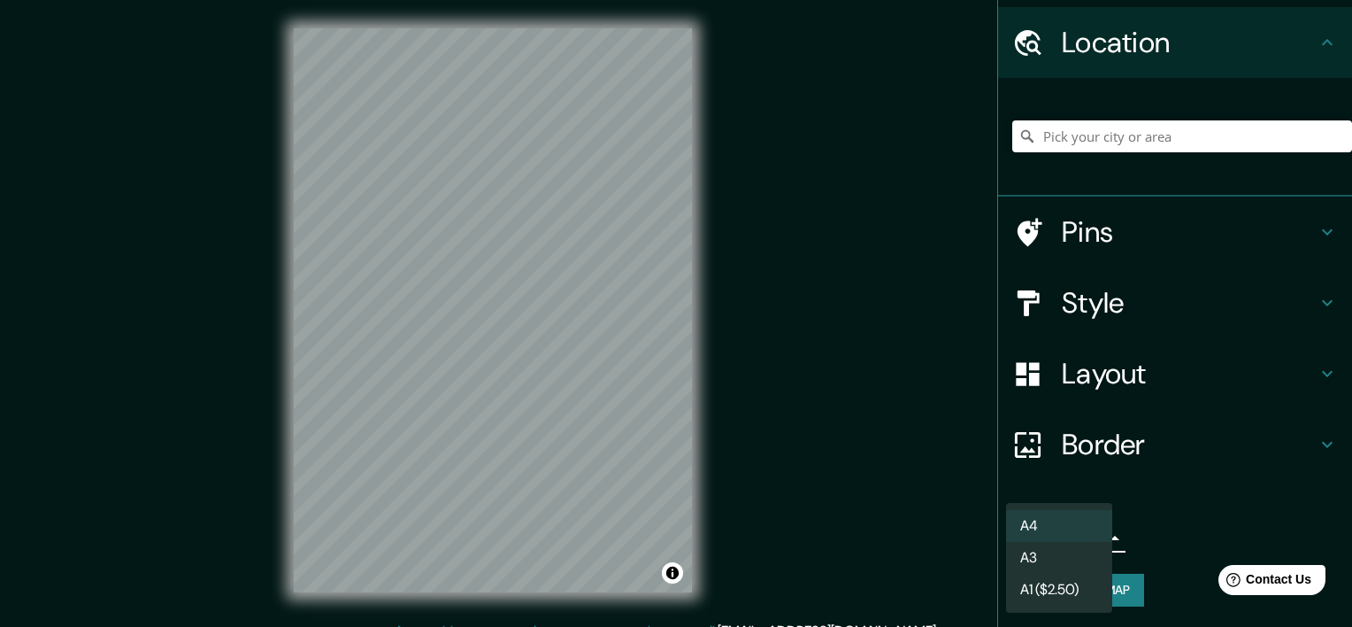
click at [1068, 542] on body "Mappin Location Pins Style Layout Border Choose a border. Hint : you can make l…" at bounding box center [676, 313] width 1352 height 627
click at [1077, 558] on li "A3" at bounding box center [1059, 558] width 106 height 32
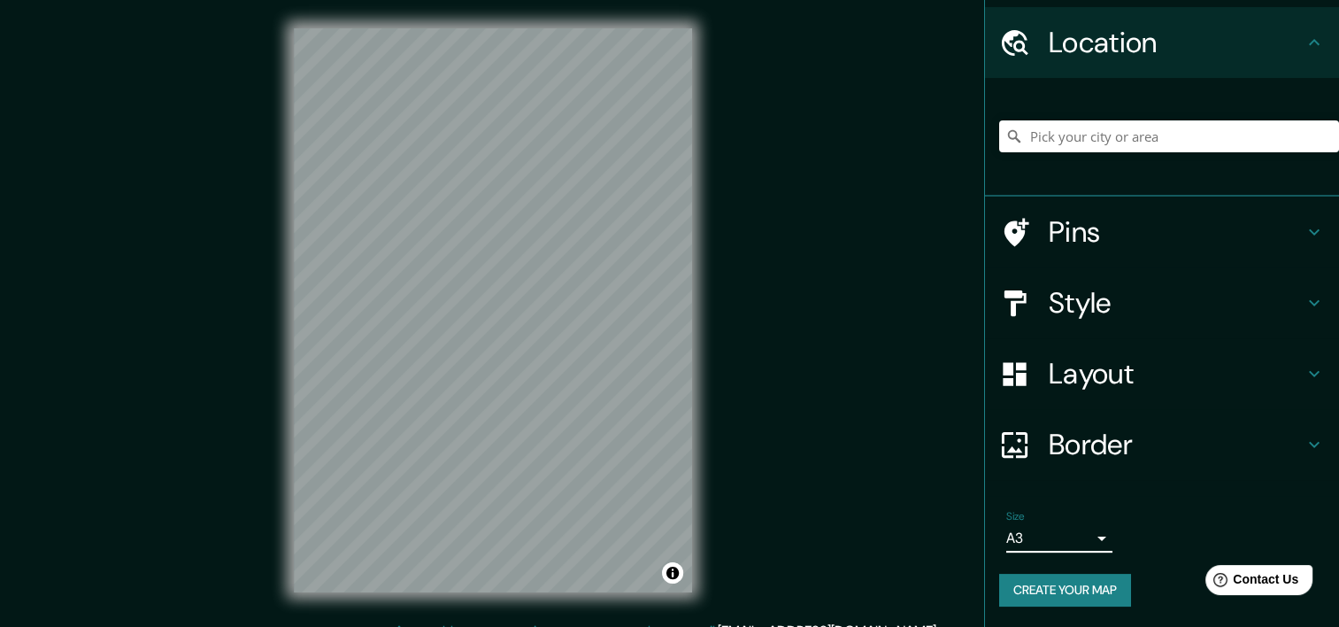
click at [1061, 449] on h4 "Border" at bounding box center [1176, 444] width 255 height 35
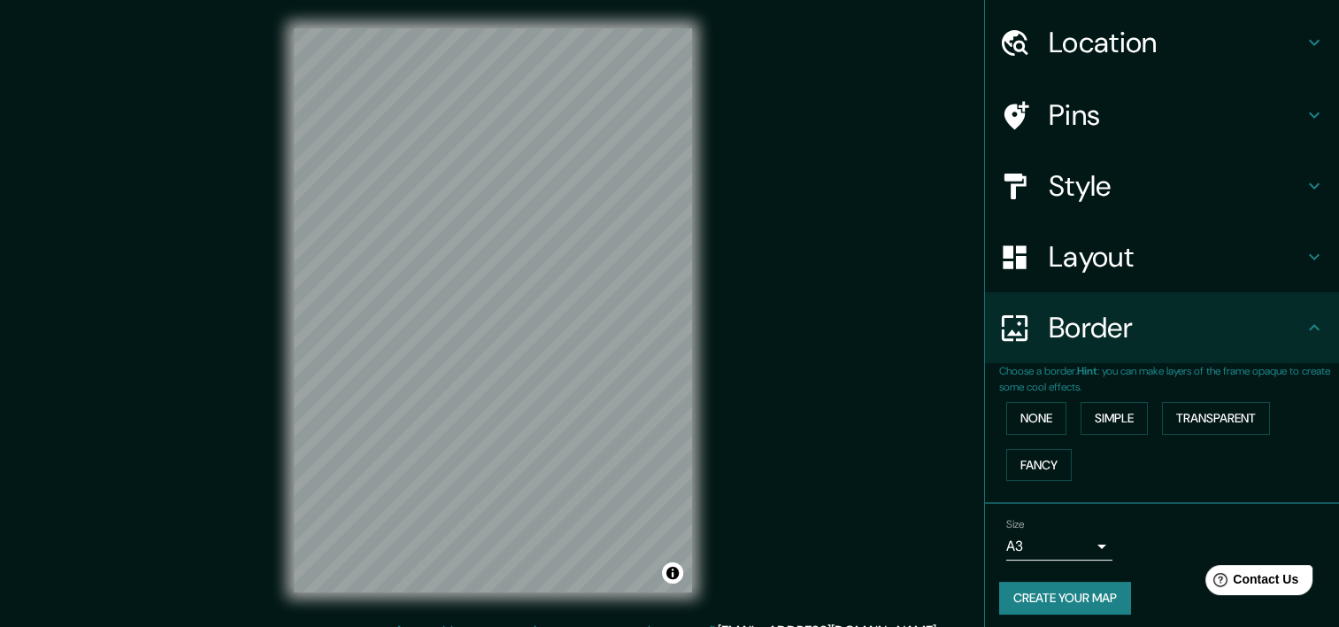
click at [1059, 266] on h4 "Layout" at bounding box center [1176, 256] width 255 height 35
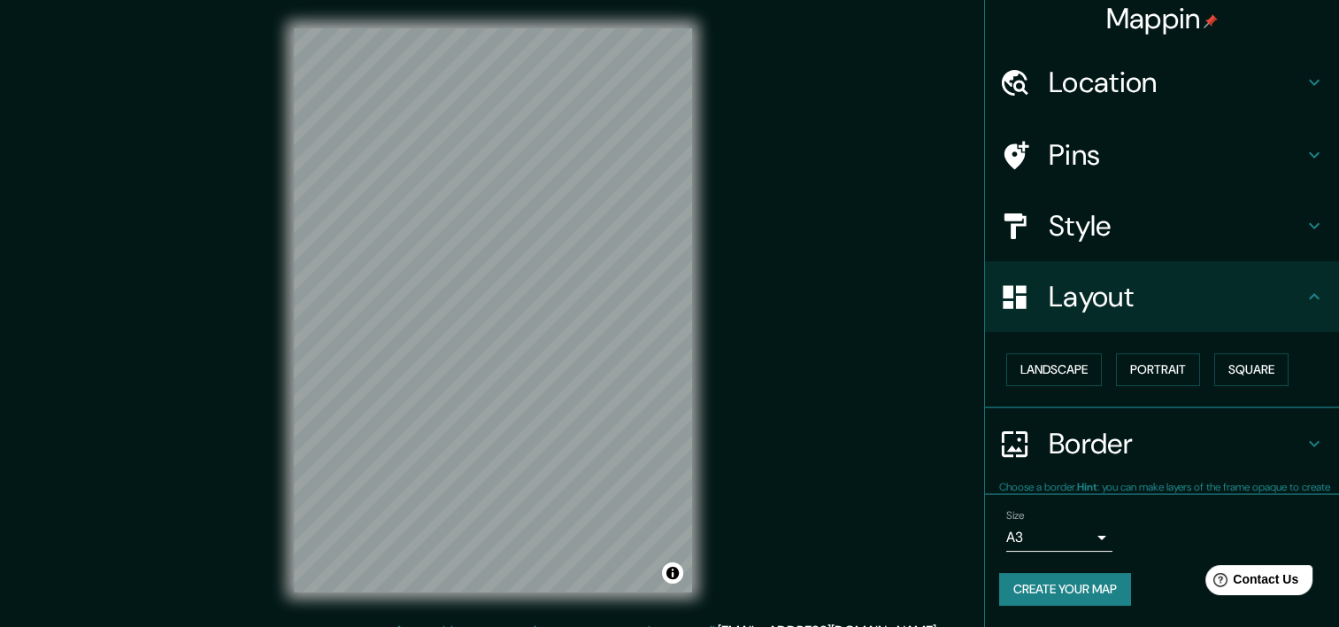
scroll to position [8, 0]
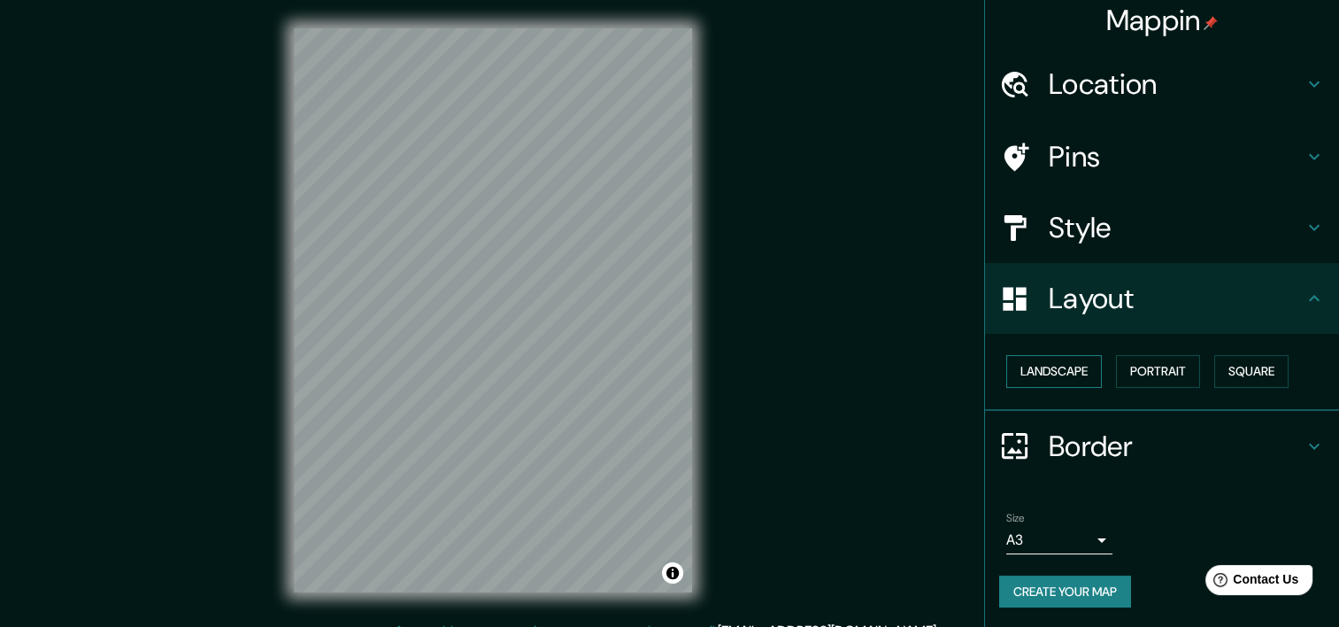
click at [1071, 365] on button "Landscape" at bounding box center [1054, 371] width 96 height 33
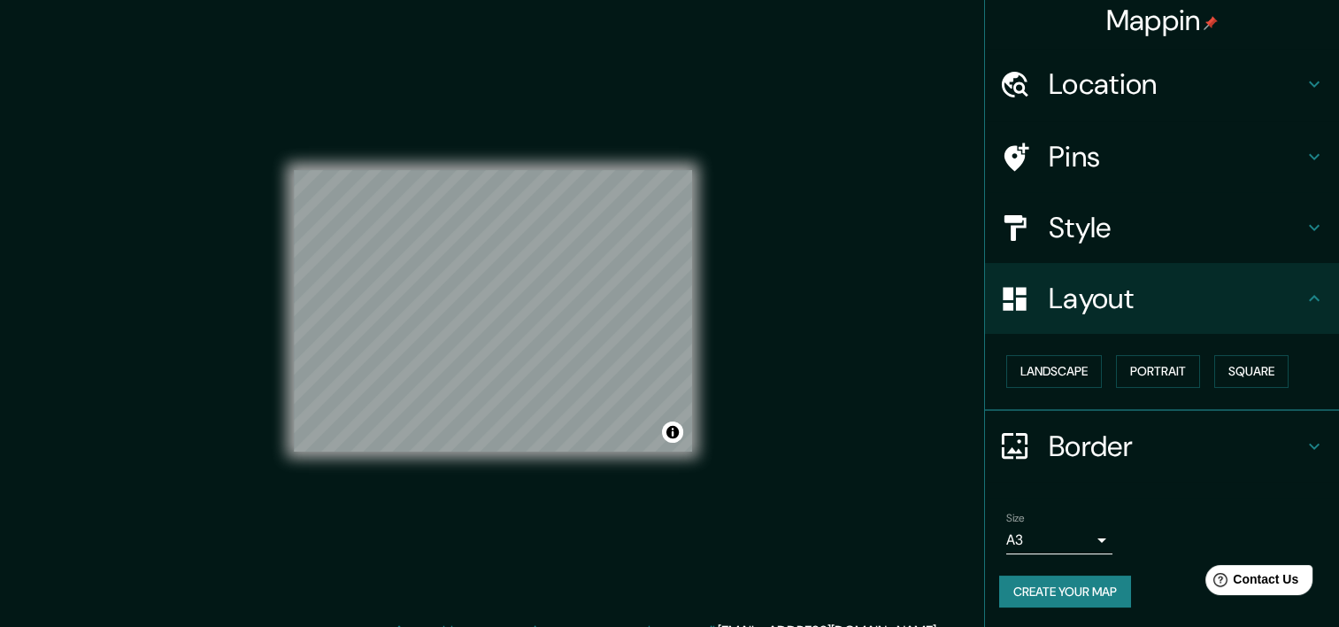
drag, startPoint x: 940, startPoint y: 501, endPoint x: 912, endPoint y: 466, distance: 45.3
click at [936, 501] on div "Mappin Location Pins Style Layout Landscape Portrait Square Border Choose a bor…" at bounding box center [669, 324] width 1339 height 649
click at [1049, 289] on h4 "Layout" at bounding box center [1176, 298] width 255 height 35
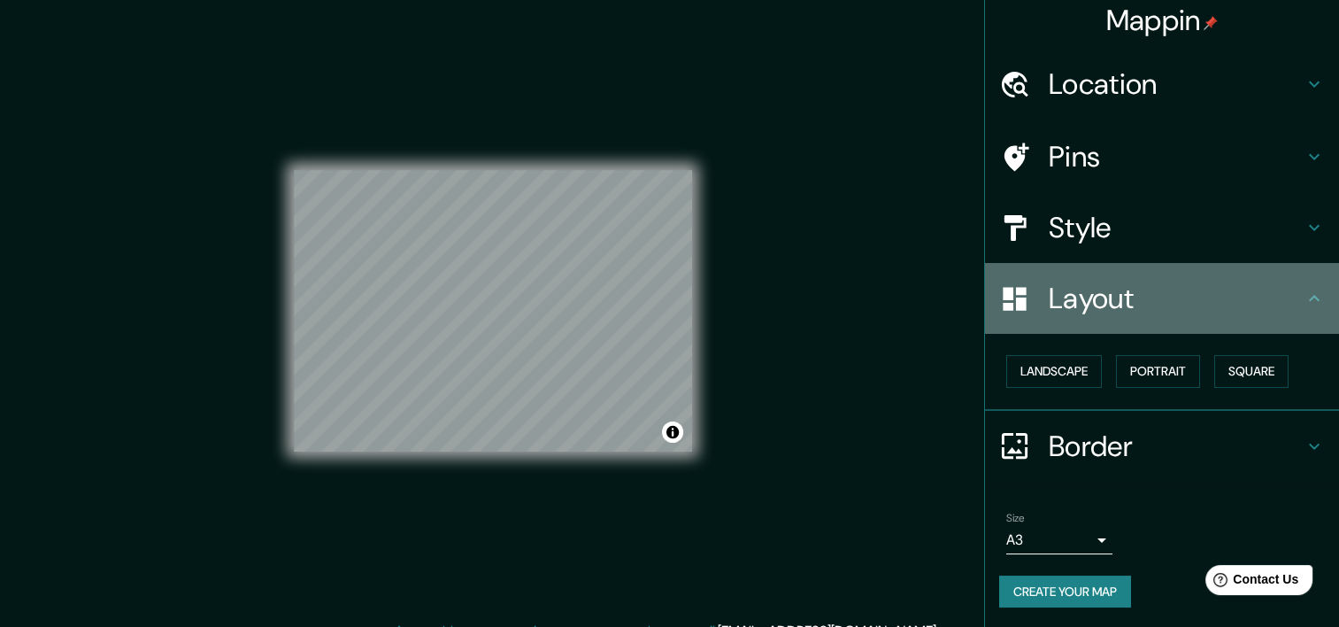
click at [1310, 310] on div "Layout" at bounding box center [1162, 298] width 354 height 71
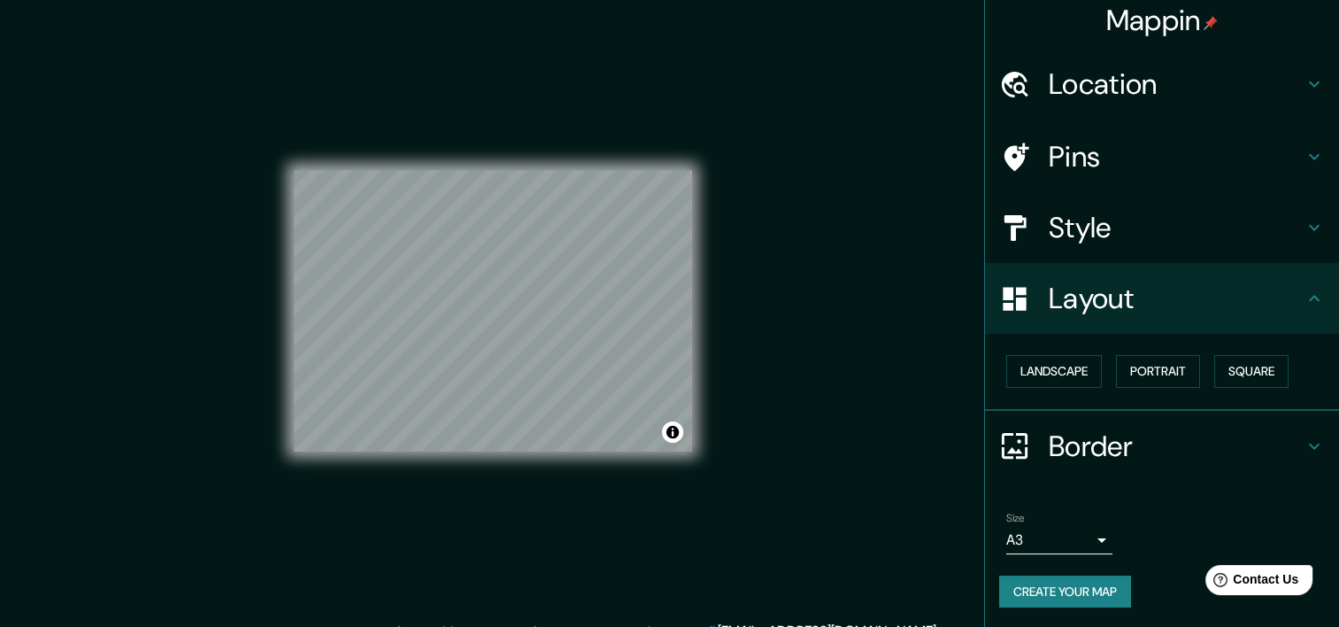
click at [1065, 577] on button "Create your map" at bounding box center [1065, 591] width 132 height 33
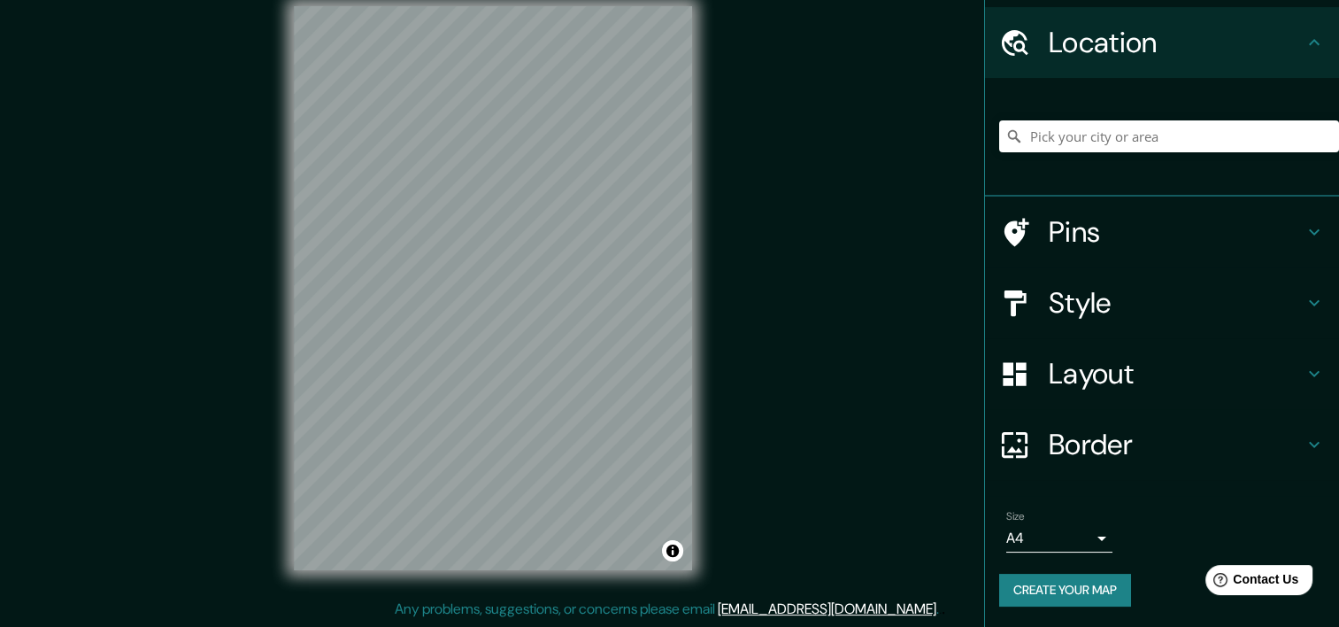
scroll to position [85, 0]
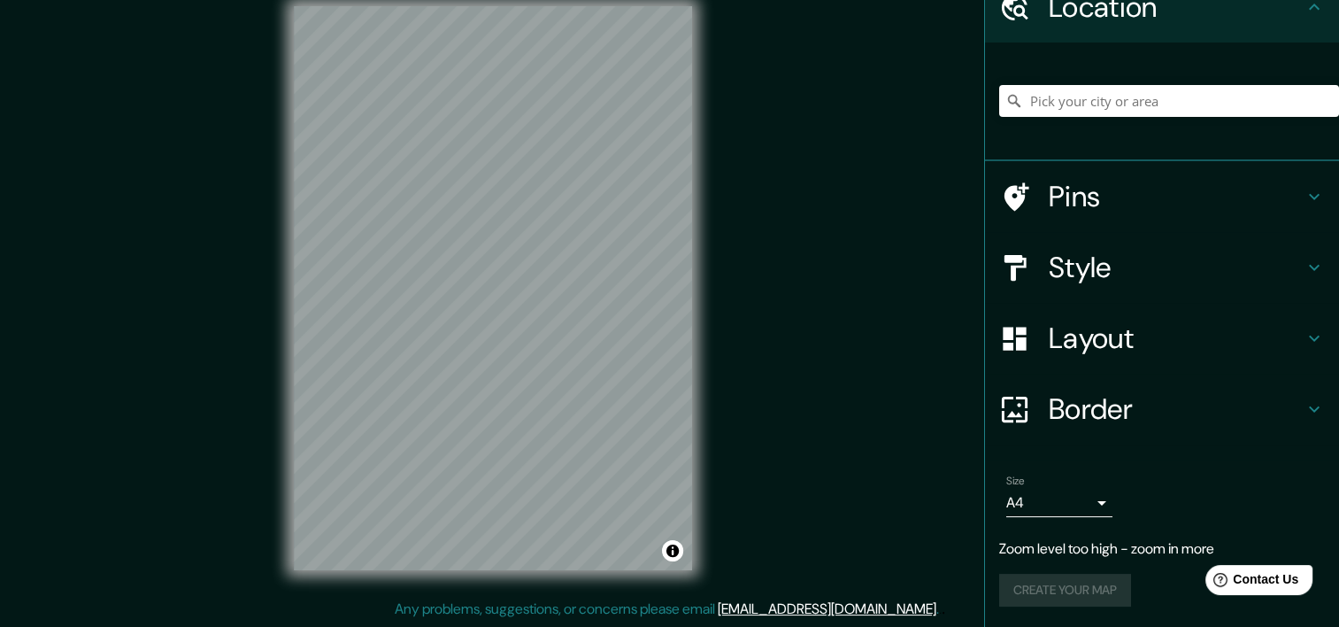
click at [749, 298] on div "Mappin Location Pins Style Layout Border Choose a border. Hint : you can make l…" at bounding box center [669, 302] width 1339 height 649
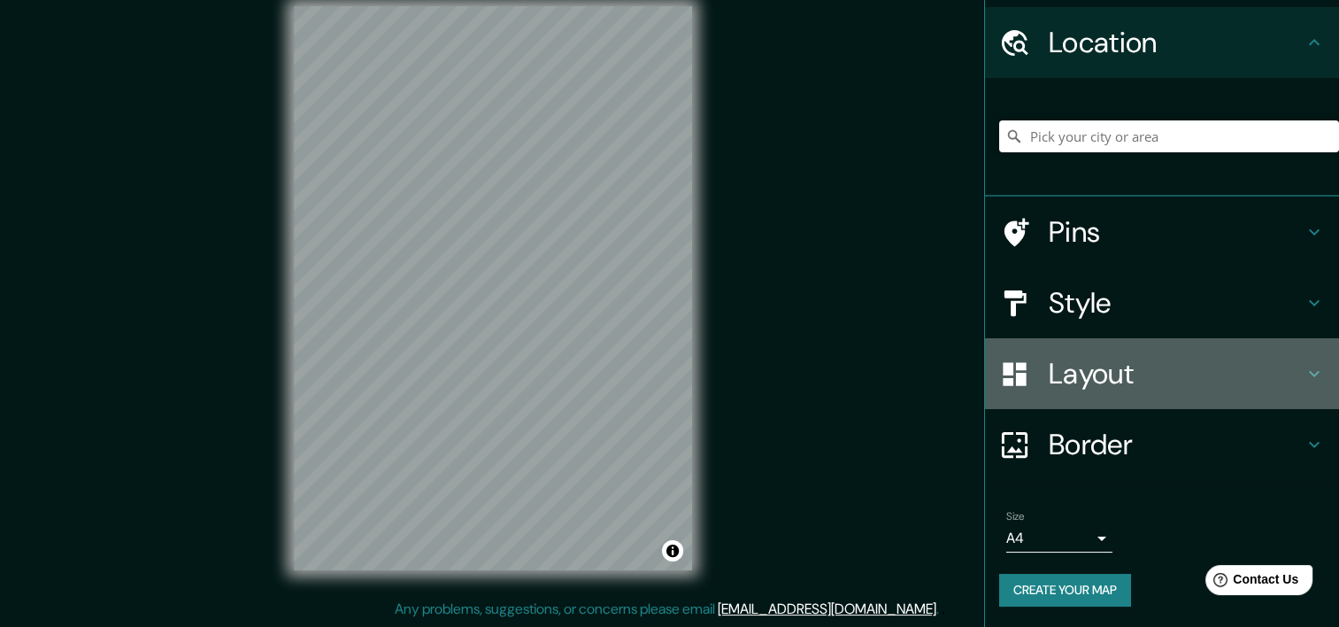
click at [1072, 372] on h4 "Layout" at bounding box center [1176, 373] width 255 height 35
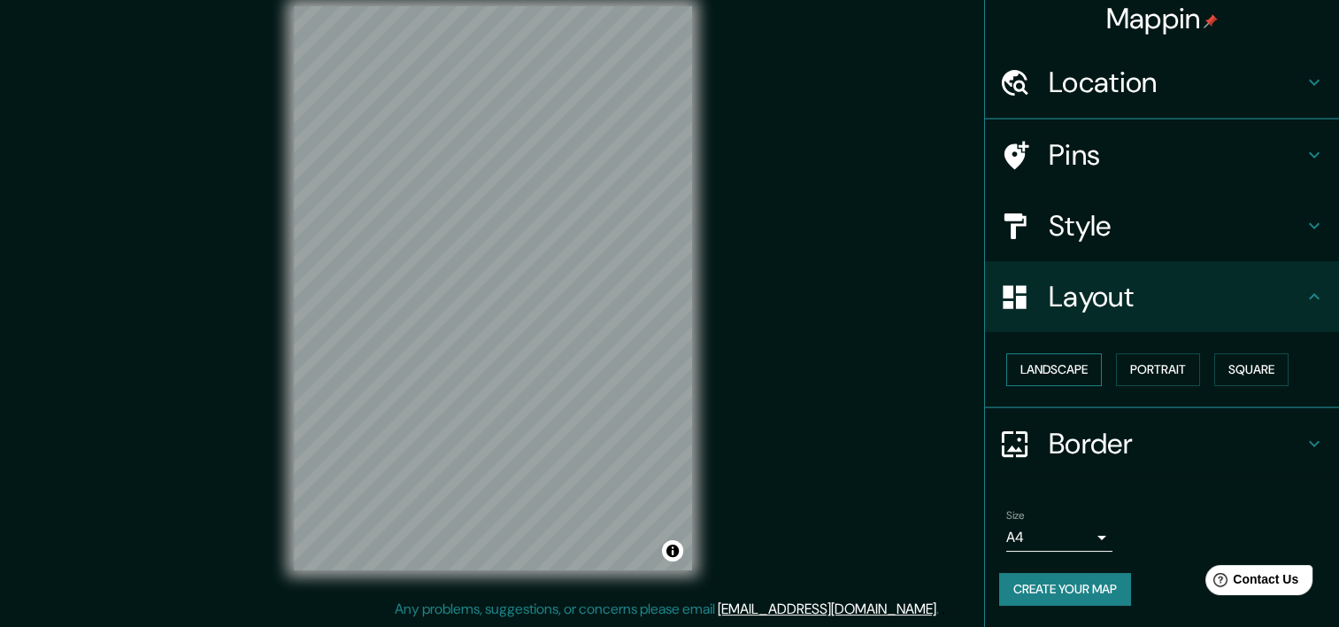
scroll to position [8, 0]
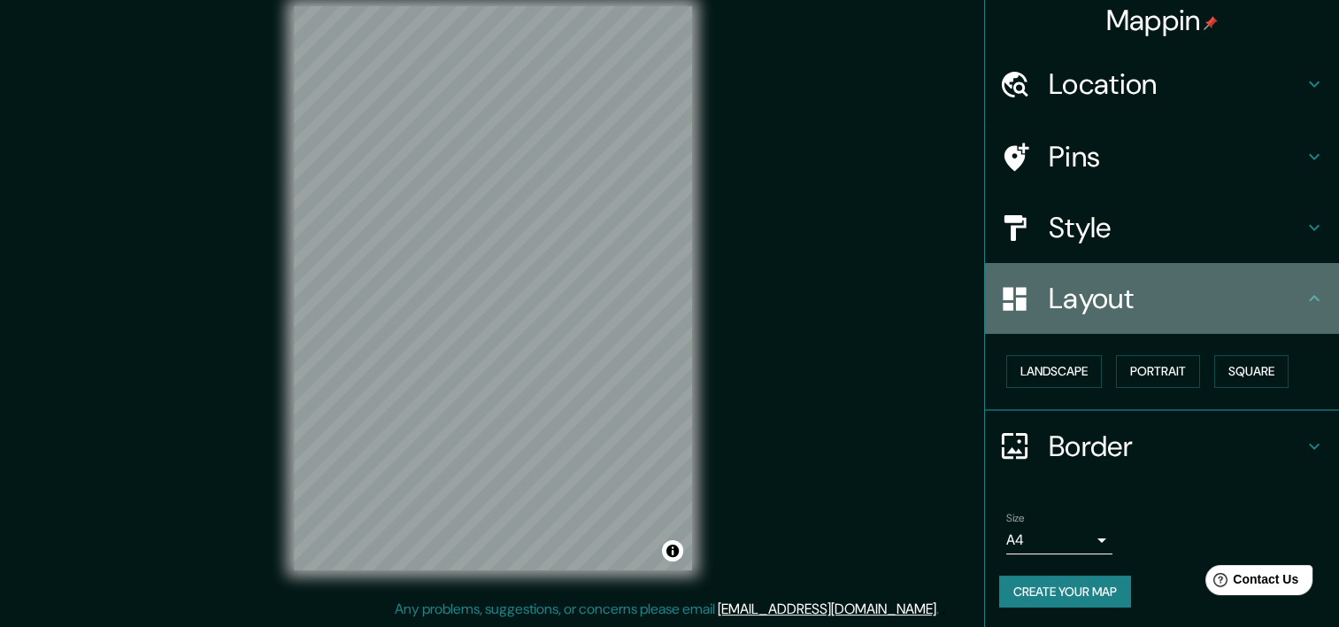
click at [1049, 312] on h4 "Layout" at bounding box center [1176, 298] width 255 height 35
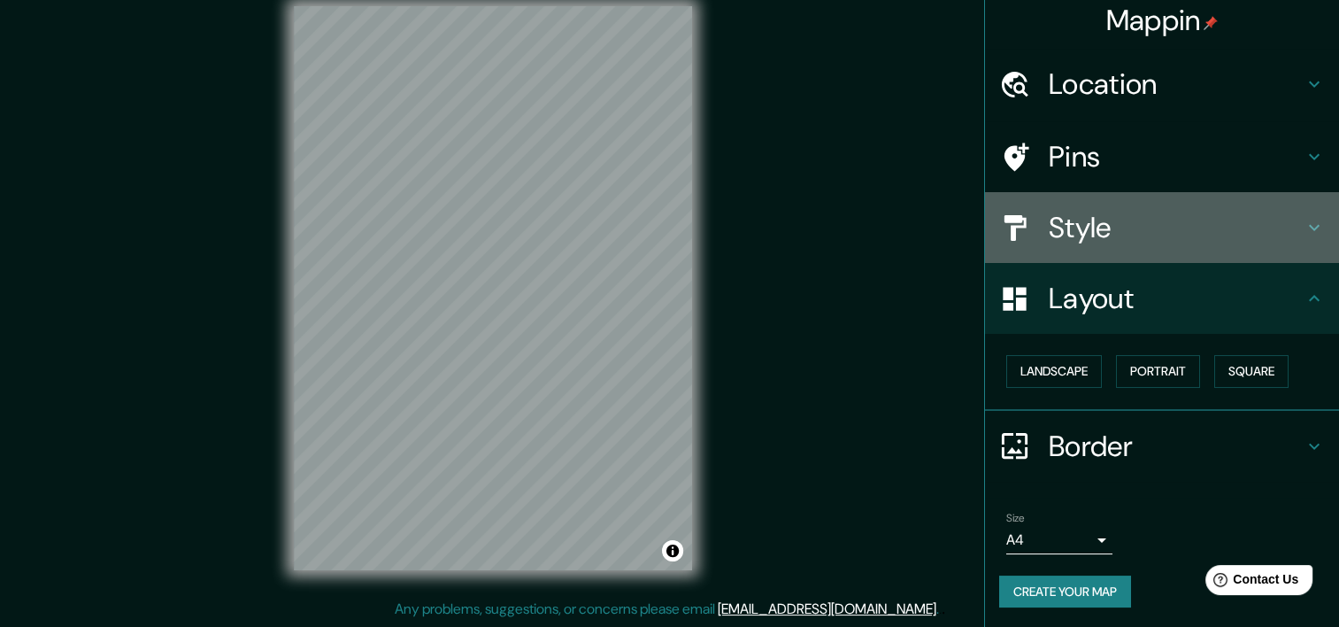
click at [1042, 246] on div "Style" at bounding box center [1162, 227] width 354 height 71
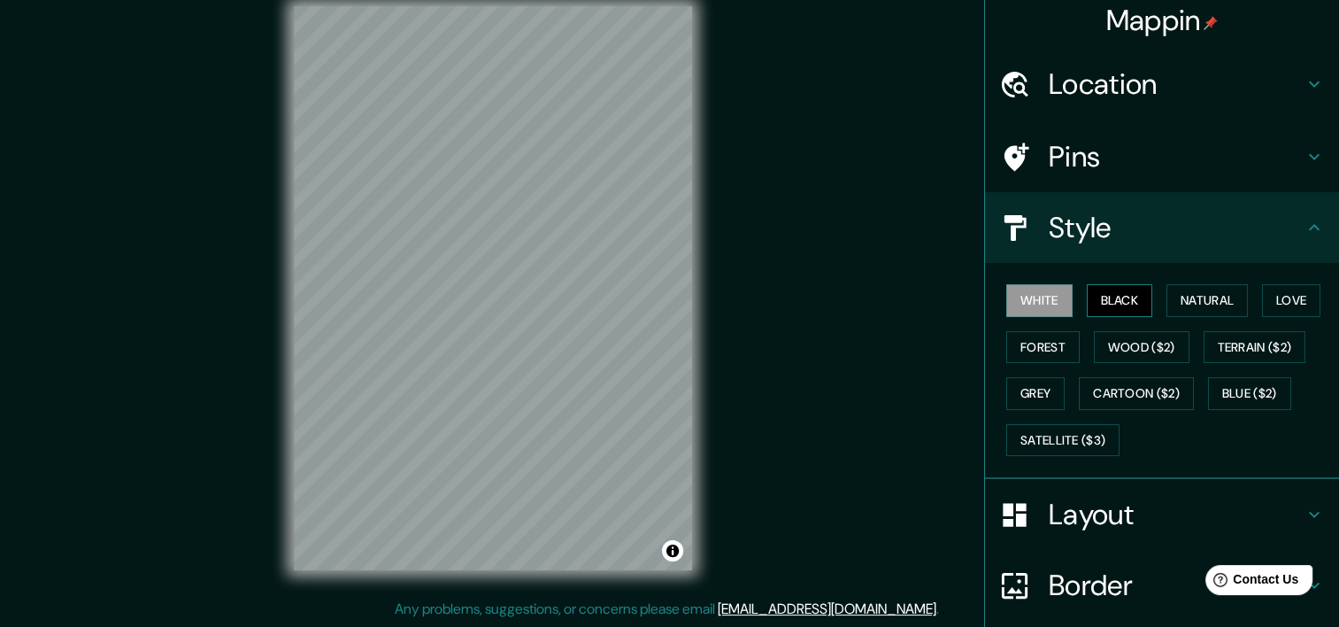
click at [1092, 295] on button "Black" at bounding box center [1120, 300] width 66 height 33
click at [1038, 304] on button "White" at bounding box center [1039, 300] width 66 height 33
click at [1112, 300] on button "Black" at bounding box center [1120, 300] width 66 height 33
click at [1167, 291] on button "Natural" at bounding box center [1207, 300] width 81 height 33
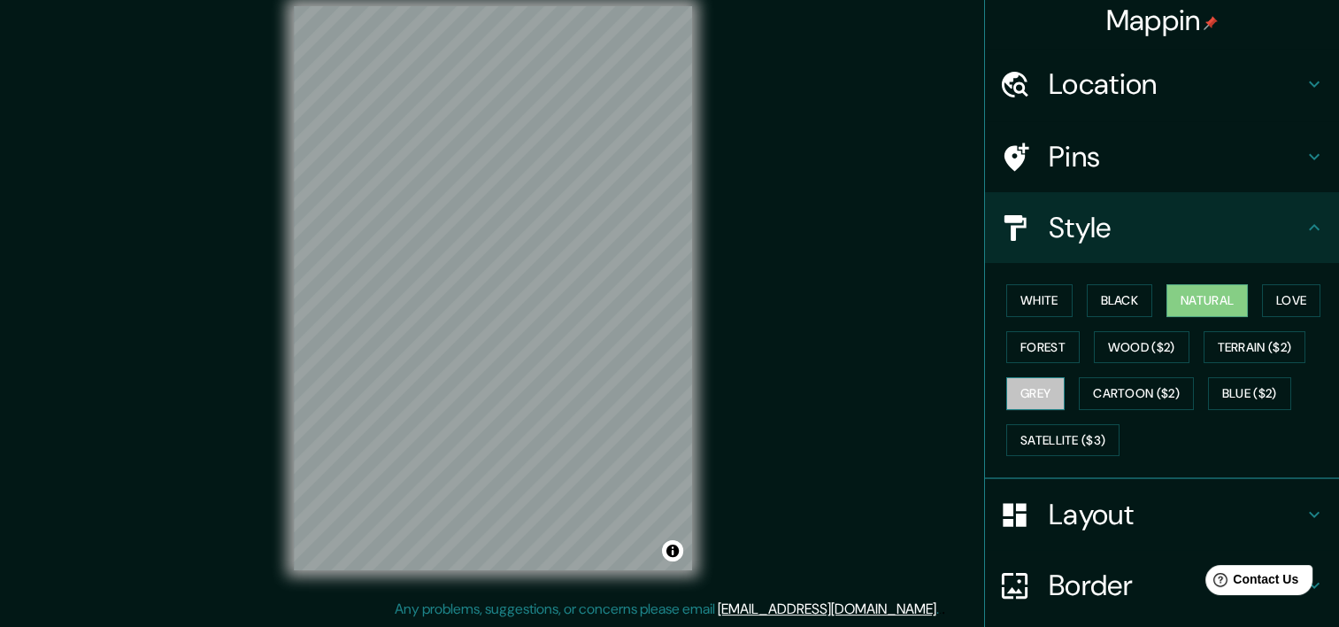
click at [1041, 377] on button "Grey" at bounding box center [1035, 393] width 58 height 33
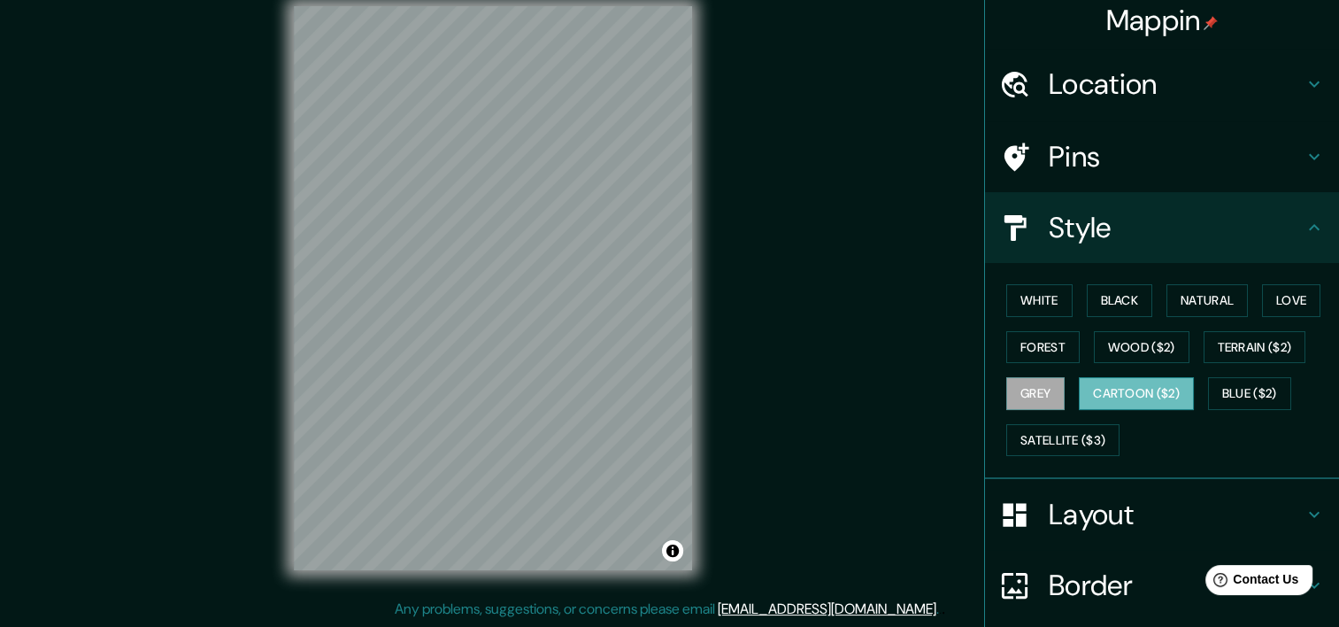
click at [1105, 397] on button "Cartoon ($2)" at bounding box center [1136, 393] width 115 height 33
click at [1091, 430] on button "Satellite ($3)" at bounding box center [1062, 440] width 113 height 33
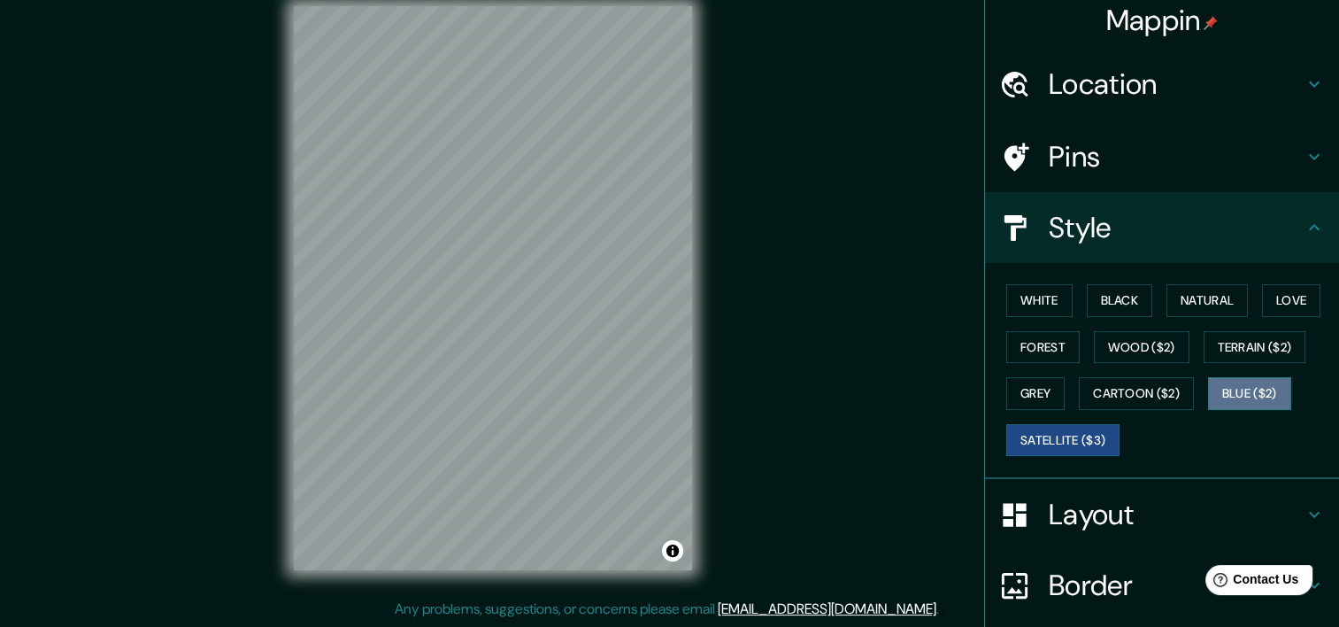
click at [1225, 385] on button "Blue ($2)" at bounding box center [1249, 393] width 83 height 33
drag, startPoint x: 1105, startPoint y: 387, endPoint x: 1091, endPoint y: 424, distance: 39.5
click at [1105, 387] on button "Cartoon ($2)" at bounding box center [1136, 393] width 115 height 33
click at [1087, 449] on button "Satellite ($3)" at bounding box center [1062, 440] width 113 height 33
click at [1006, 297] on button "White" at bounding box center [1039, 300] width 66 height 33
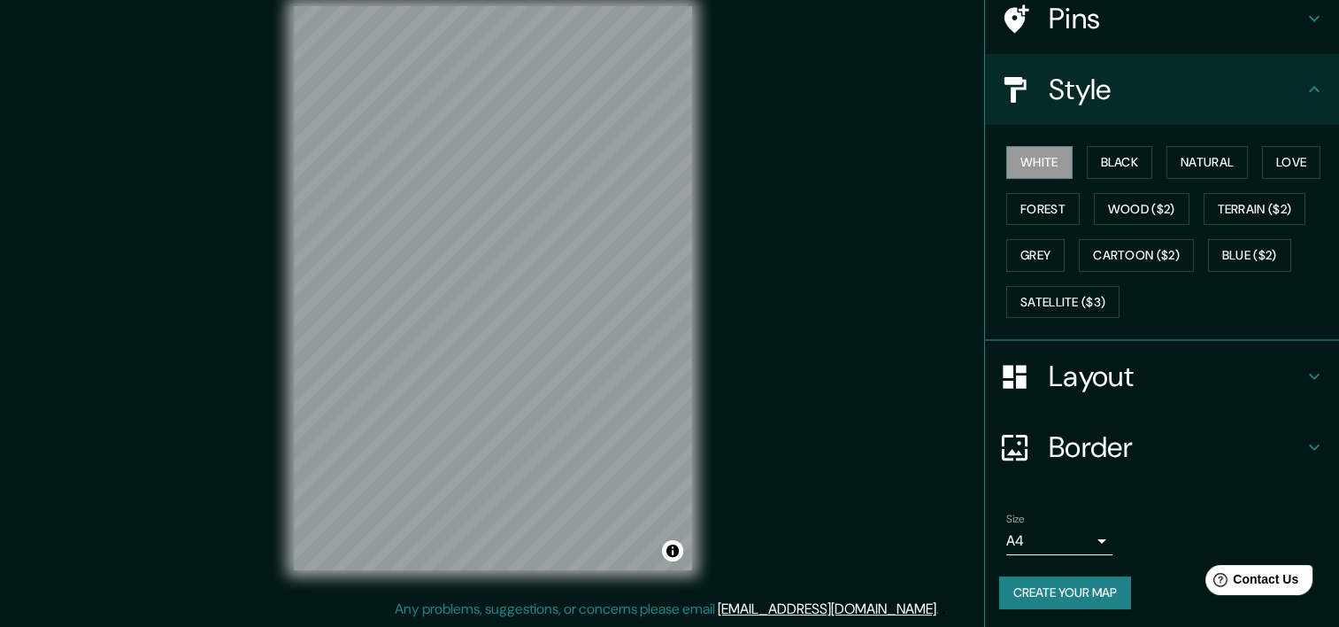
click at [1049, 439] on h4 "Border" at bounding box center [1176, 446] width 255 height 35
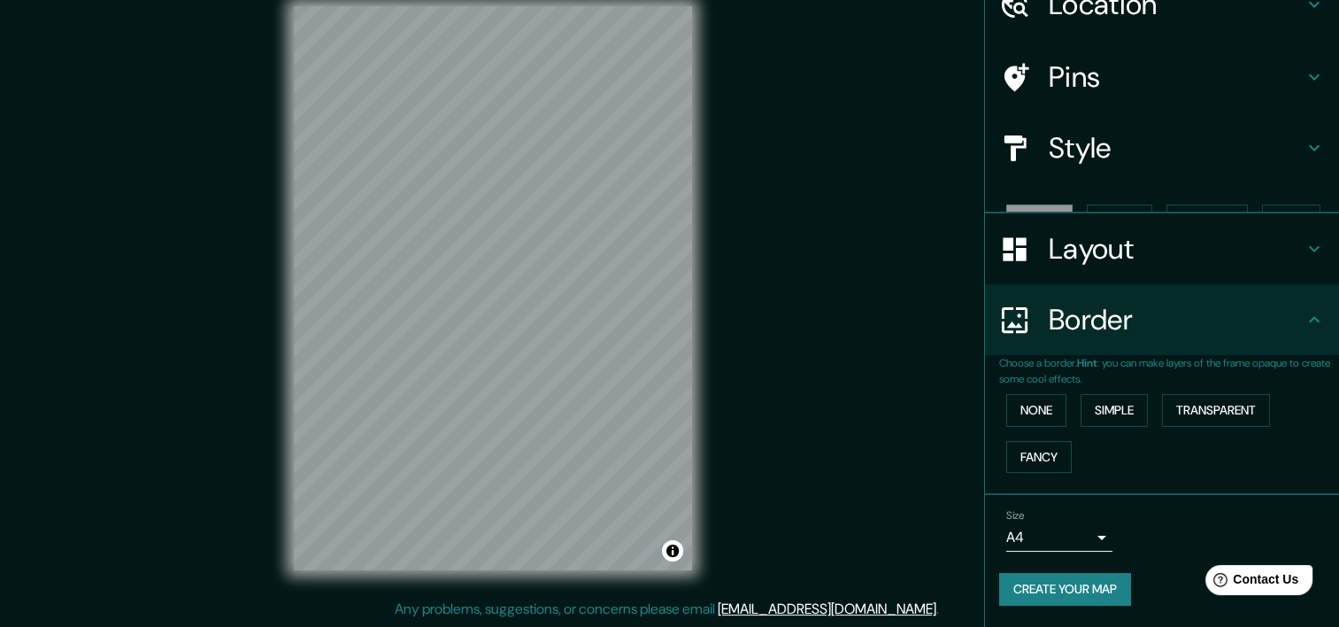
scroll to position [57, 0]
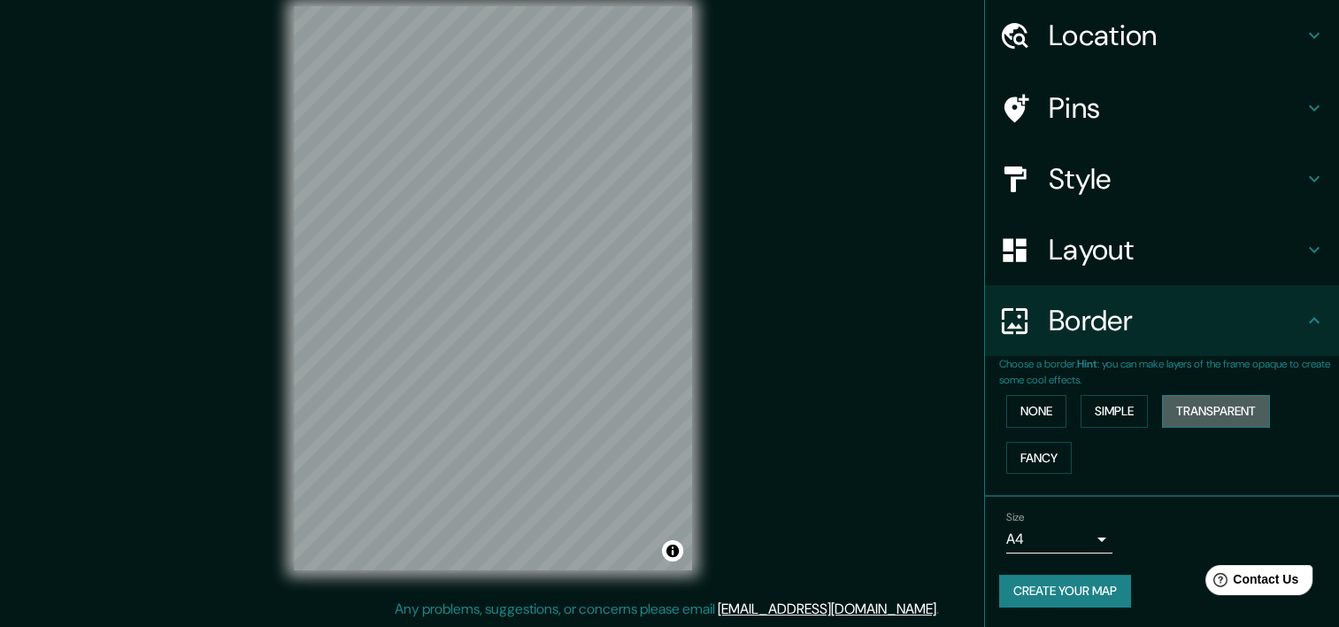
click at [1162, 419] on button "Transparent" at bounding box center [1216, 411] width 108 height 33
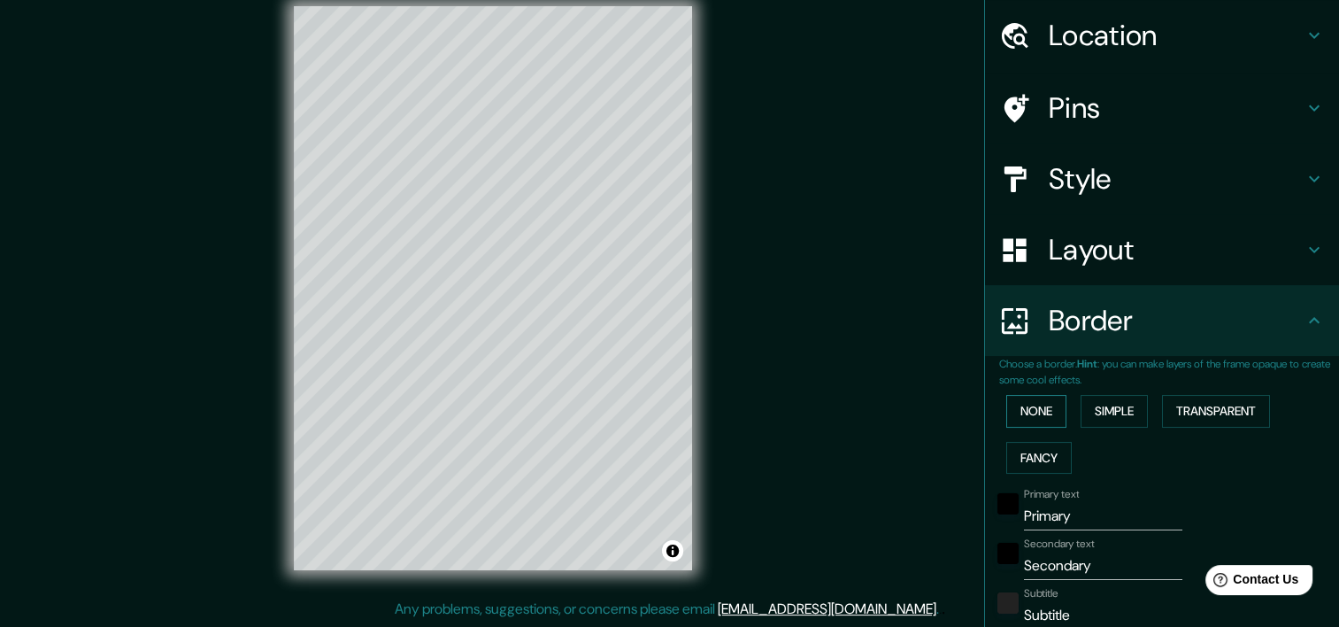
click at [1022, 413] on button "None" at bounding box center [1036, 411] width 60 height 33
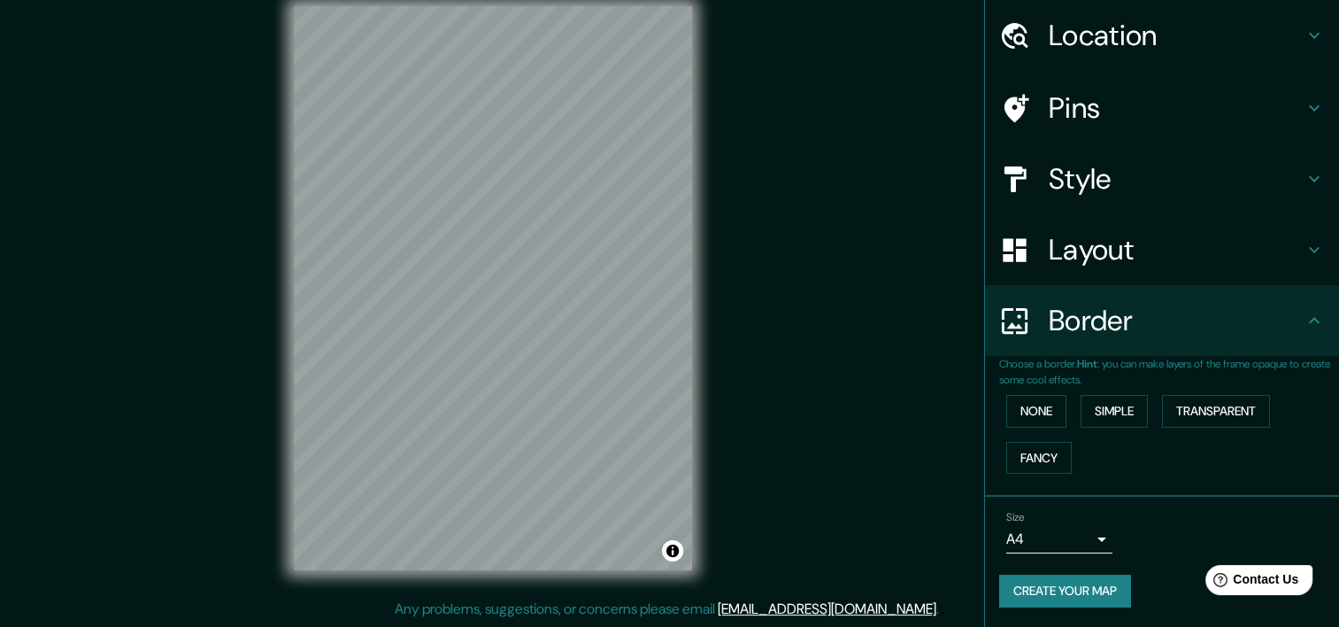
click at [1038, 343] on div "Border" at bounding box center [1162, 320] width 354 height 71
click at [1052, 255] on h4 "Layout" at bounding box center [1176, 249] width 255 height 35
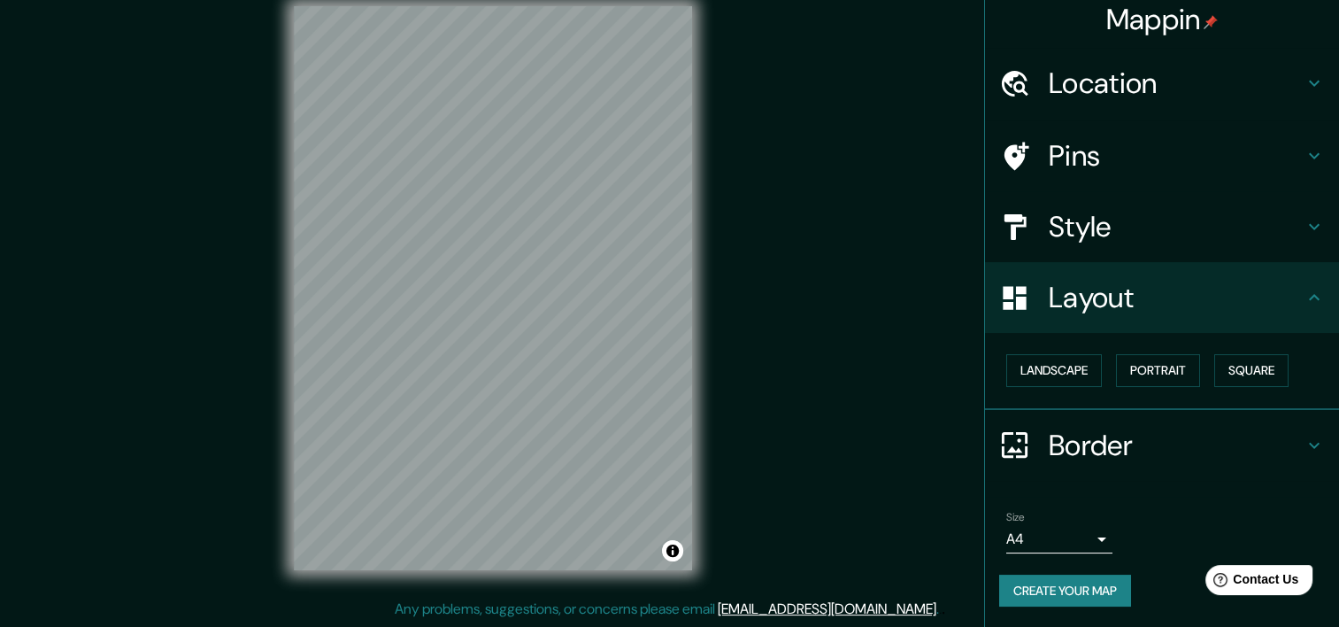
scroll to position [8, 0]
click at [1016, 377] on button "Landscape" at bounding box center [1054, 371] width 96 height 33
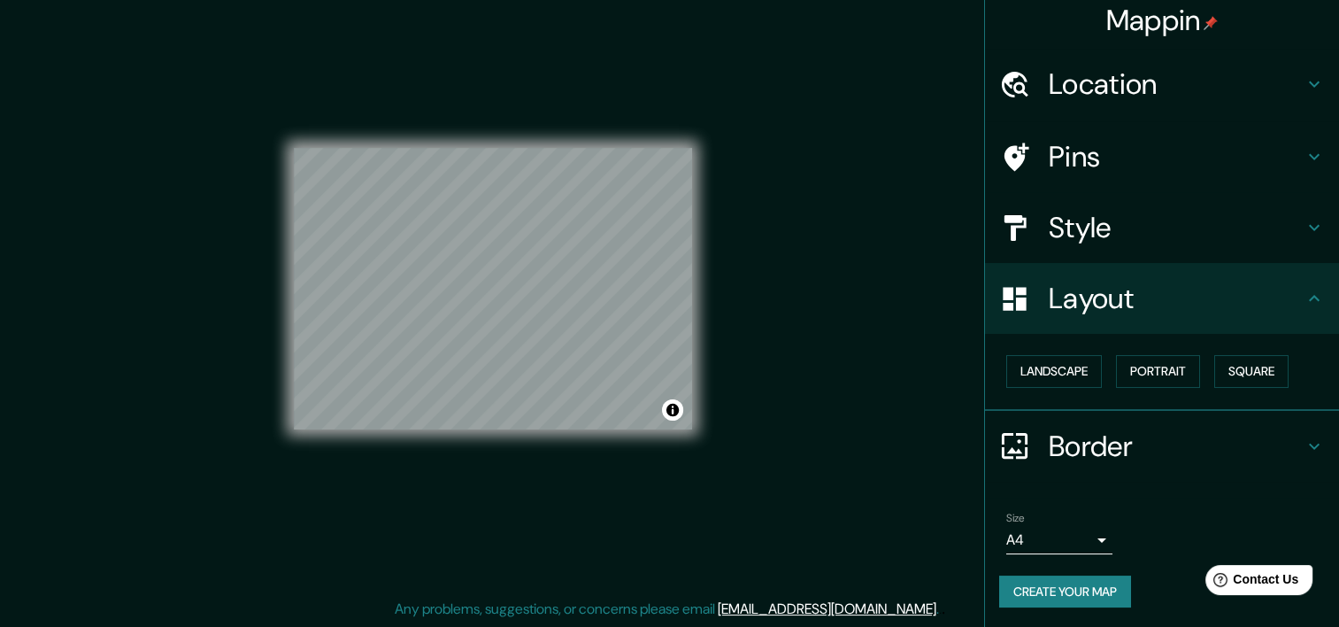
click at [1094, 372] on div "Landscape Portrait Square" at bounding box center [1169, 371] width 340 height 47
click at [1116, 375] on button "Portrait" at bounding box center [1158, 371] width 84 height 33
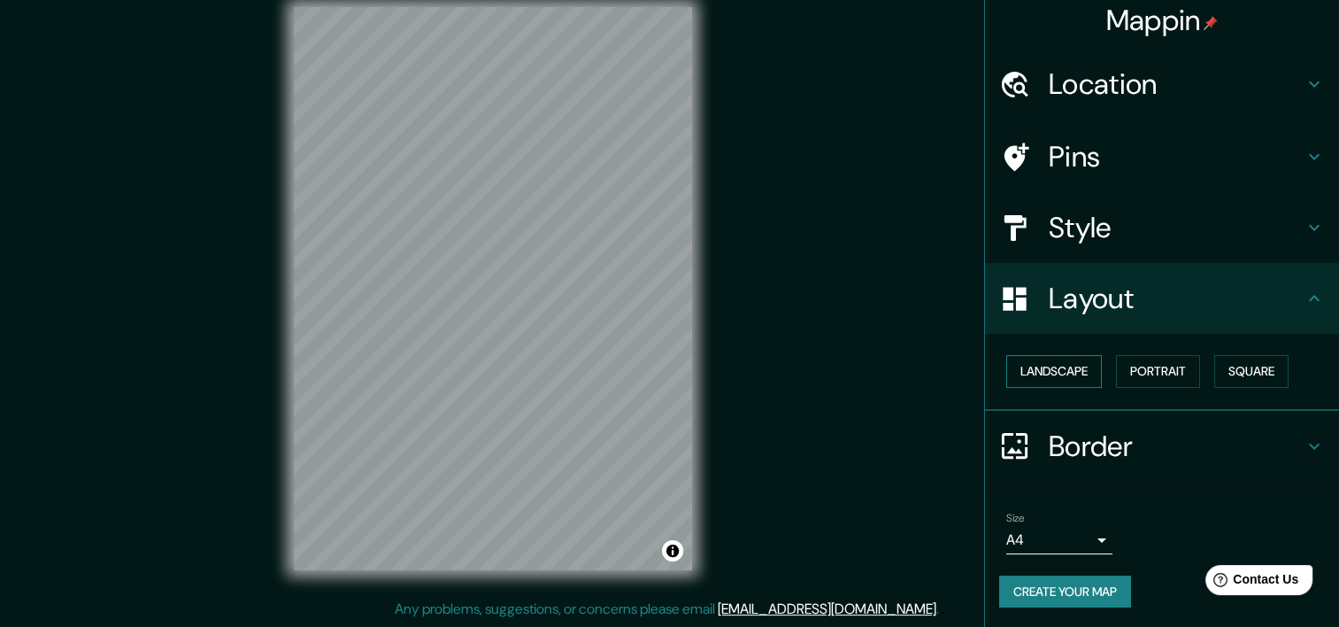
click at [1037, 361] on button "Landscape" at bounding box center [1054, 371] width 96 height 33
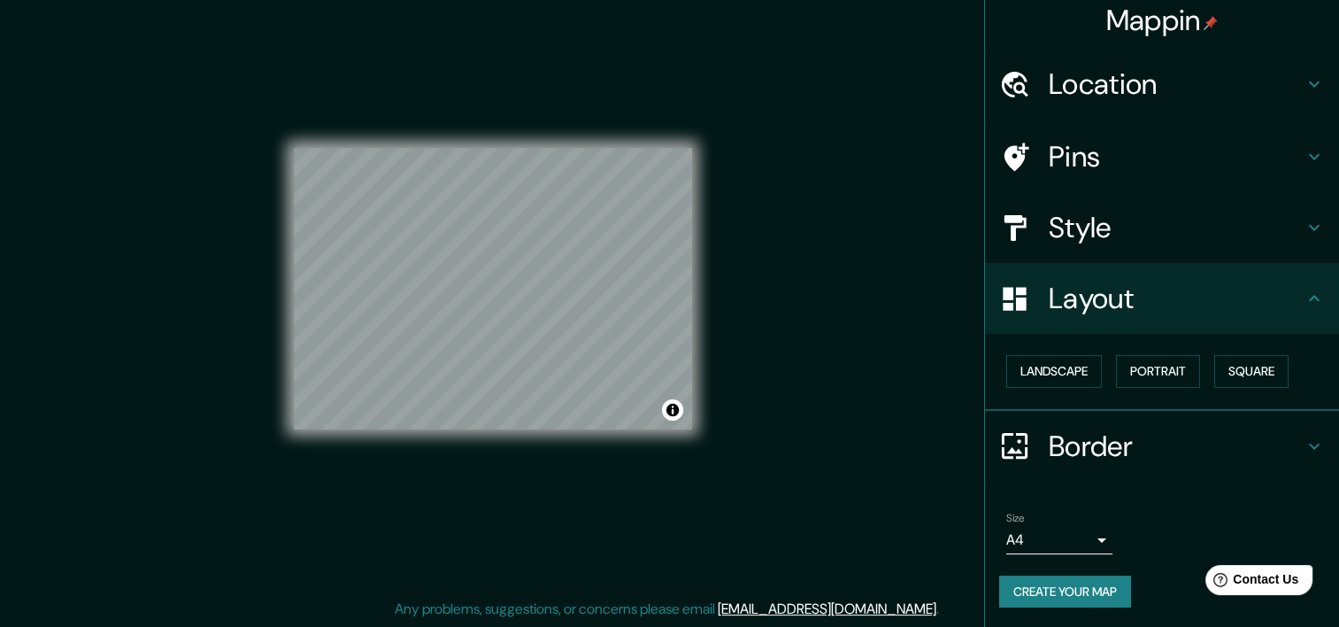
click at [1044, 543] on body "Mappin Location Pins Style Layout Landscape Portrait Square Border Choose a bor…" at bounding box center [669, 291] width 1339 height 627
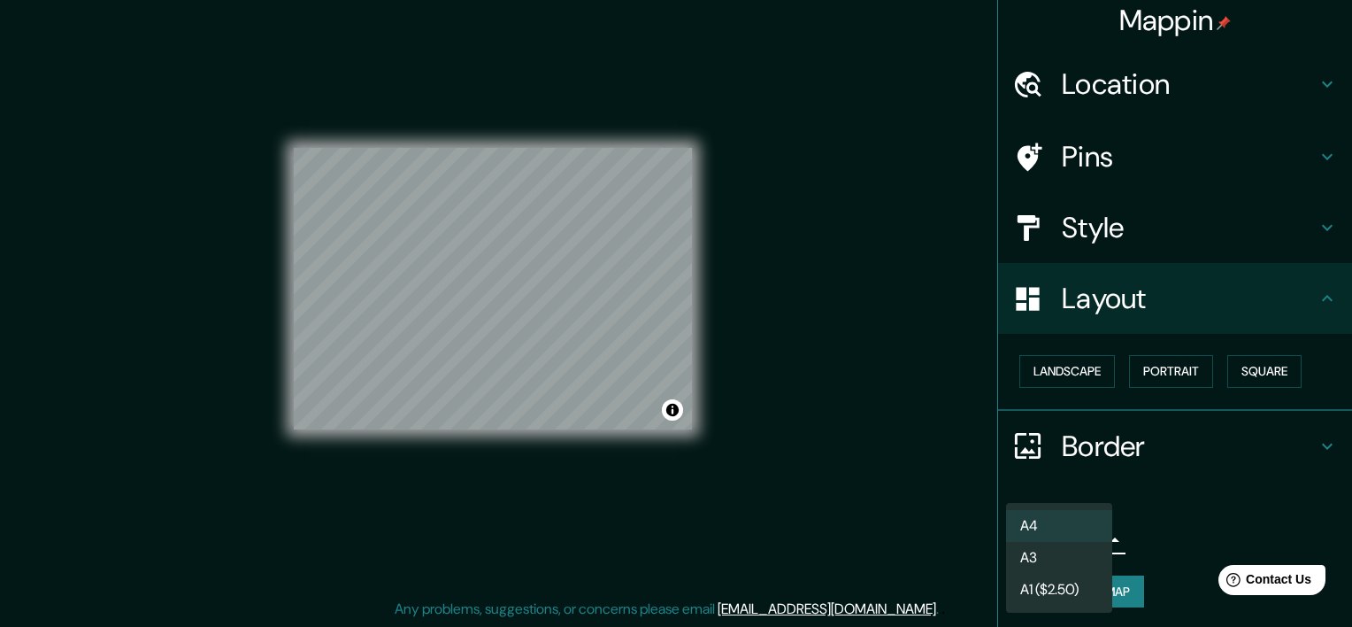
click at [1044, 547] on li "A3" at bounding box center [1059, 558] width 106 height 32
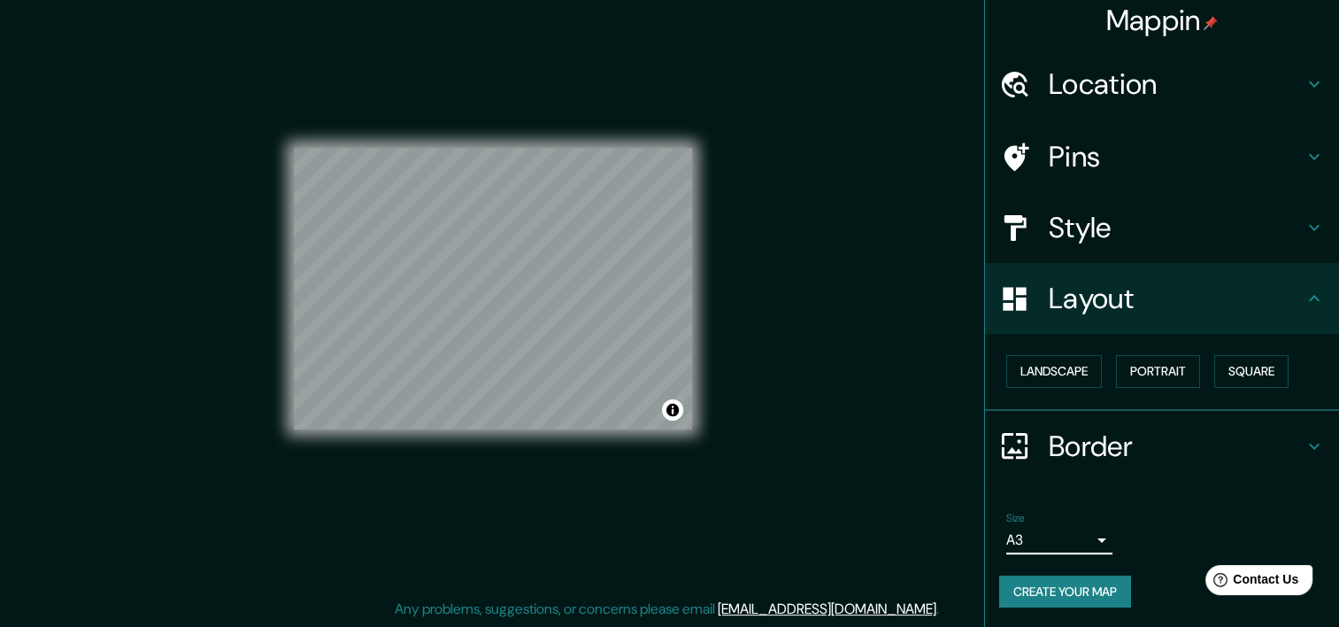
click at [1039, 586] on button "Create your map" at bounding box center [1065, 591] width 132 height 33
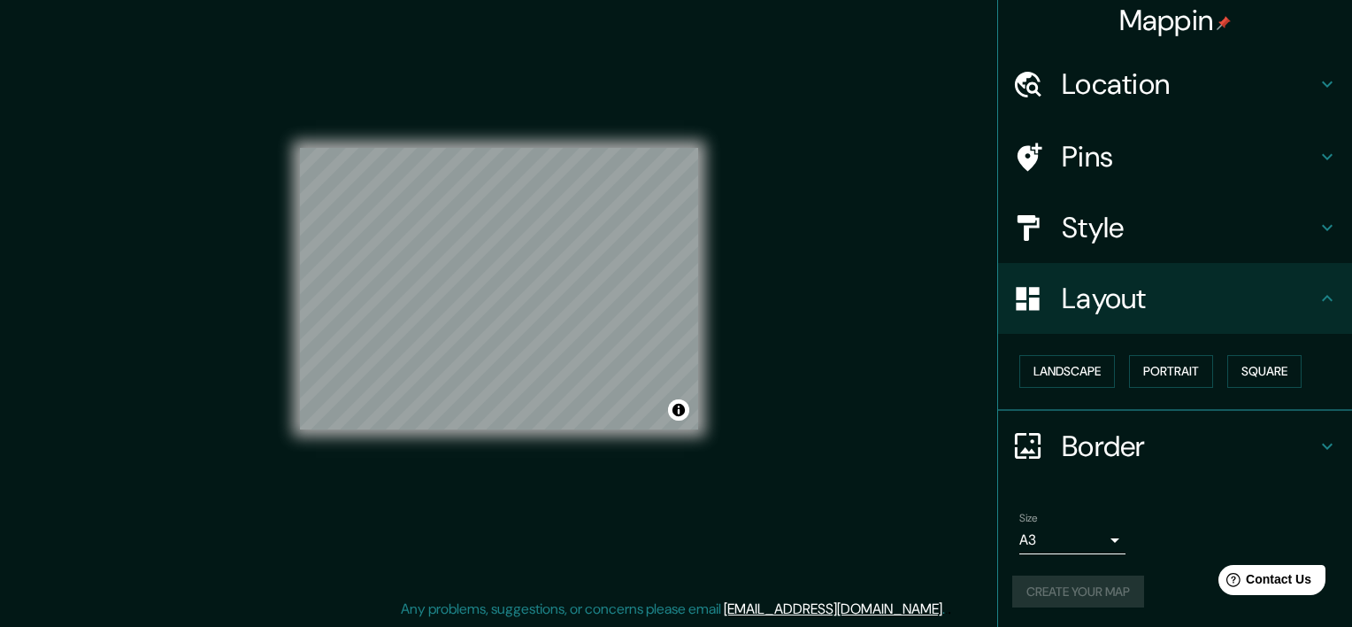
click at [1047, 540] on body "Mappin Location Pins Style Layout Landscape Portrait Square Border Choose a bor…" at bounding box center [676, 291] width 1352 height 627
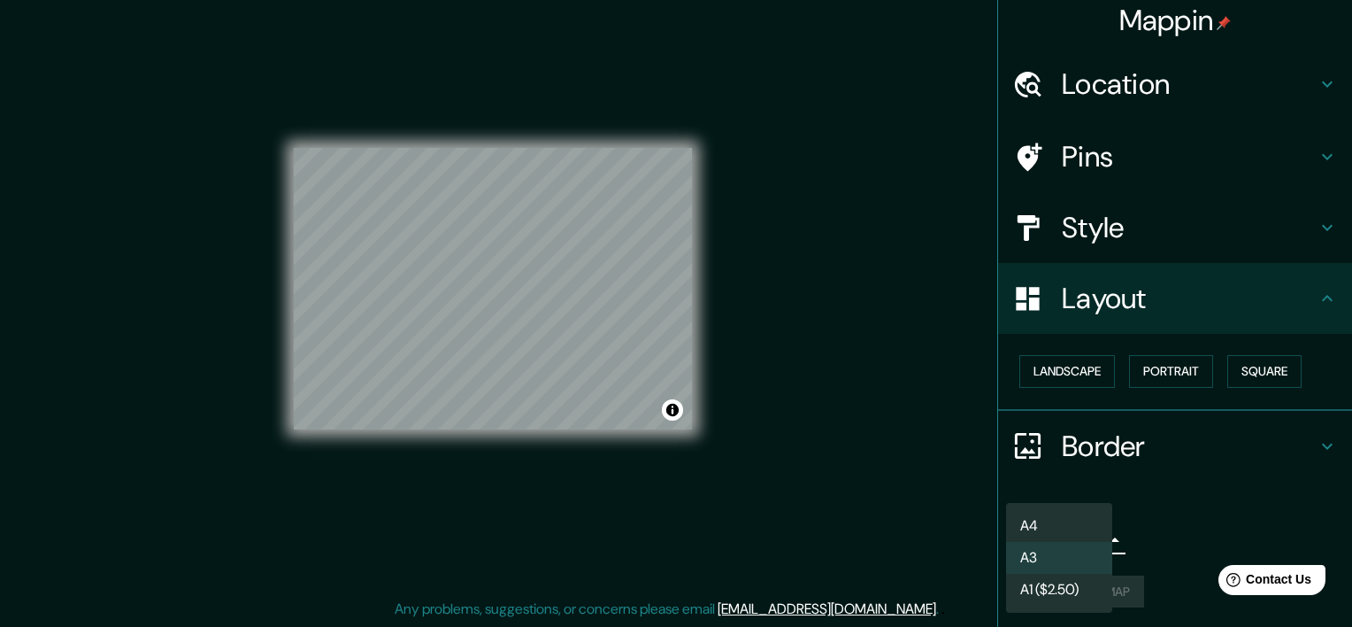
click at [1044, 520] on li "A4" at bounding box center [1059, 526] width 106 height 32
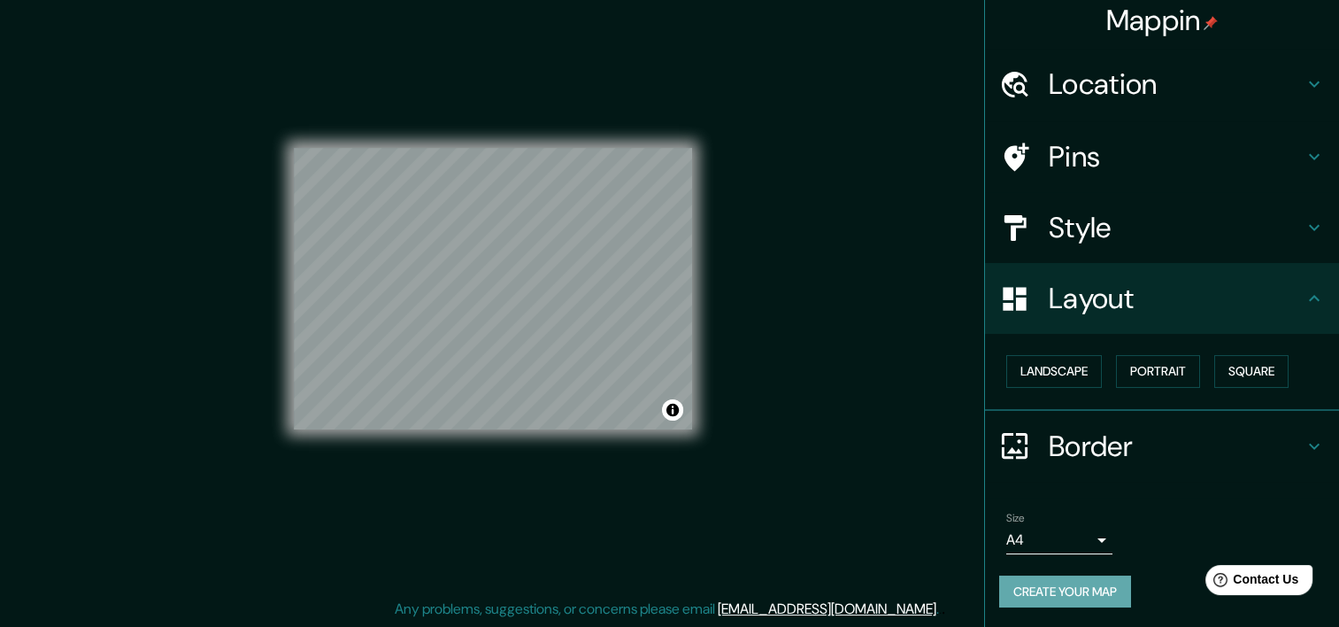
click at [1017, 597] on button "Create your map" at bounding box center [1065, 591] width 132 height 33
click at [1242, 374] on button "Square" at bounding box center [1251, 371] width 74 height 33
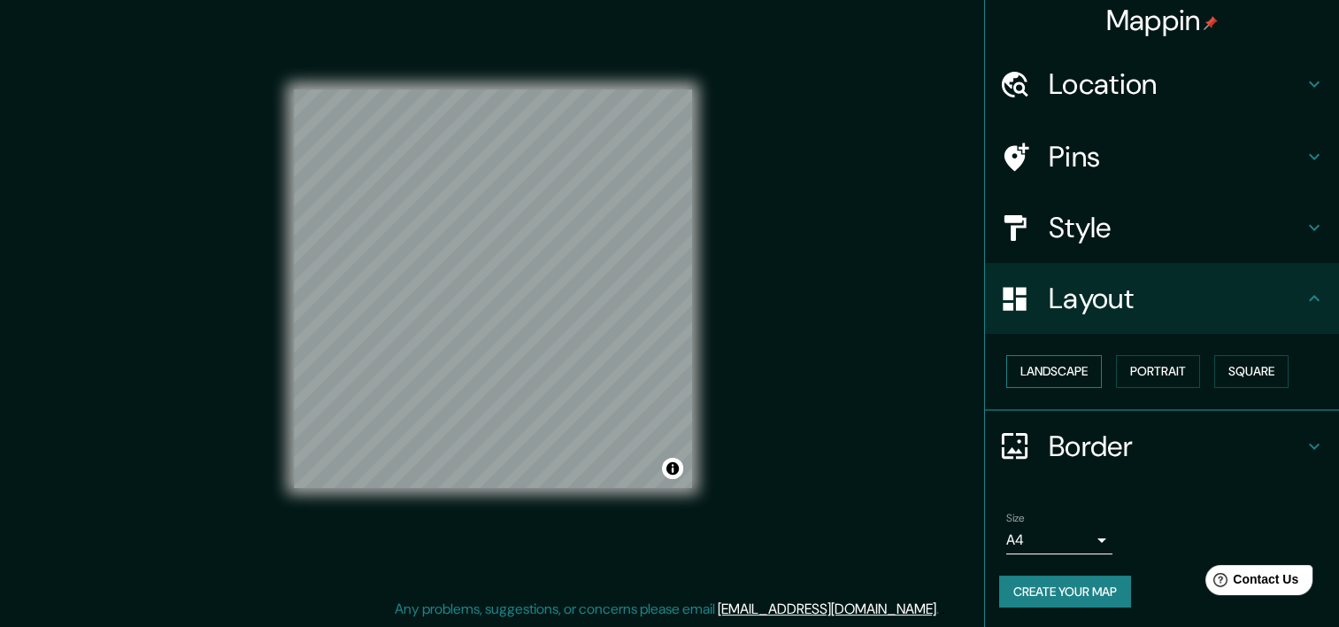
click at [1045, 361] on button "Landscape" at bounding box center [1054, 371] width 96 height 33
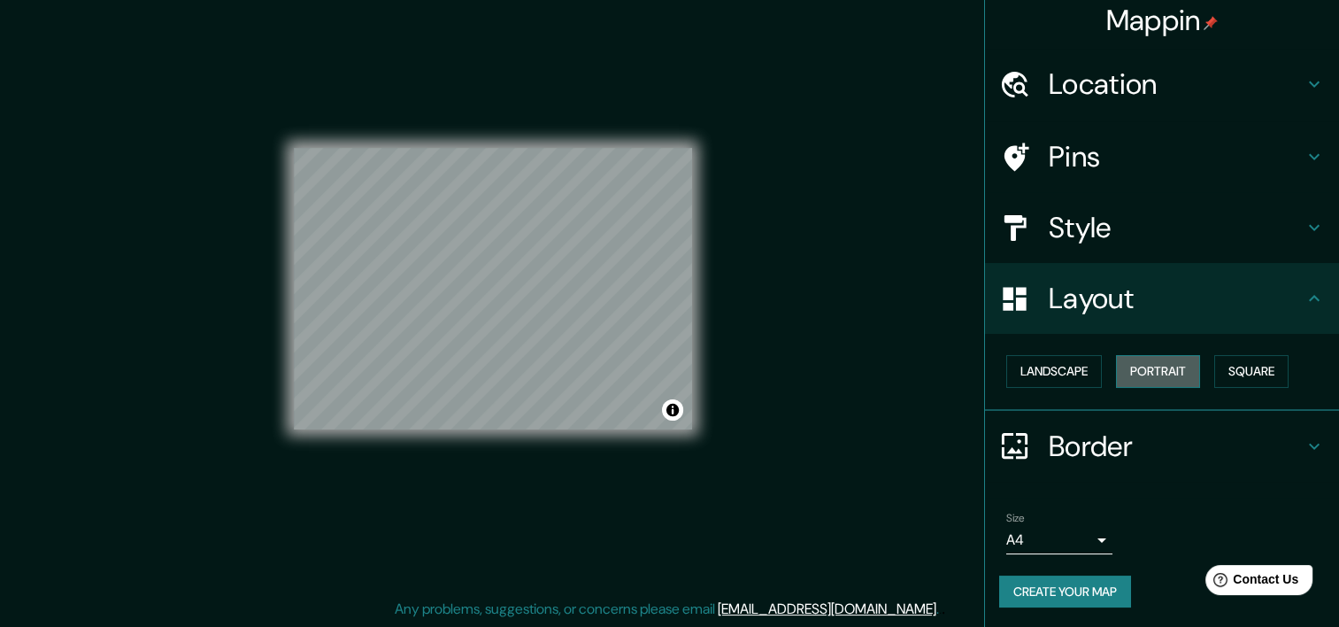
click at [1116, 366] on button "Portrait" at bounding box center [1158, 371] width 84 height 33
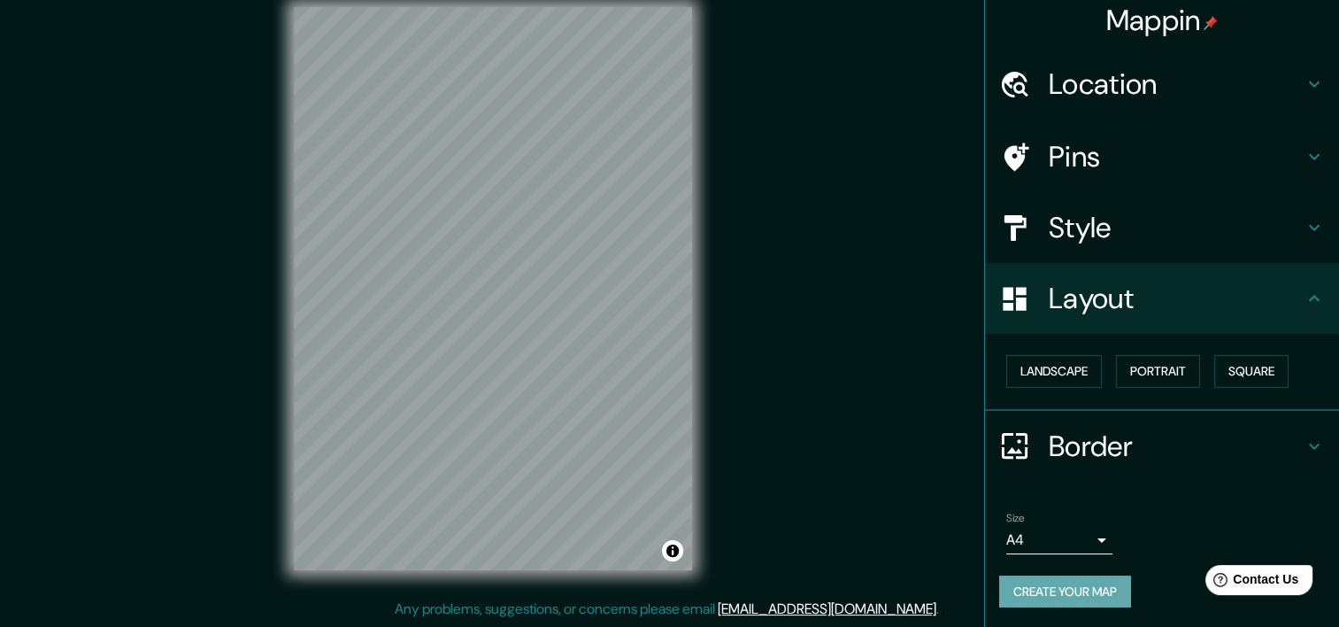
click at [1054, 598] on button "Create your map" at bounding box center [1065, 591] width 132 height 33
click at [1004, 577] on button "Create your map" at bounding box center [1065, 591] width 132 height 33
click at [1090, 602] on button "Create your map" at bounding box center [1065, 591] width 132 height 33
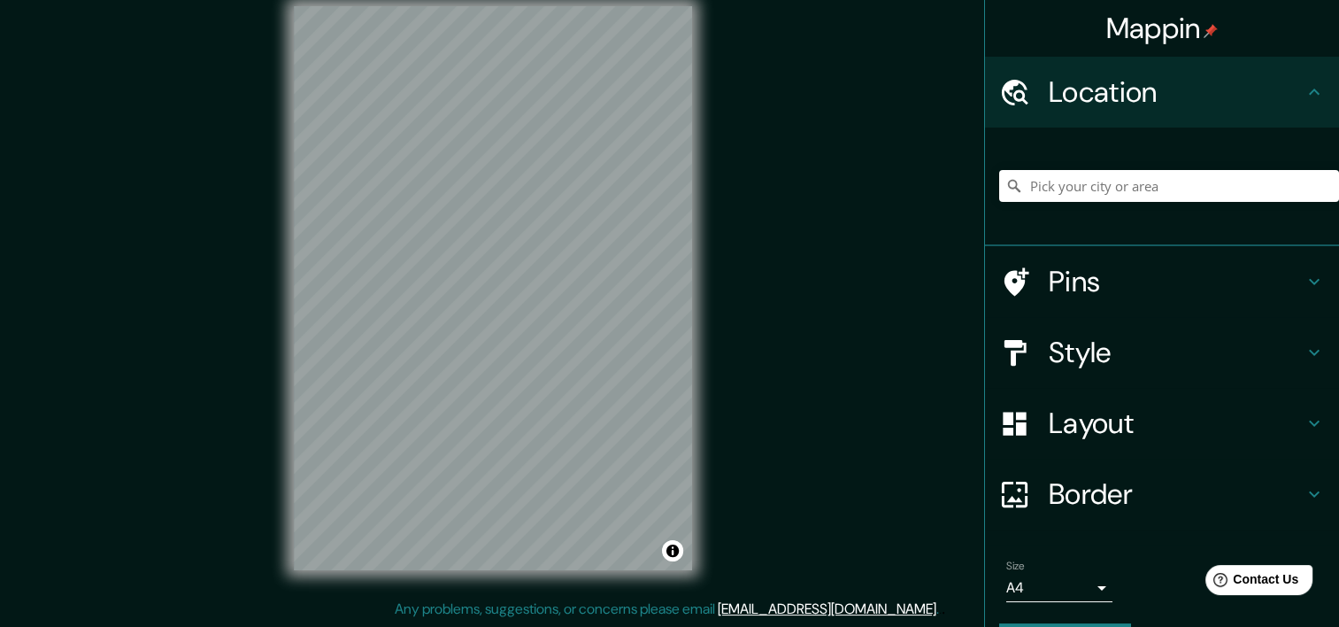
click at [492, 279] on div "Mappin Location Pins Style Layout Border Choose a border. Hint : you can make l…" at bounding box center [669, 302] width 1339 height 649
drag, startPoint x: 286, startPoint y: 321, endPoint x: 277, endPoint y: 367, distance: 46.9
click at [258, 374] on div "Mappin Location Pins Style Layout Border Choose a border. Hint : you can make l…" at bounding box center [669, 302] width 1339 height 649
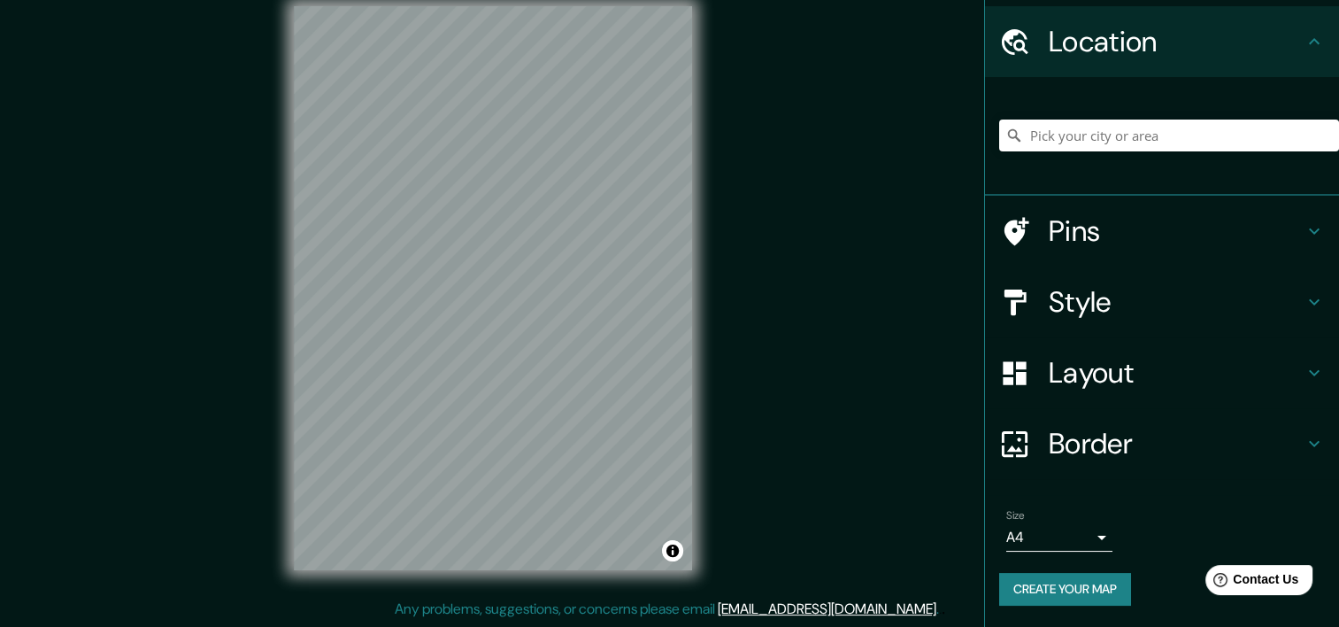
scroll to position [50, 0]
click at [1071, 584] on button "Create your map" at bounding box center [1065, 590] width 132 height 33
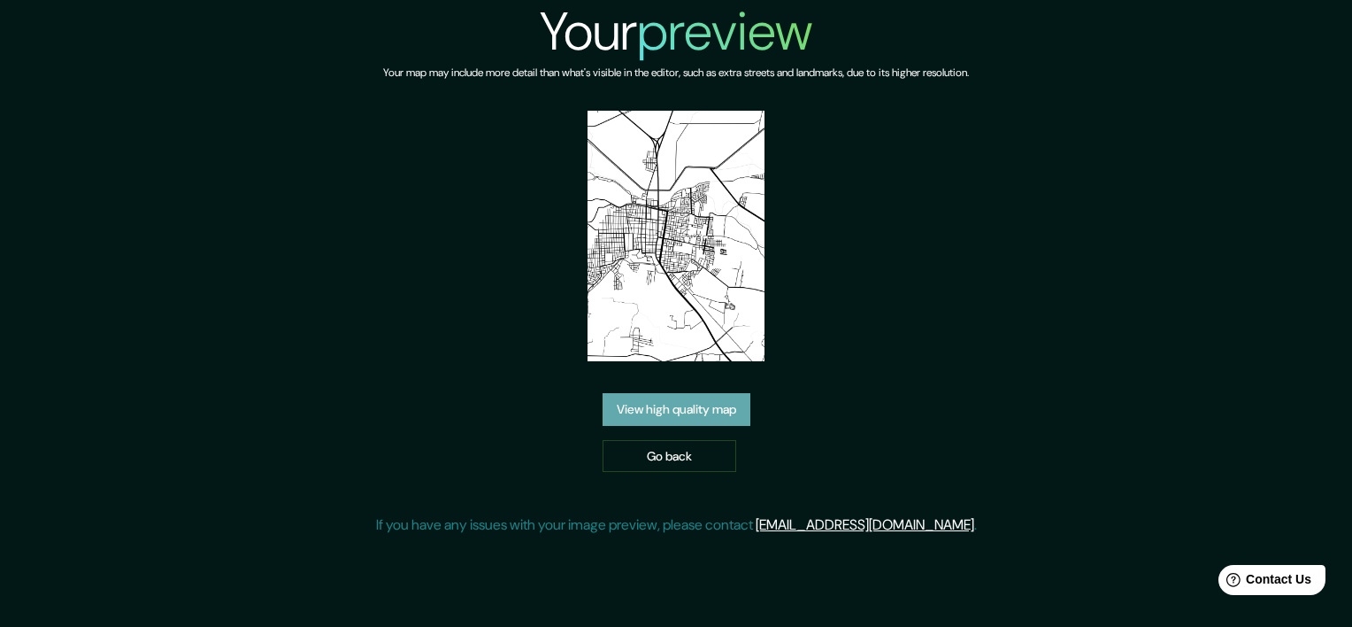
click at [658, 405] on link "View high quality map" at bounding box center [677, 409] width 148 height 33
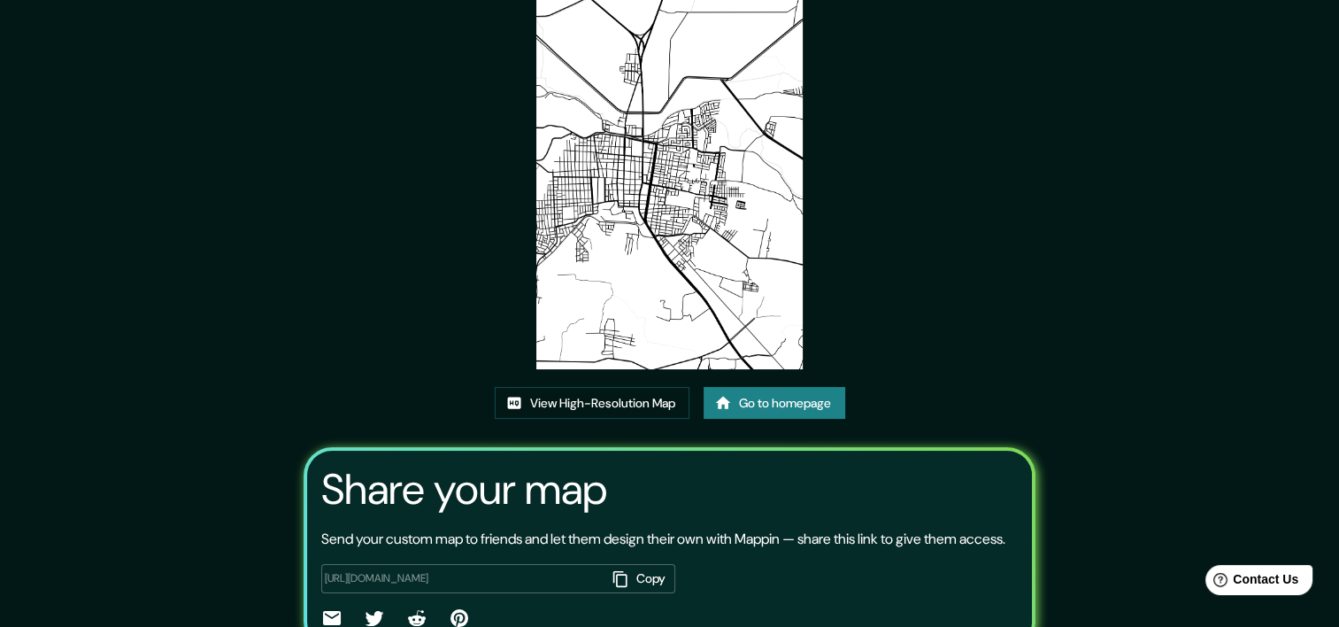
scroll to position [89, 0]
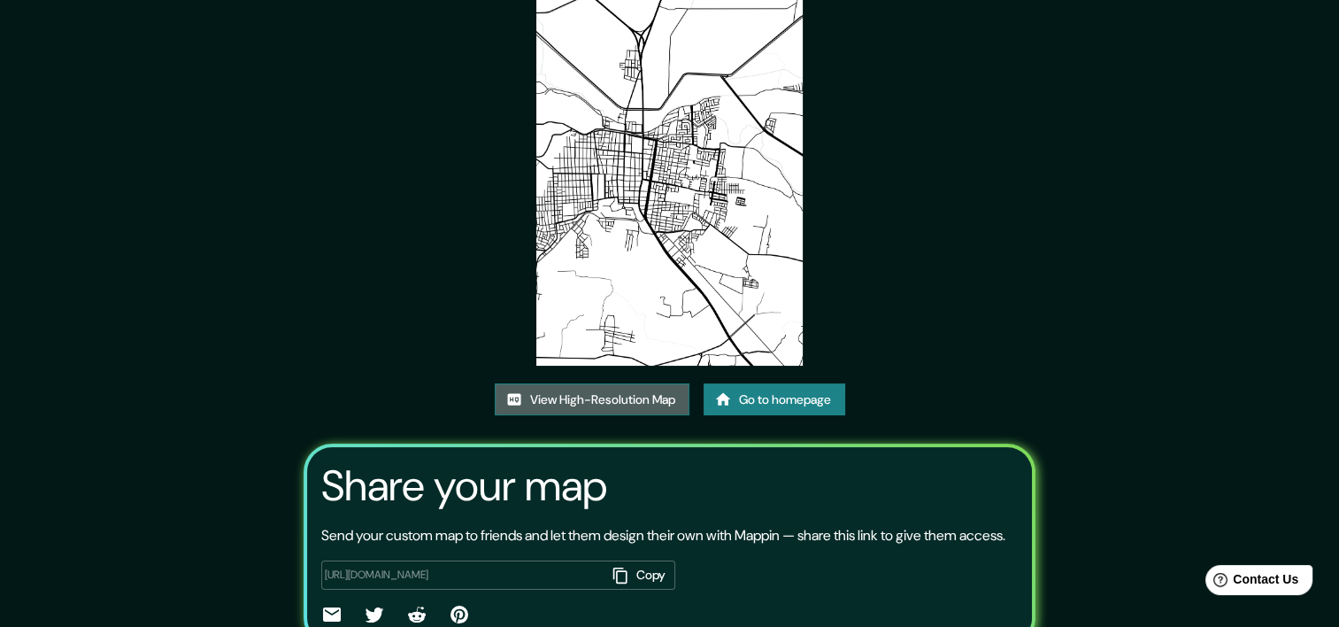
click at [596, 394] on link "View High-Resolution Map" at bounding box center [592, 399] width 195 height 33
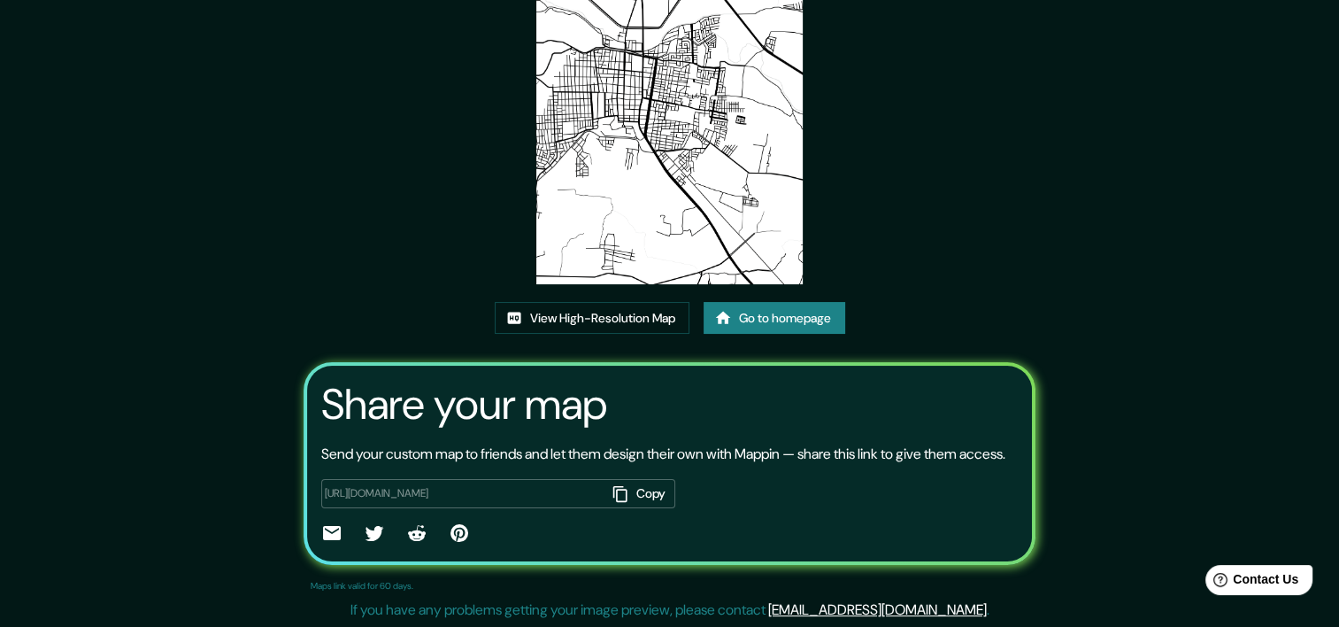
scroll to position [191, 0]
